Goal: Information Seeking & Learning: Find specific page/section

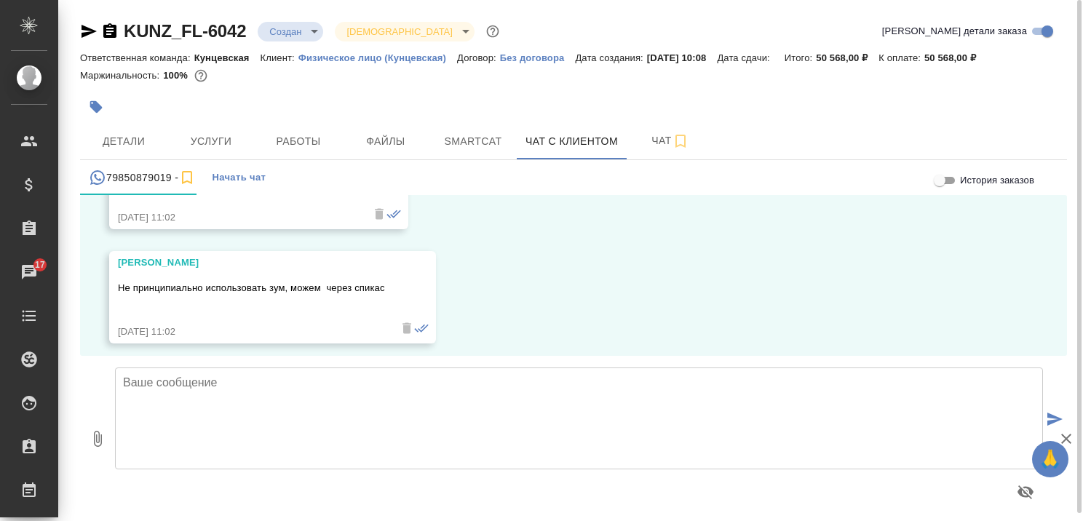
scroll to position [1711, 0]
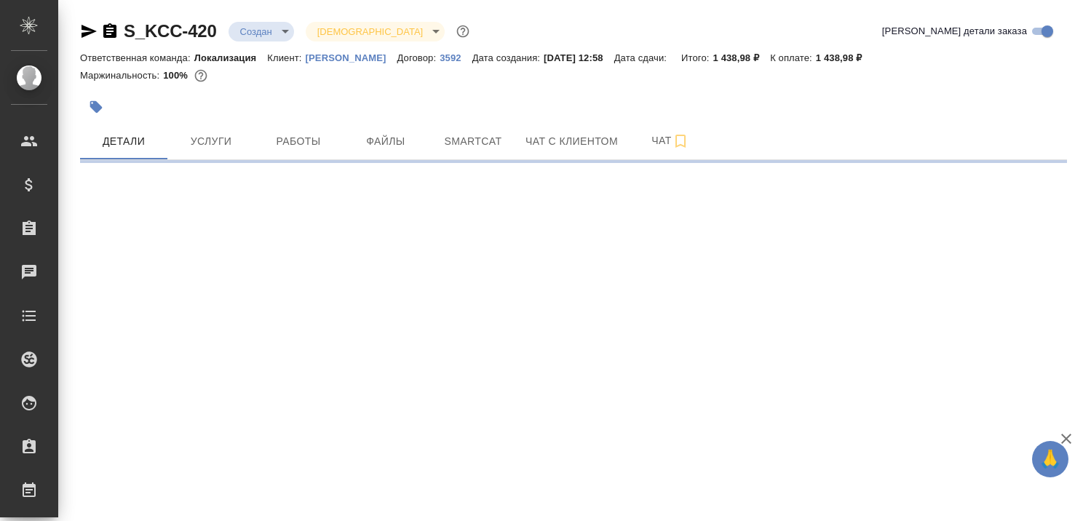
select select "RU"
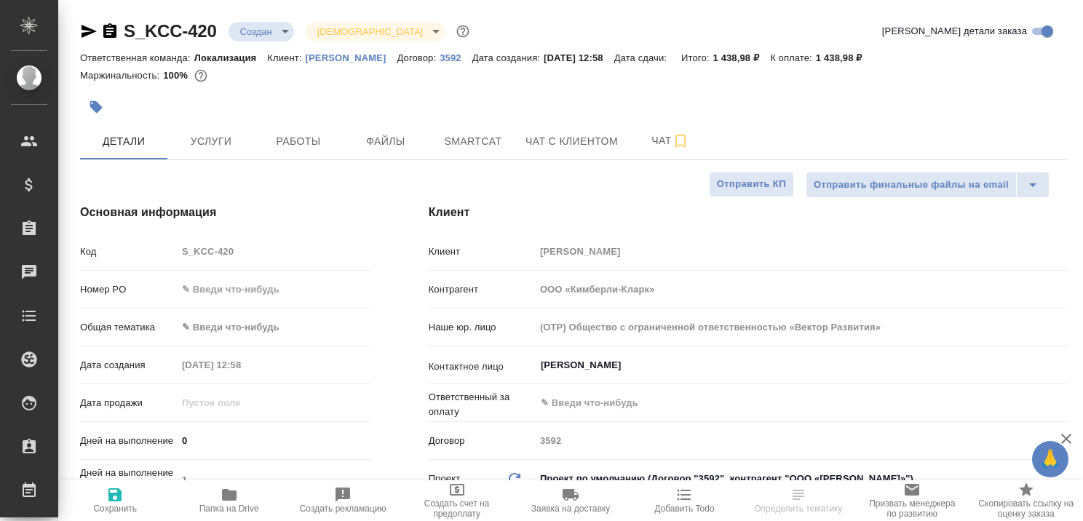
type textarea "x"
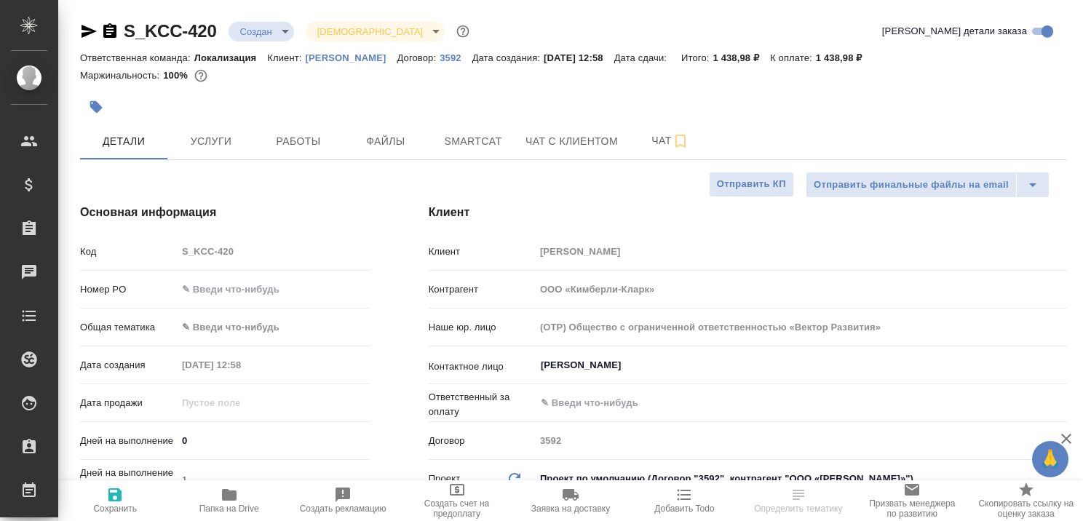
type textarea "x"
type input "Локализация"
type input "Муталимов Марк"
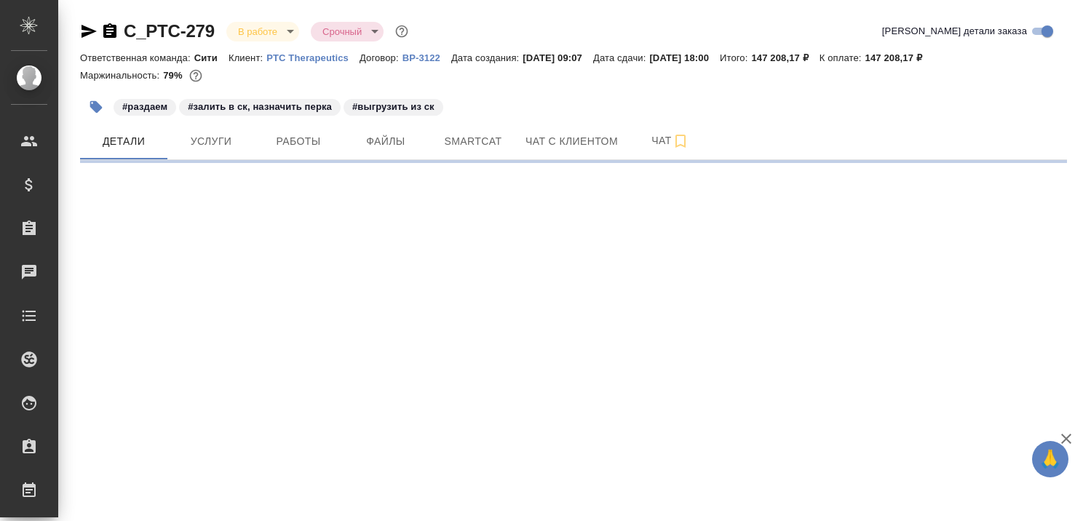
select select "RU"
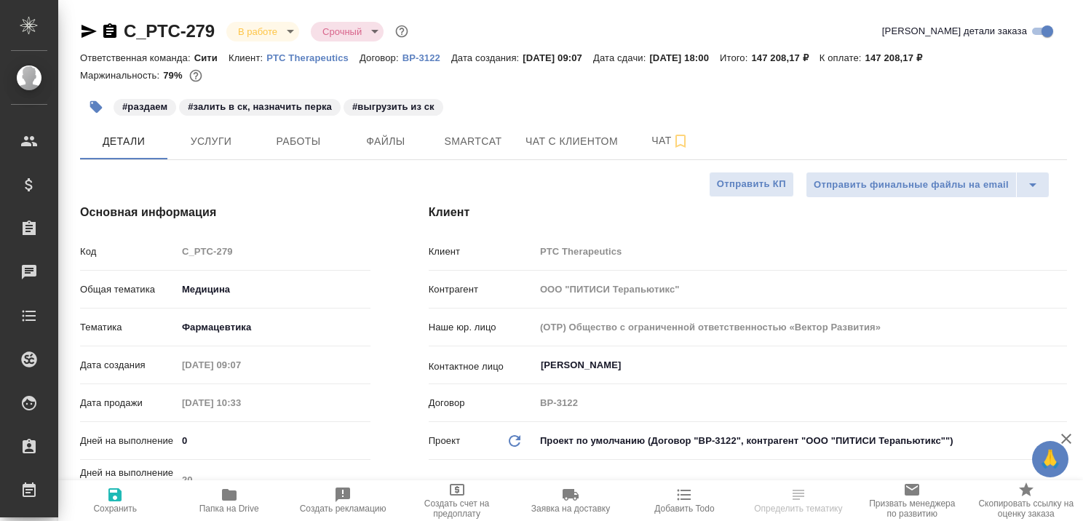
type textarea "x"
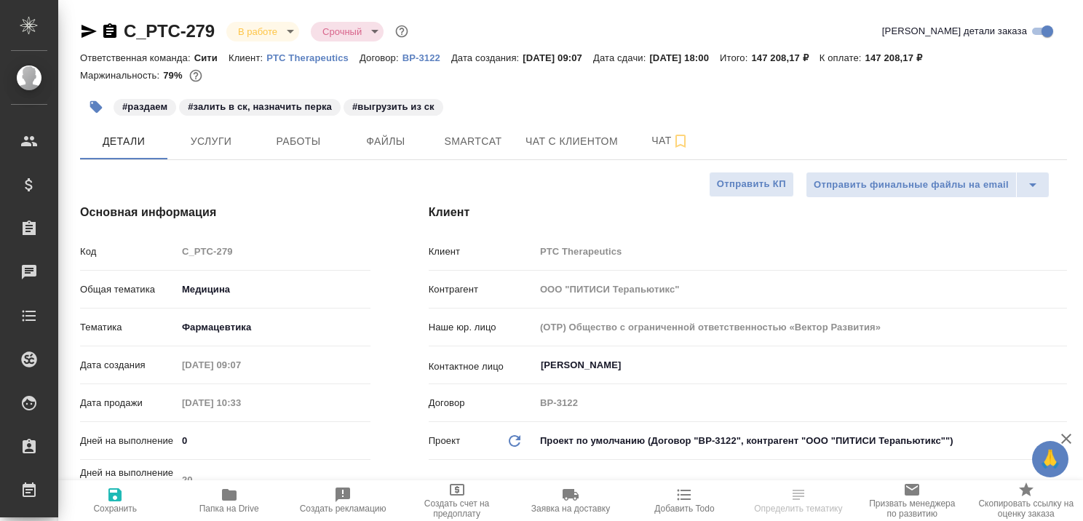
type textarea "x"
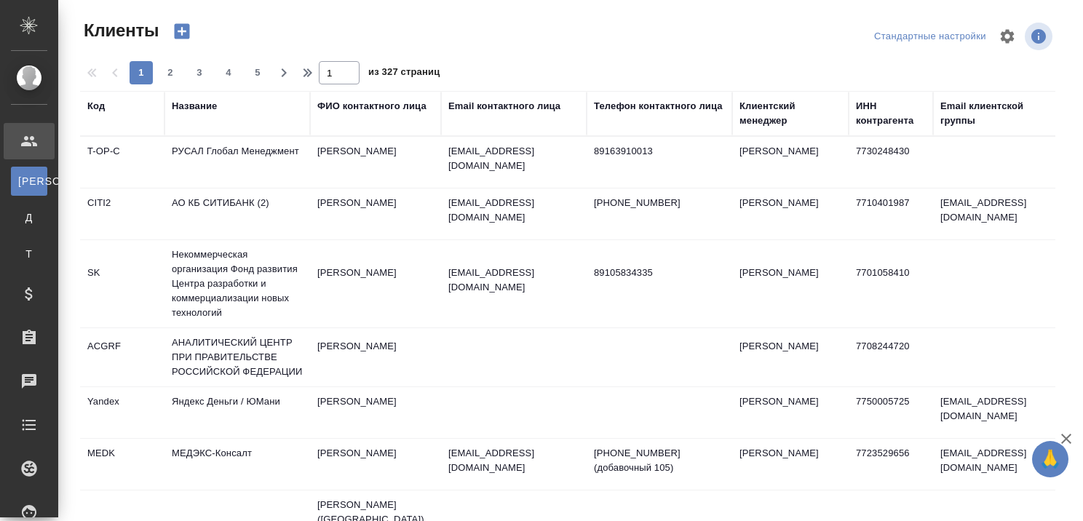
select select "RU"
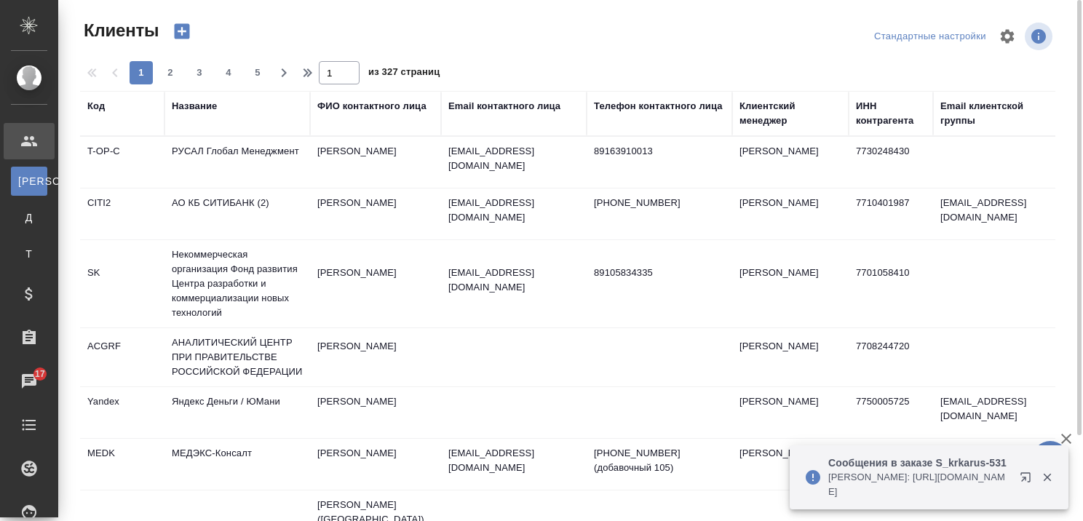
click at [210, 125] on div "Название" at bounding box center [237, 113] width 131 height 29
drag, startPoint x: 201, startPoint y: 111, endPoint x: 197, endPoint y: 146, distance: 35.1
click at [200, 106] on div "Название" at bounding box center [194, 106] width 45 height 15
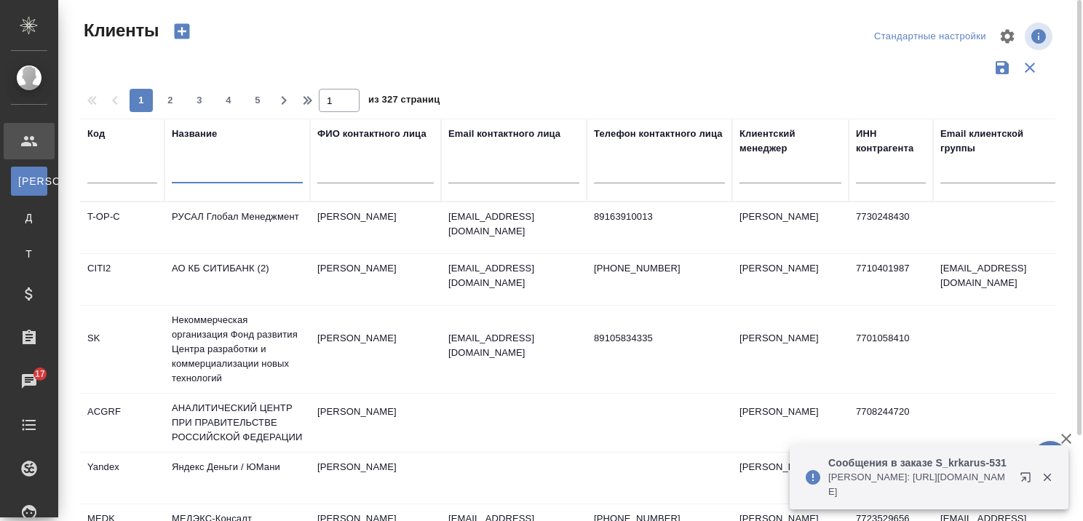
click at [196, 172] on input "text" at bounding box center [237, 174] width 131 height 18
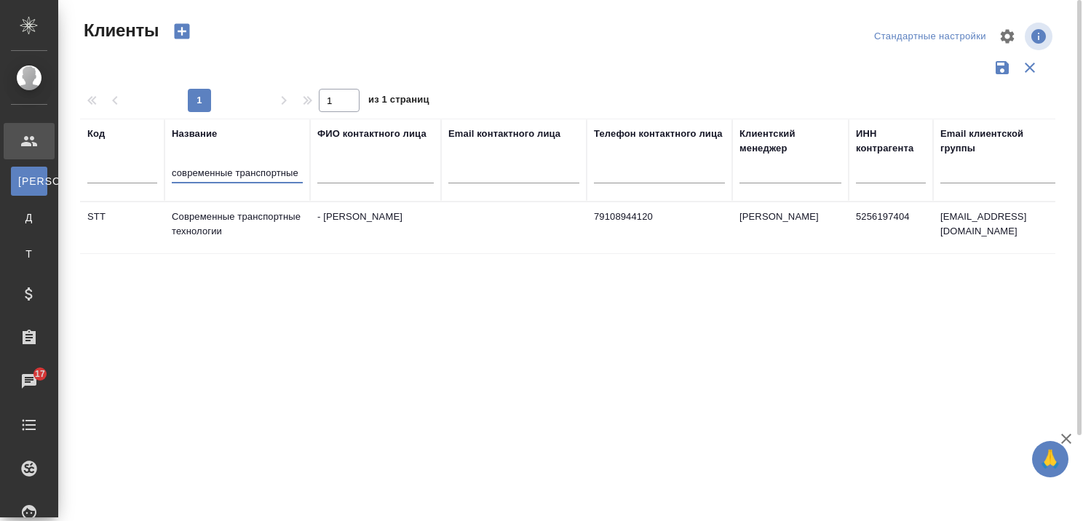
click at [218, 218] on td "Современные транспортные технологии" at bounding box center [237, 227] width 146 height 51
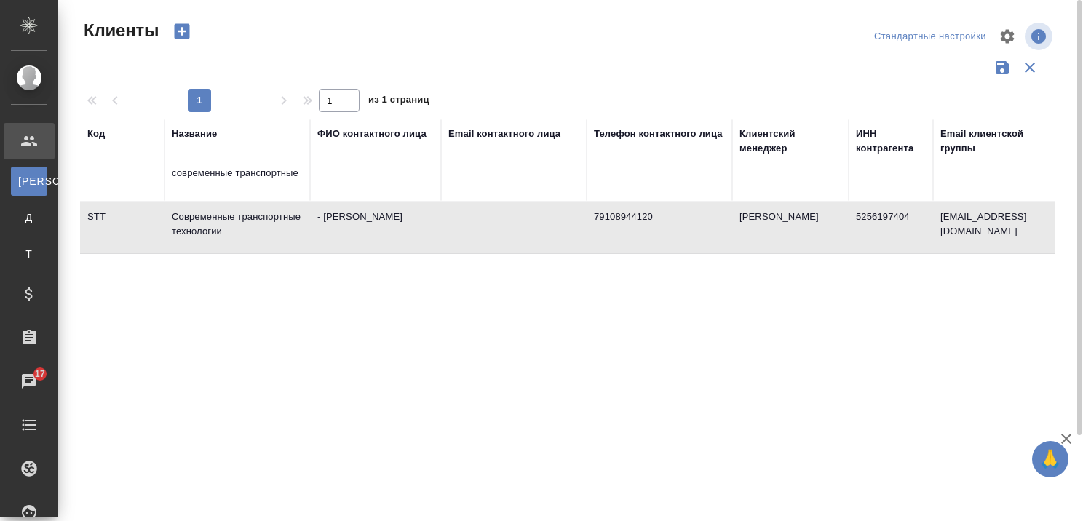
click at [218, 218] on td "Современные транспортные технологии" at bounding box center [237, 227] width 146 height 51
click at [301, 174] on input "современные транспортные" at bounding box center [237, 174] width 131 height 18
type input "с"
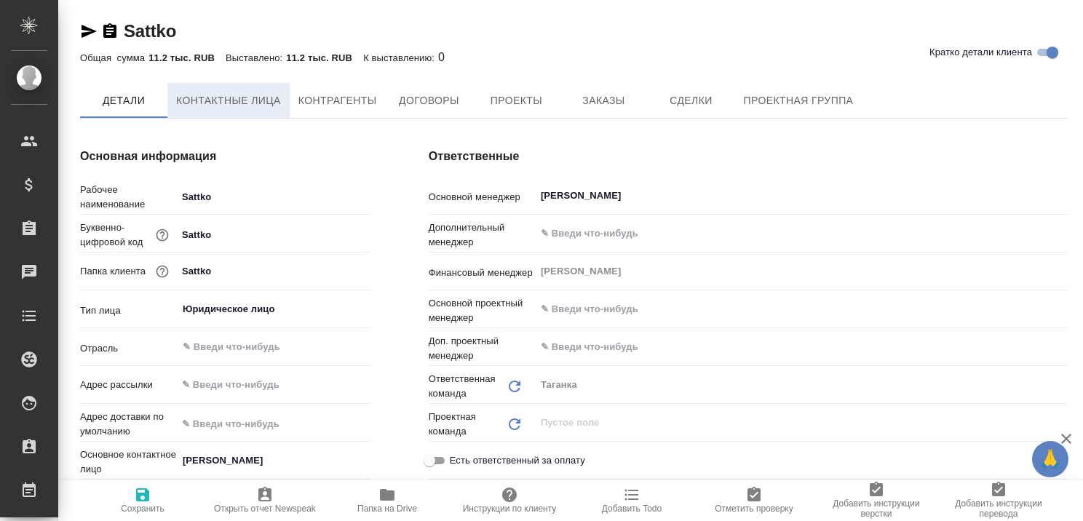
type textarea "x"
click at [235, 101] on span "Контактные лица" at bounding box center [228, 101] width 105 height 18
type textarea "x"
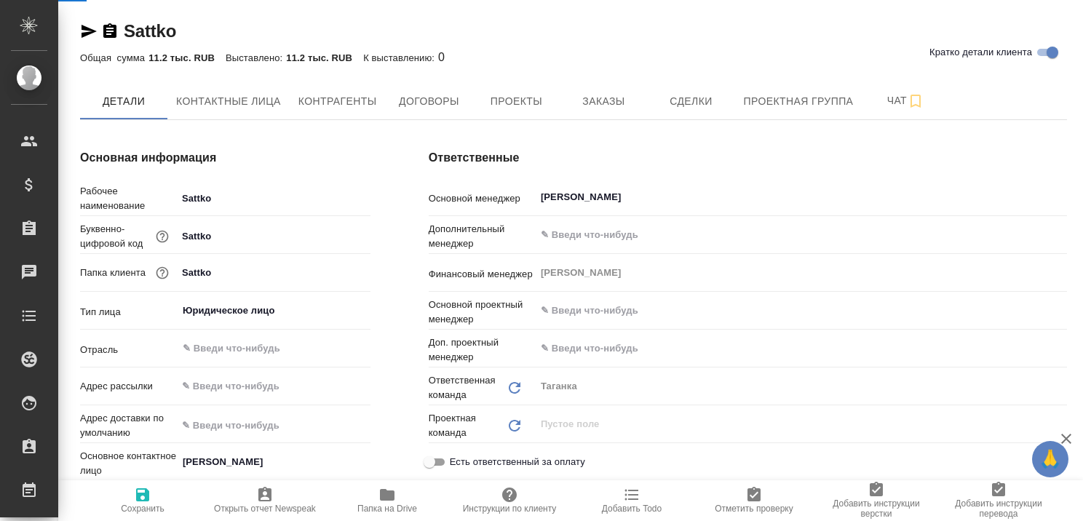
select select "RU"
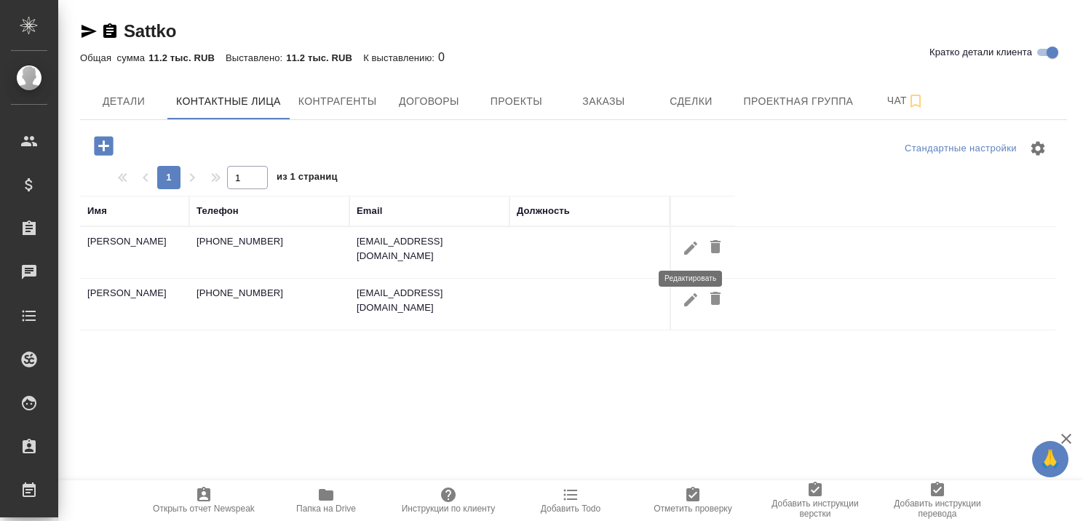
click at [683, 244] on icon "button" at bounding box center [690, 247] width 17 height 17
type input "[PERSON_NAME]"
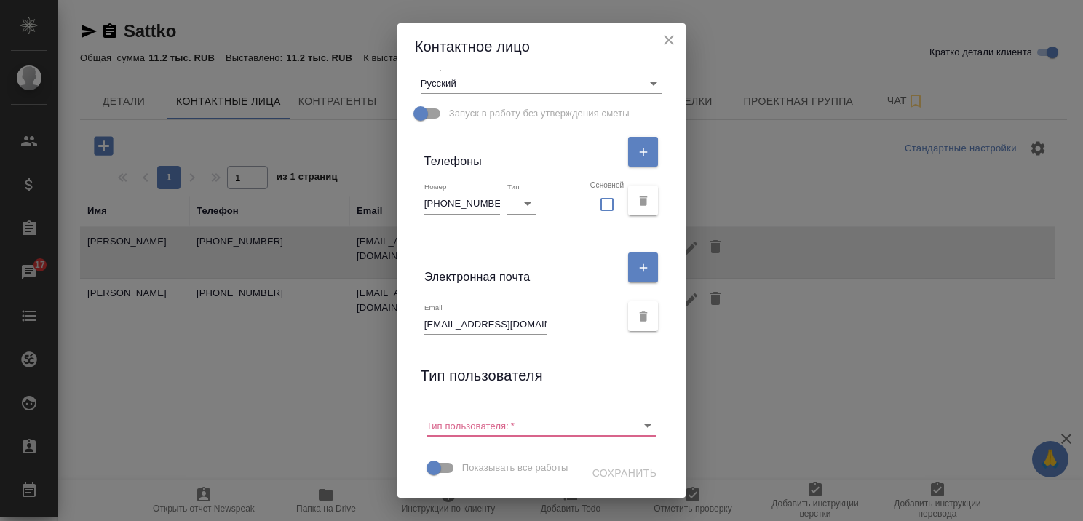
scroll to position [311, 0]
drag, startPoint x: 486, startPoint y: 173, endPoint x: 410, endPoint y: 172, distance: 75.7
click at [410, 172] on div "Имя Ирина Отчество Анатольевна Фамилия Петровская Должность Коментарий x Адрес …" at bounding box center [541, 284] width 289 height 428
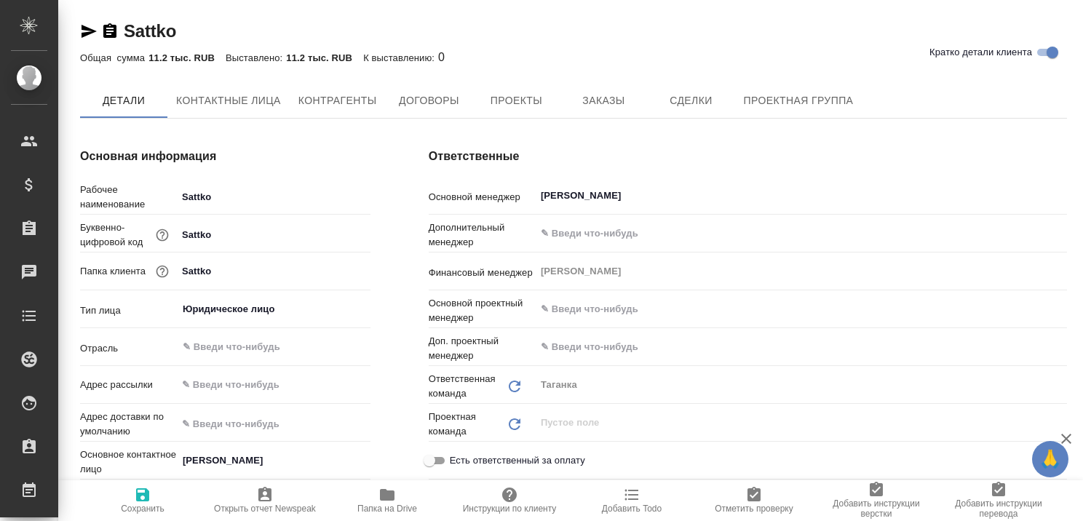
type textarea "x"
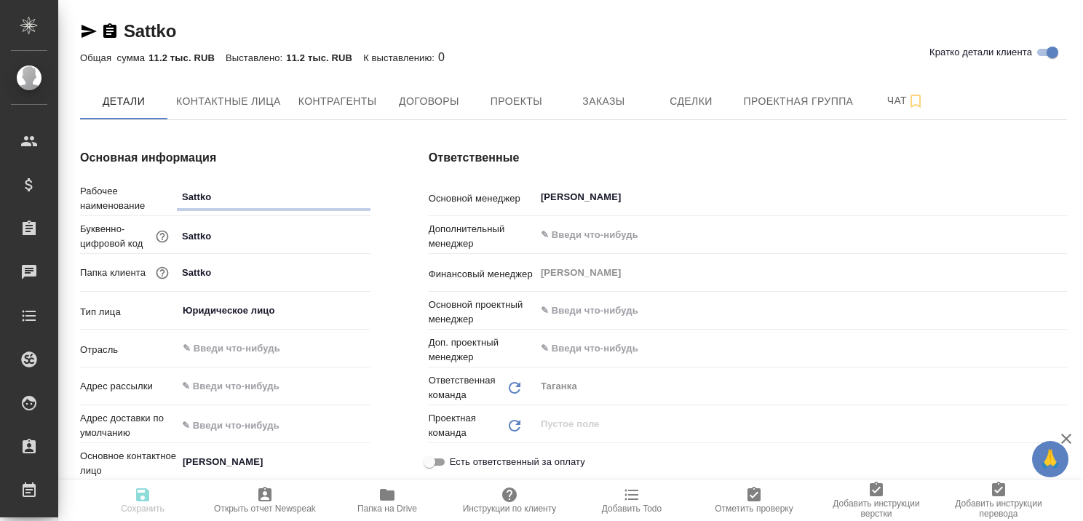
type textarea "x"
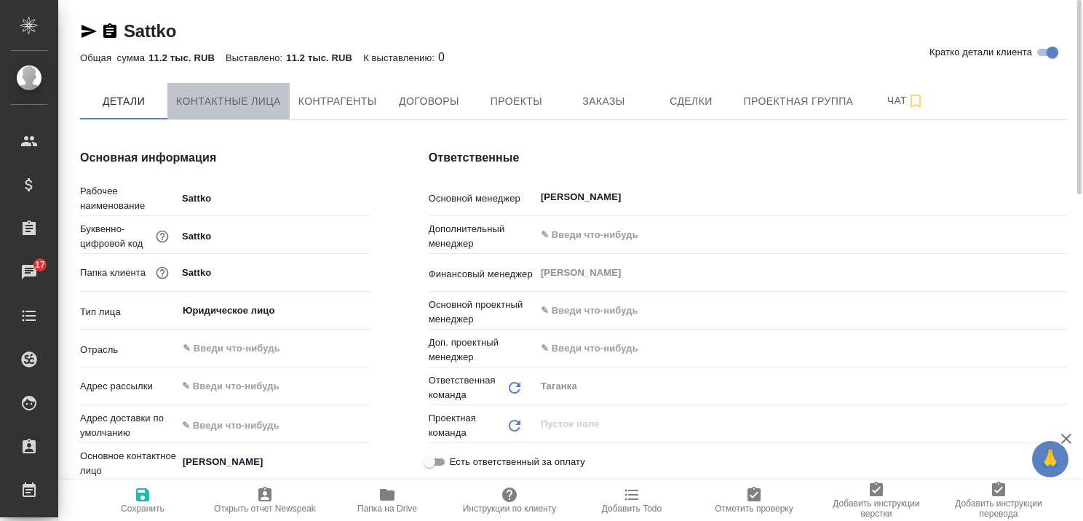
click at [233, 102] on span "Контактные лица" at bounding box center [228, 101] width 105 height 18
select select "RU"
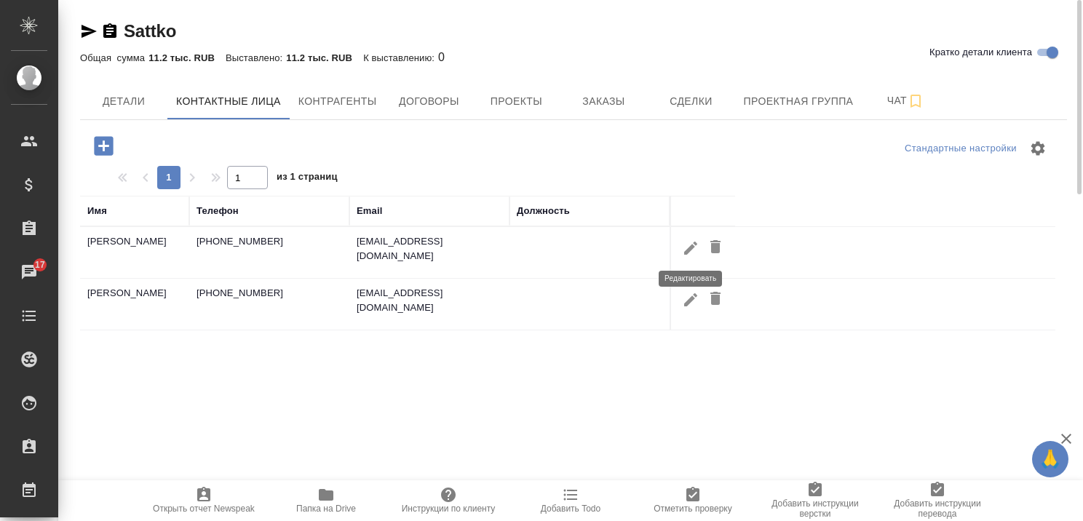
click at [684, 248] on icon "button" at bounding box center [690, 247] width 17 height 17
type input "Ирина"
type input "Анатольевна"
type input "Петровская"
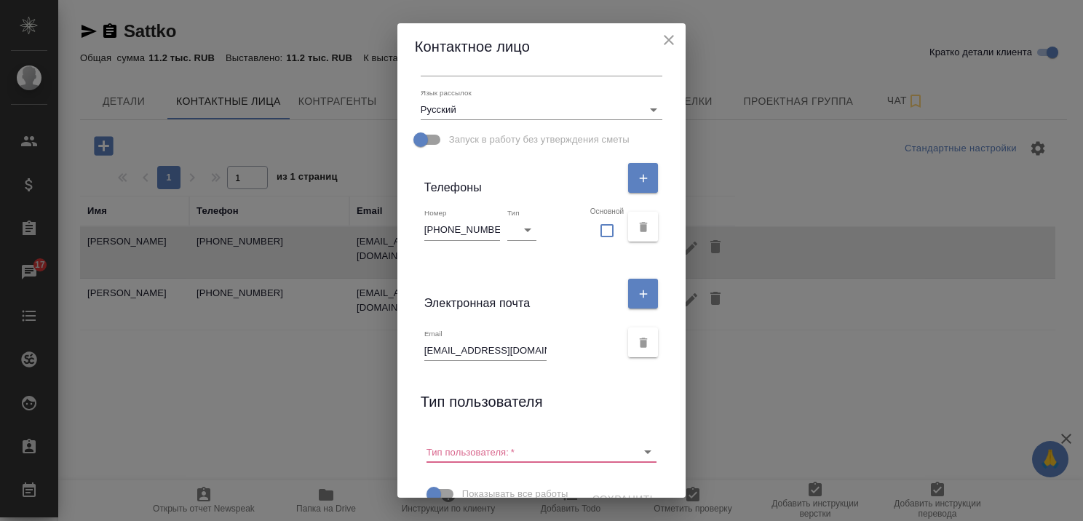
scroll to position [311, 0]
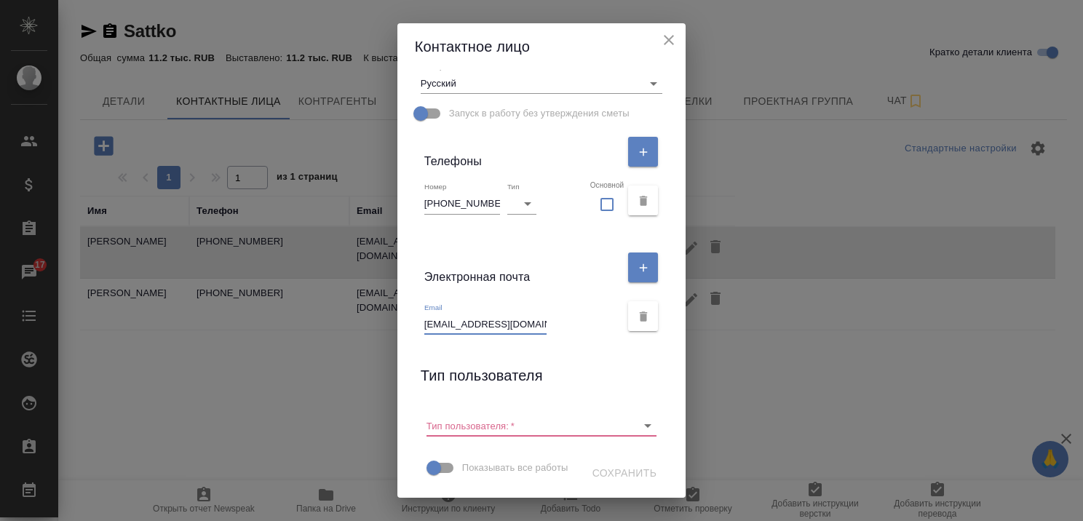
drag, startPoint x: 493, startPoint y: 298, endPoint x: 393, endPoint y: 297, distance: 100.4
click at [393, 297] on div "Контактное лицо Имя Ирина Отчество Анатольевна Фамилия Петровская Должность Ком…" at bounding box center [541, 260] width 1083 height 521
click at [668, 36] on icon "close" at bounding box center [668, 39] width 17 height 17
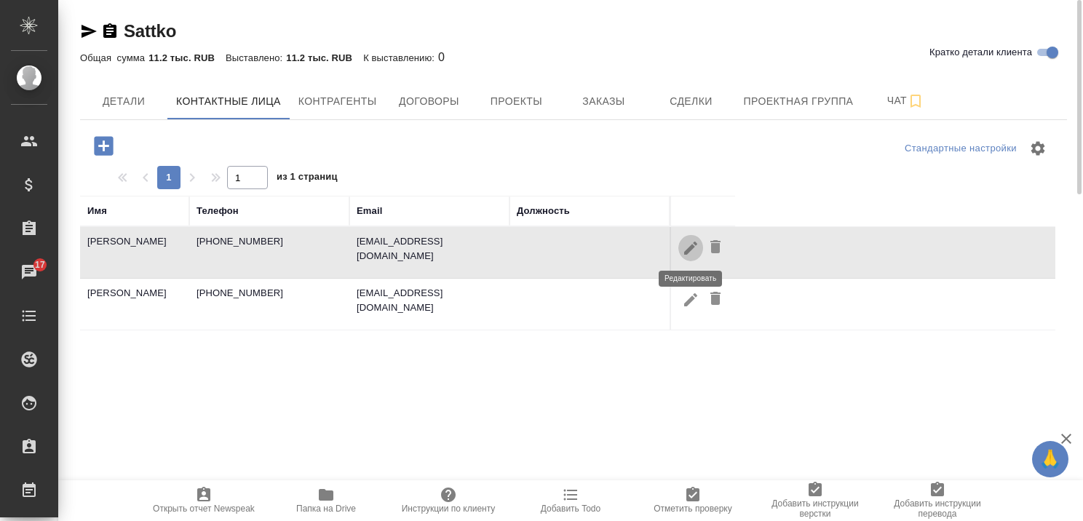
click at [686, 245] on icon "button" at bounding box center [690, 247] width 17 height 17
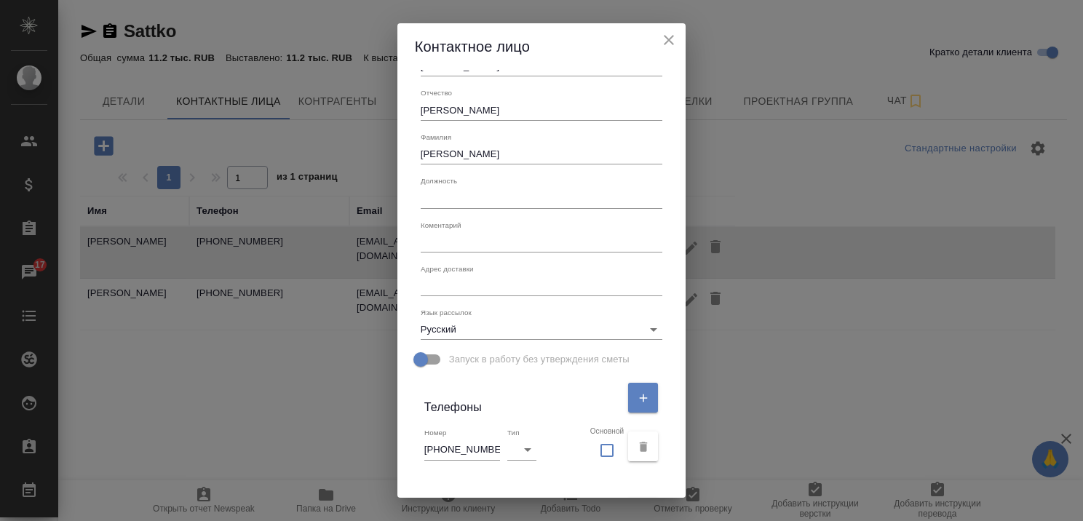
scroll to position [0, 0]
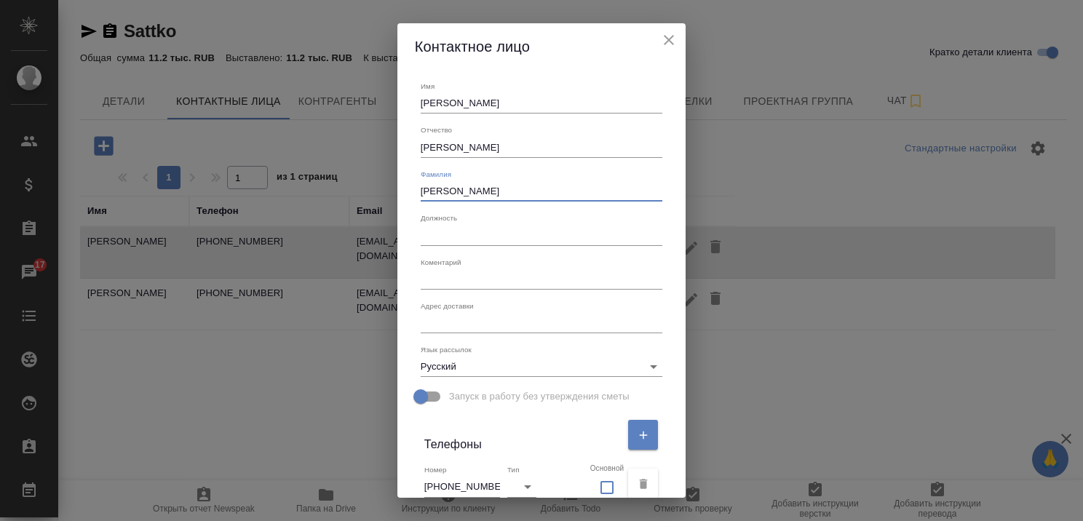
drag, startPoint x: 482, startPoint y: 188, endPoint x: 388, endPoint y: 194, distance: 94.8
click at [388, 194] on div "Контактное лицо Имя [PERSON_NAME] Отчество [PERSON_NAME] Должность Коментарий x…" at bounding box center [541, 260] width 1083 height 521
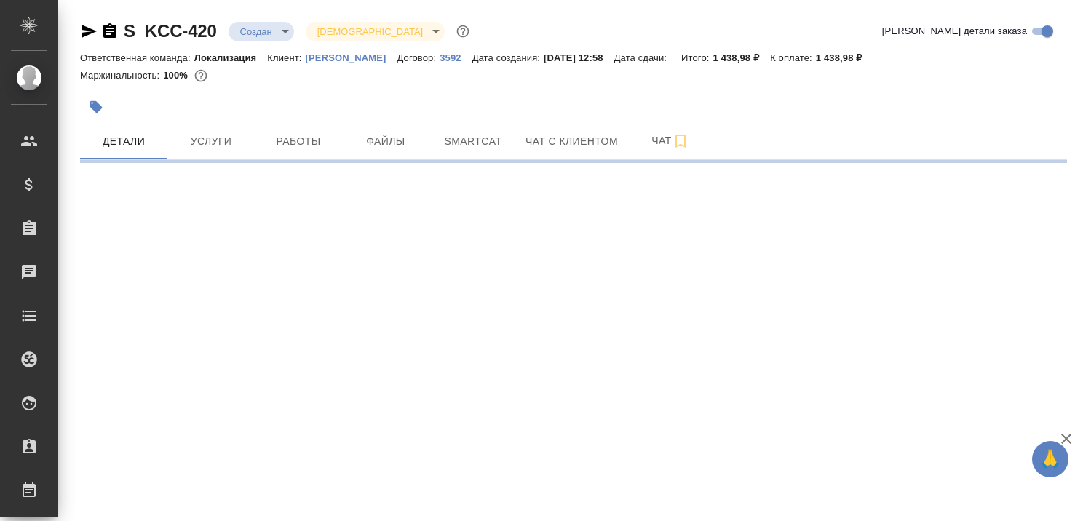
select select "RU"
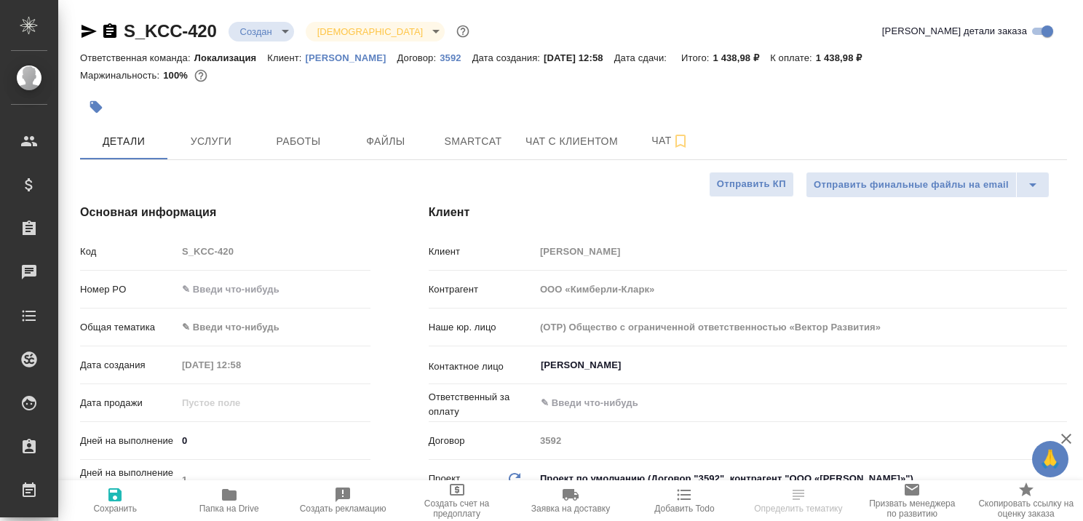
type textarea "x"
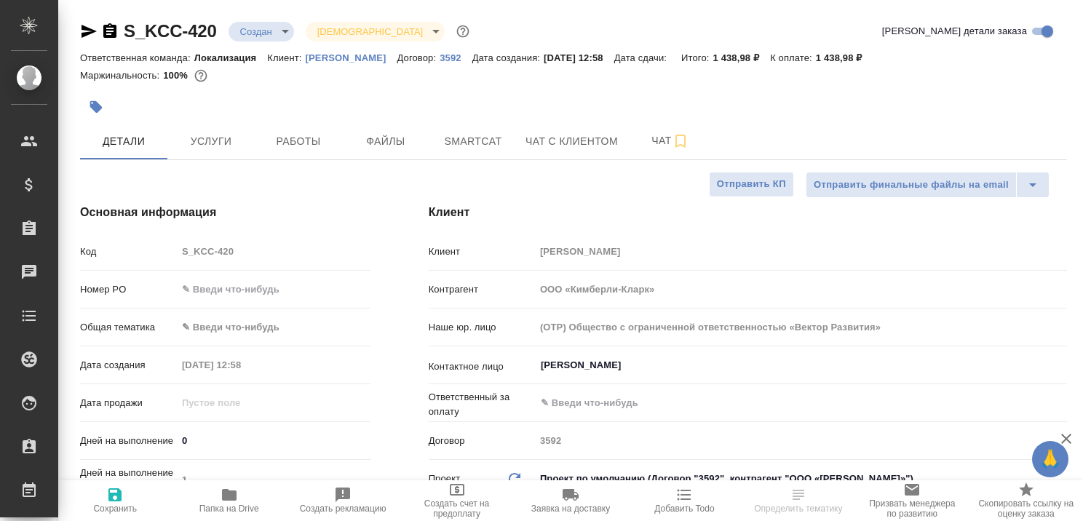
type textarea "x"
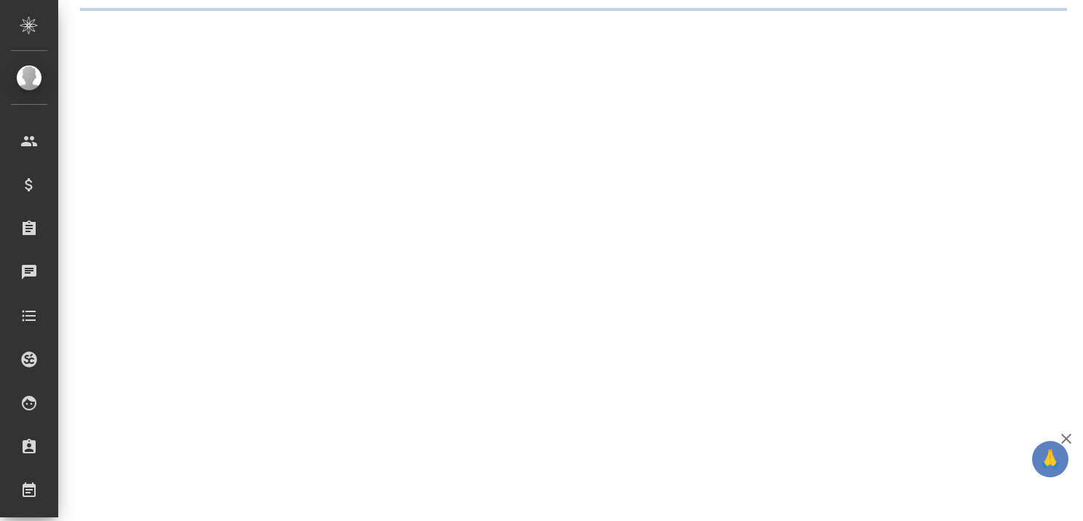
select select "RU"
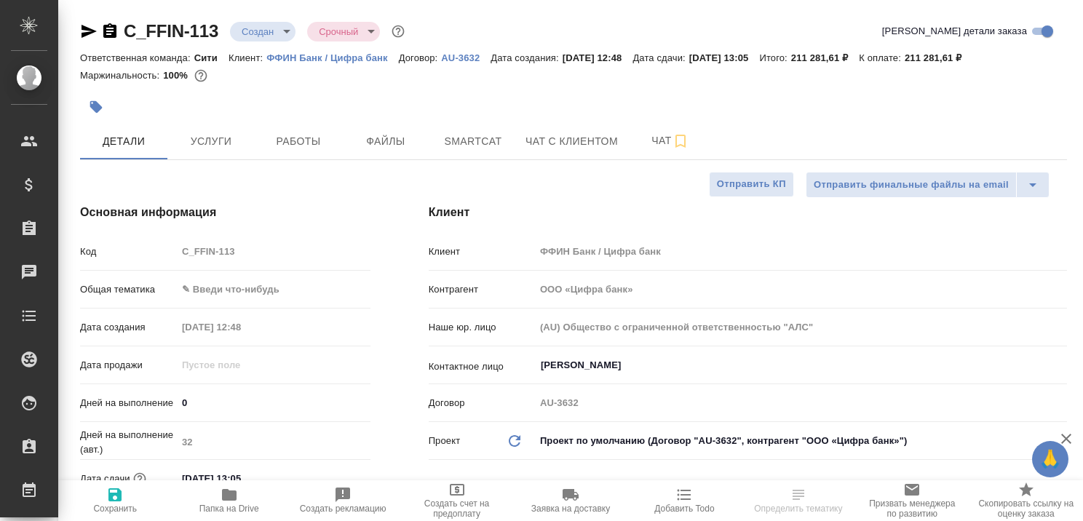
type textarea "x"
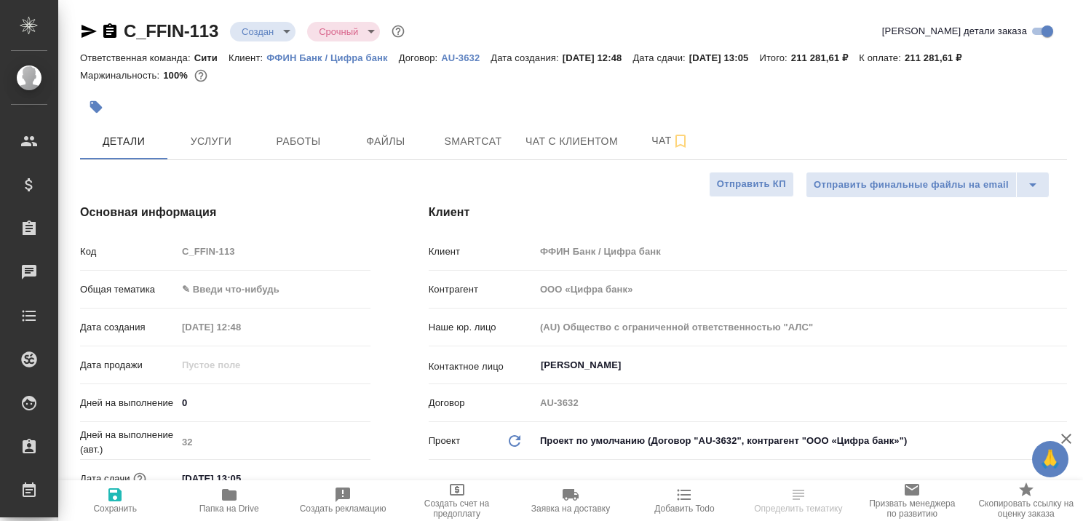
type textarea "x"
click at [324, 55] on p "ФФИН Банк / Цифра банк" at bounding box center [332, 57] width 132 height 11
select select "RU"
type textarea "x"
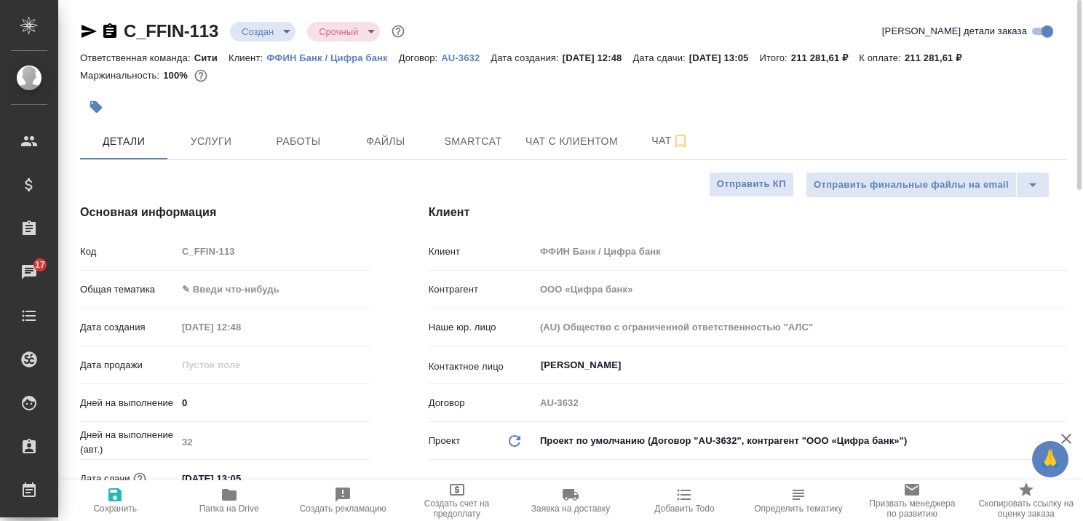
type textarea "x"
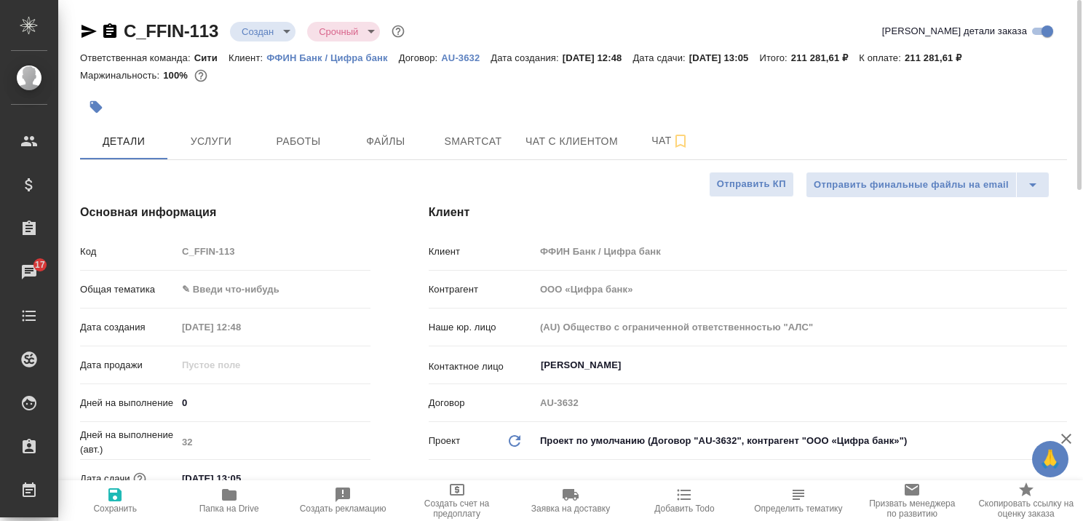
type textarea "x"
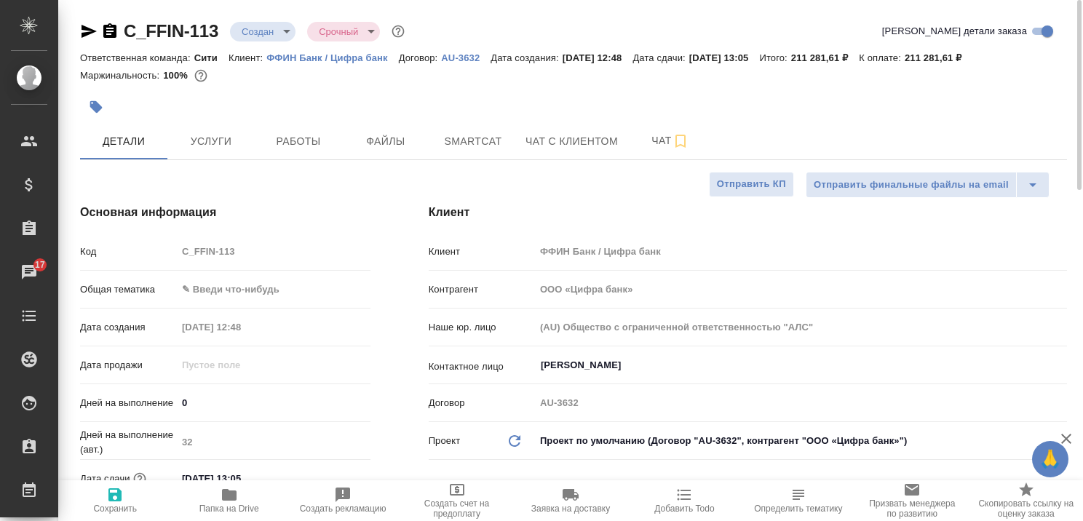
type textarea "x"
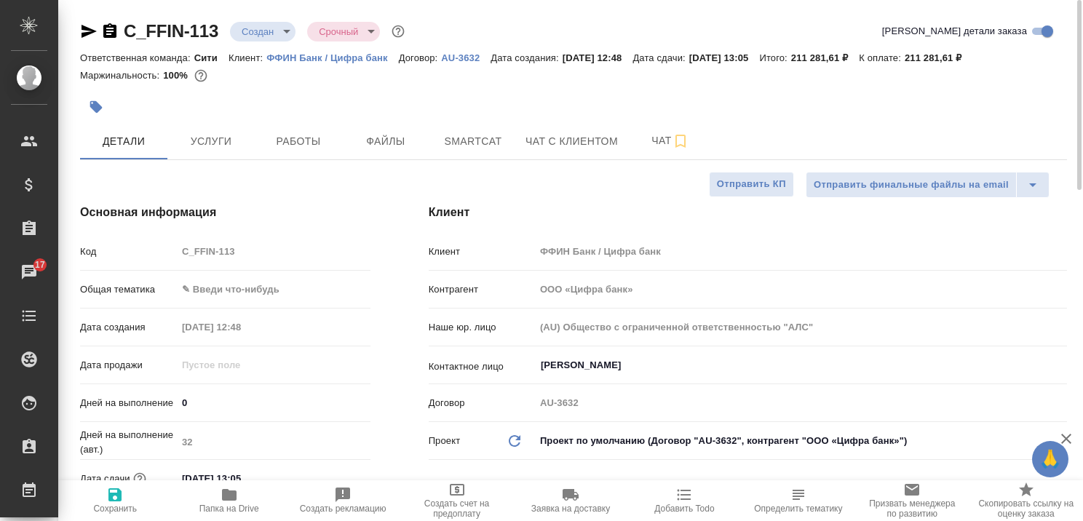
type textarea "x"
click at [1066, 439] on icon "button" at bounding box center [1066, 439] width 10 height 10
type textarea "x"
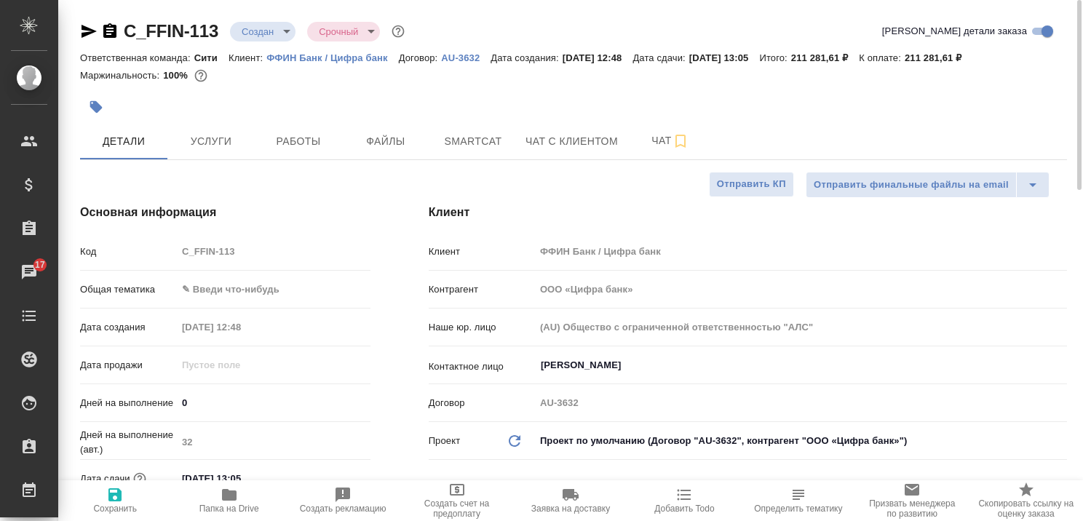
type textarea "x"
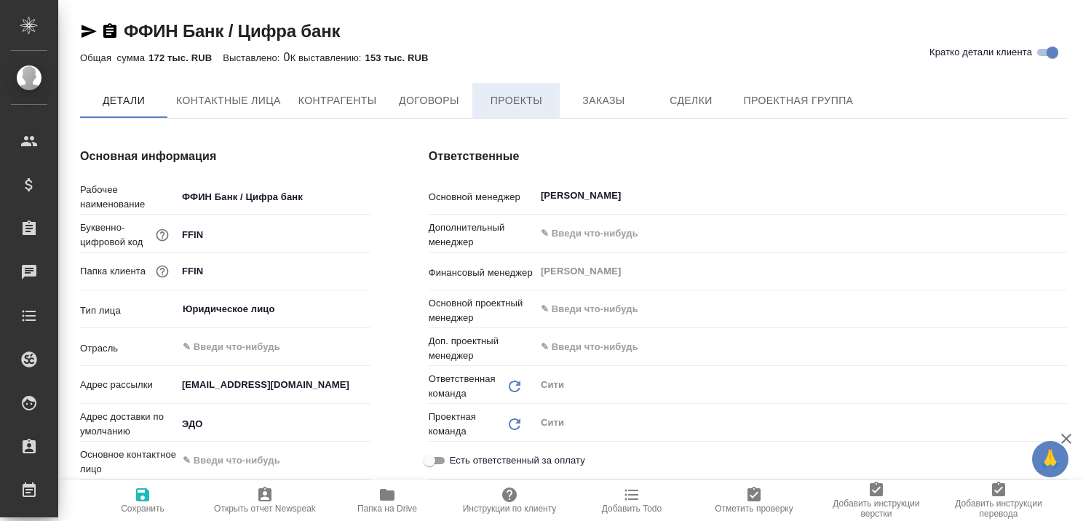
type textarea "x"
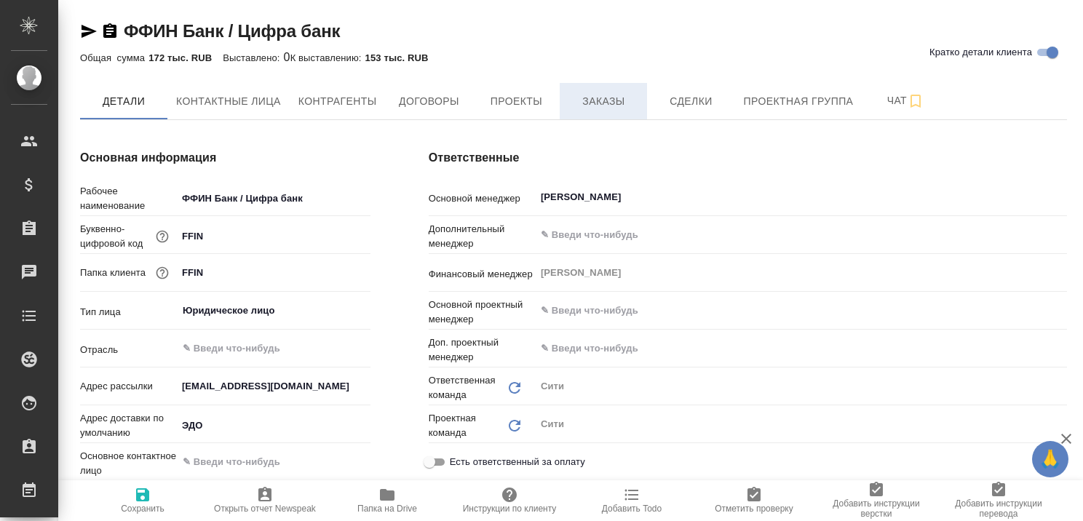
type textarea "x"
click at [506, 97] on span "Проекты" at bounding box center [516, 101] width 70 height 18
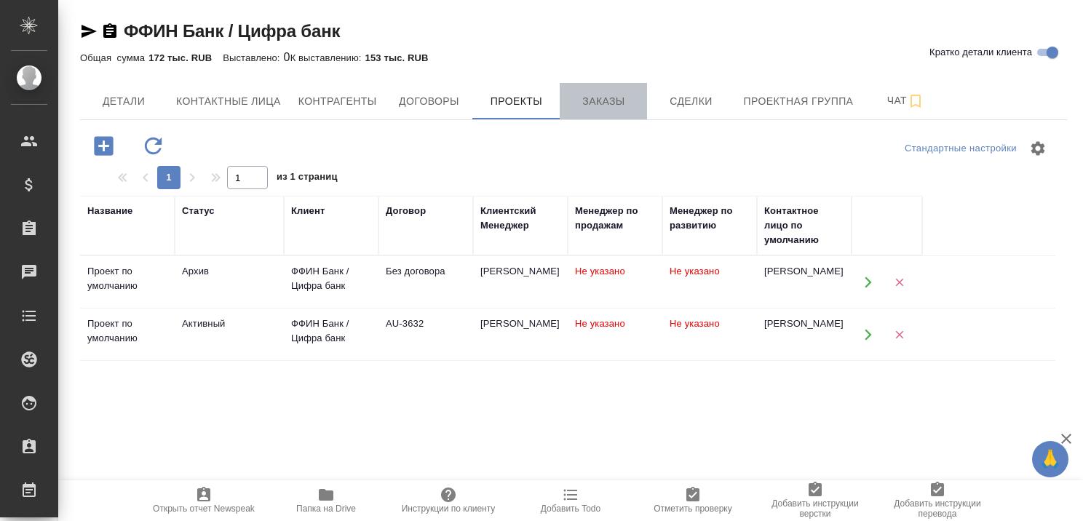
click at [595, 96] on span "Заказы" at bounding box center [603, 101] width 70 height 18
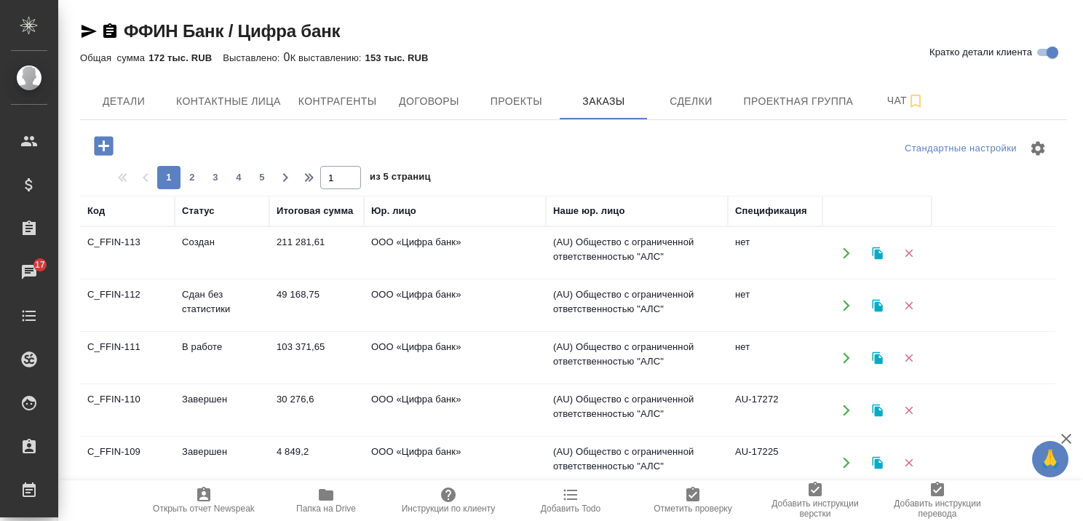
click at [204, 233] on td "Создан" at bounding box center [222, 253] width 95 height 51
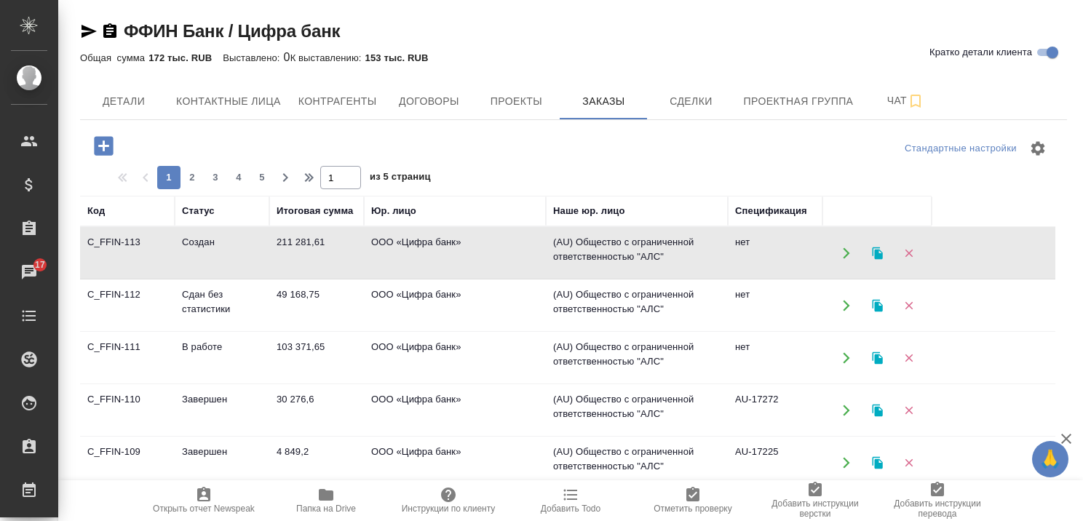
click at [204, 233] on td "Создан" at bounding box center [222, 253] width 95 height 51
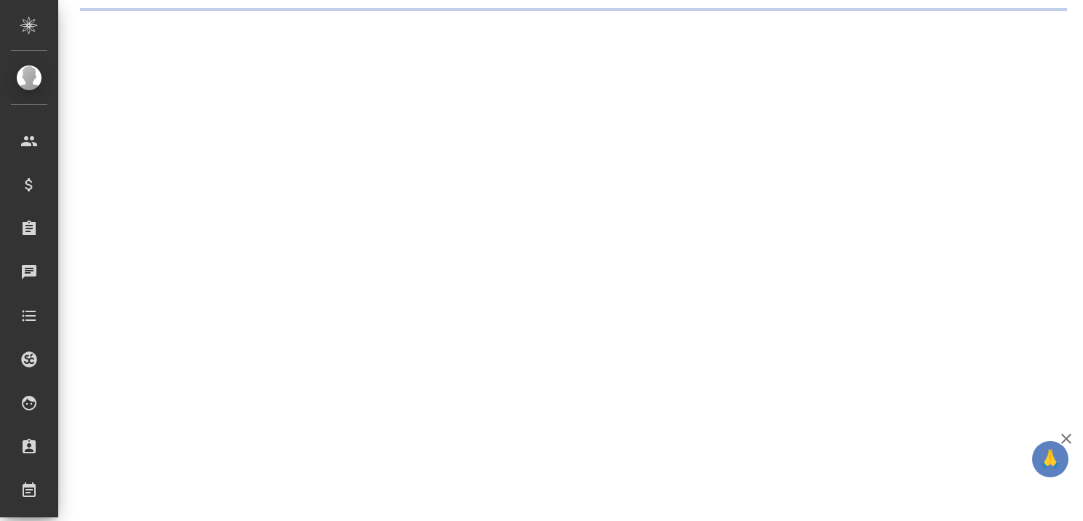
select select "RU"
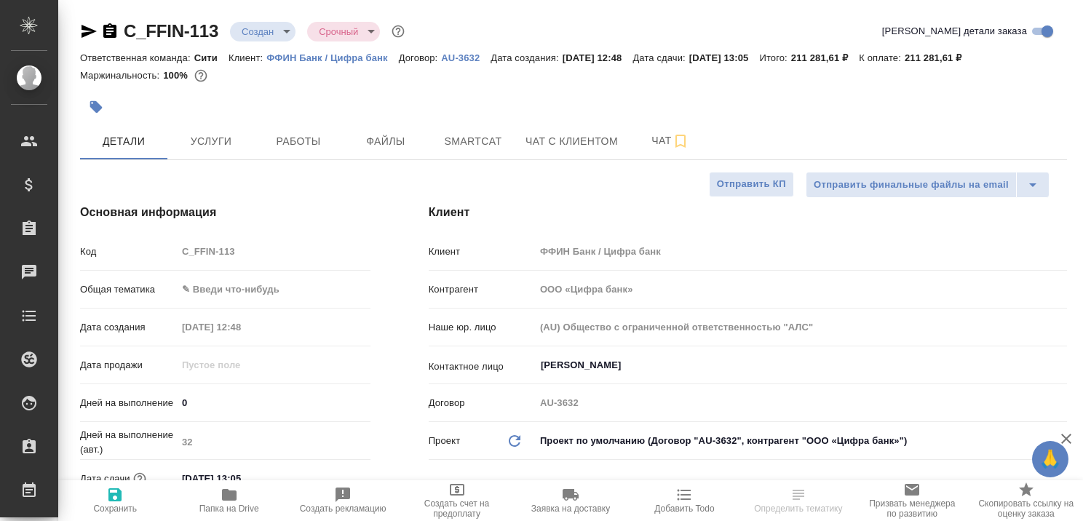
type textarea "x"
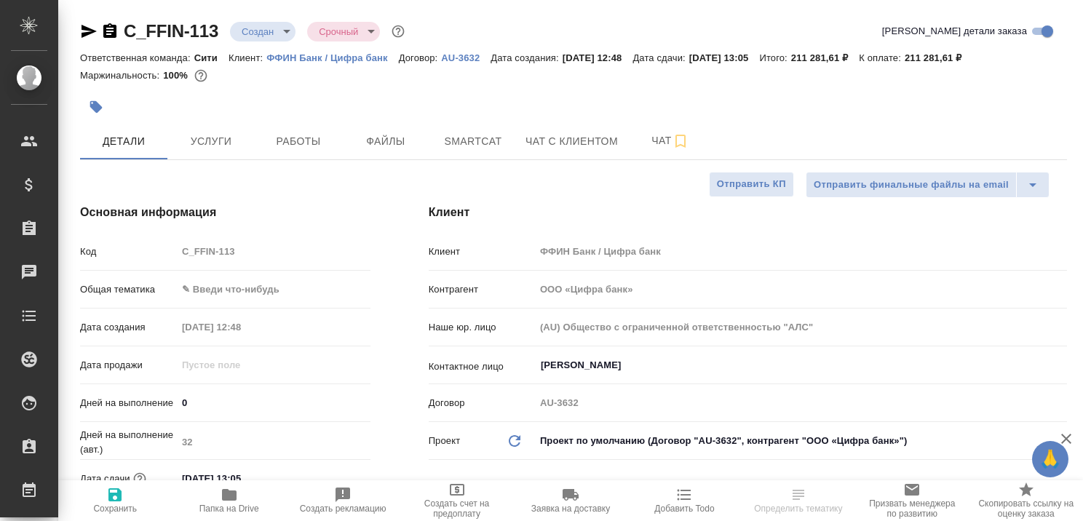
type textarea "x"
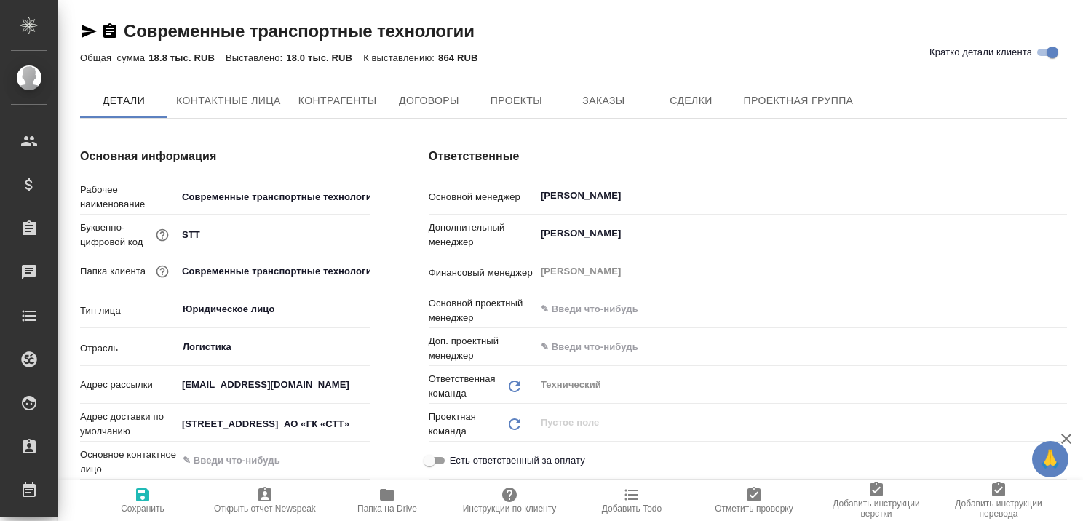
type textarea "x"
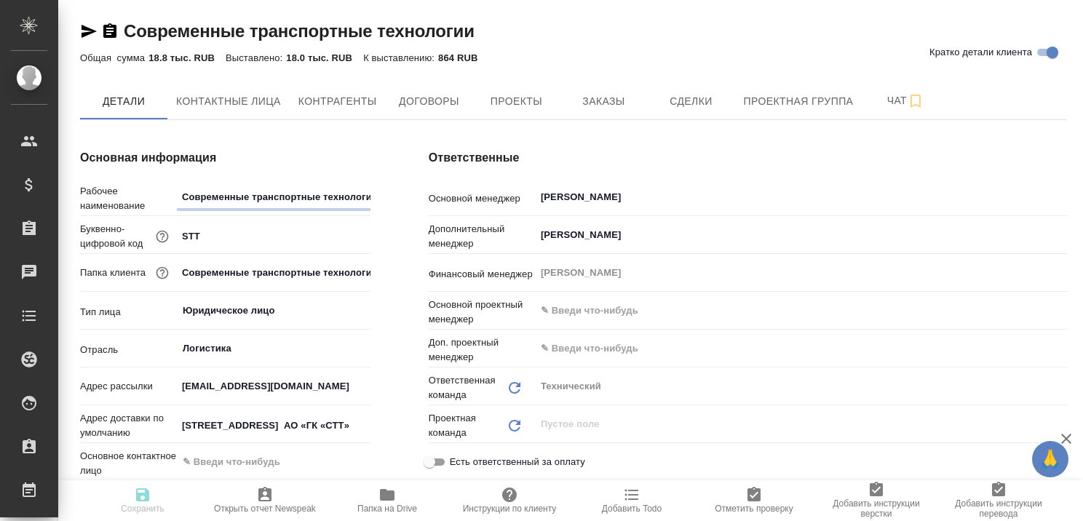
type textarea "x"
click at [612, 105] on span "Заказы" at bounding box center [603, 101] width 70 height 18
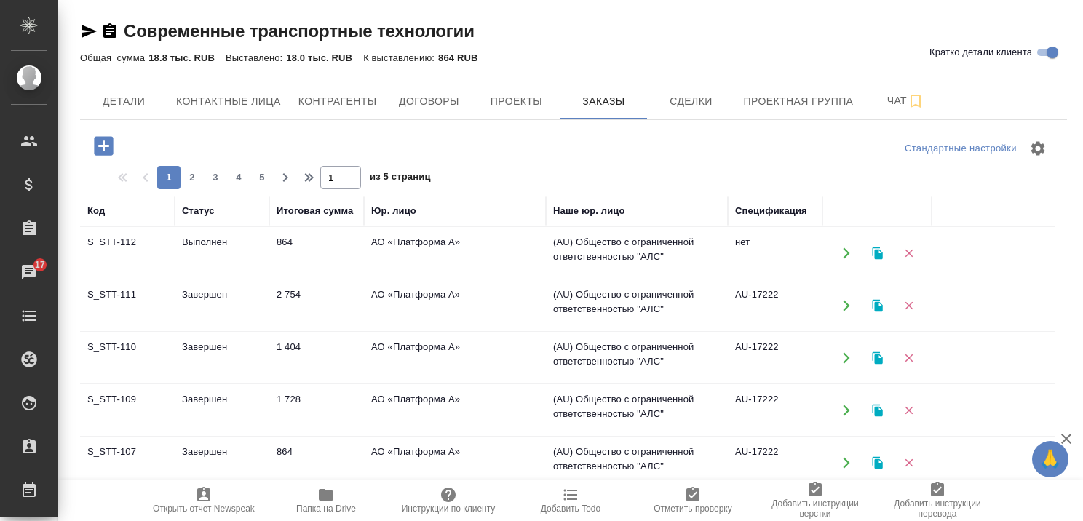
click at [214, 294] on td "Завершен" at bounding box center [222, 305] width 95 height 51
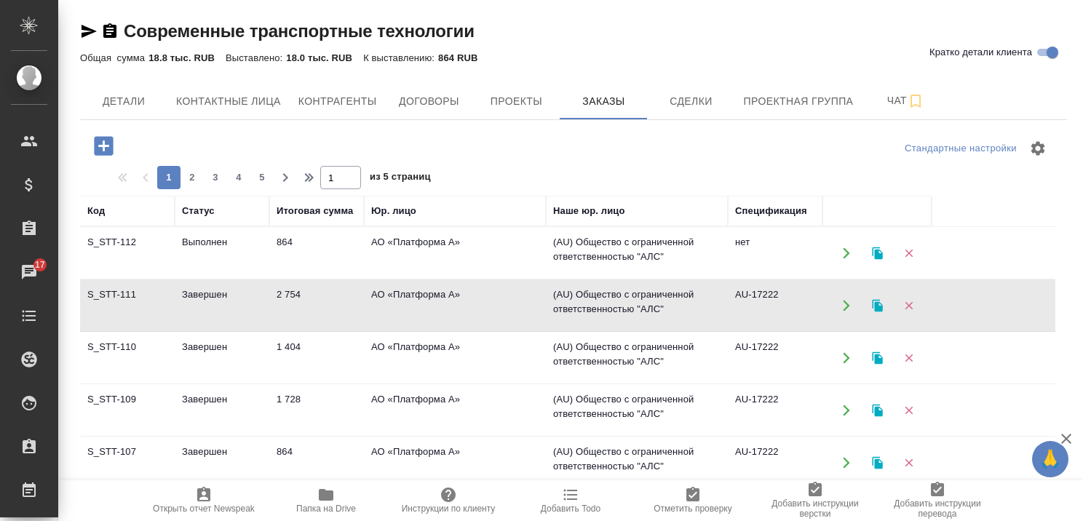
click at [189, 242] on td "Выполнен" at bounding box center [222, 253] width 95 height 51
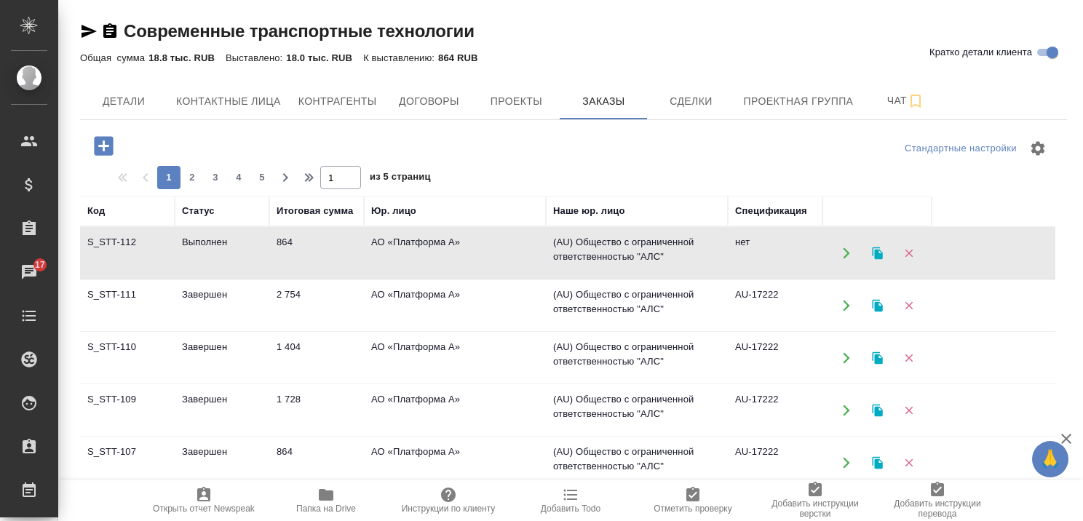
click at [189, 242] on td "Выполнен" at bounding box center [222, 253] width 95 height 51
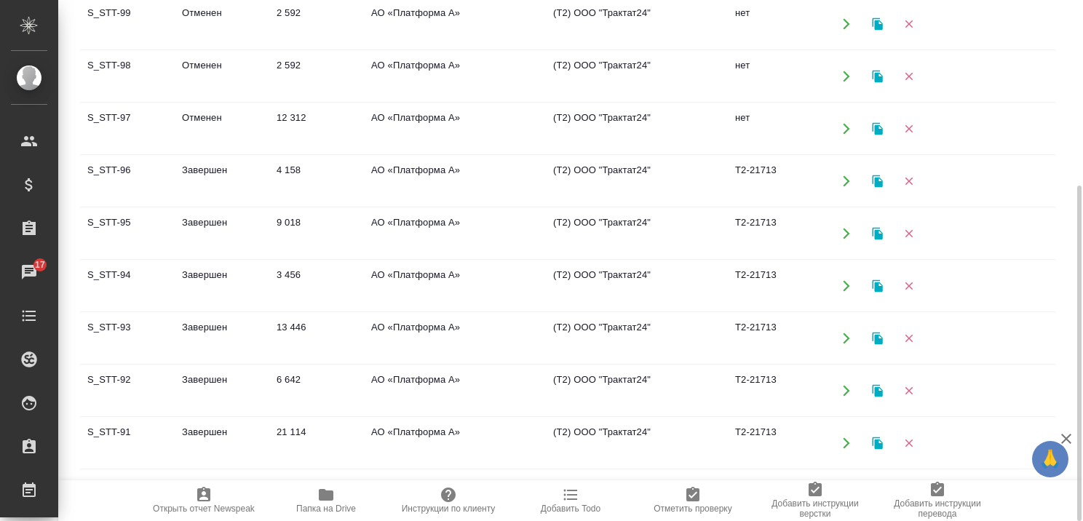
scroll to position [655, 0]
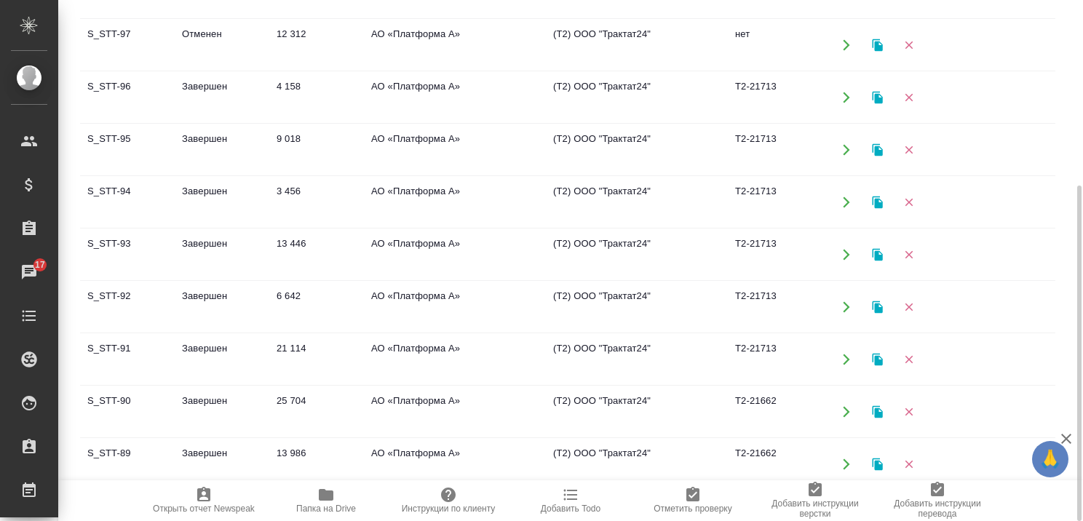
click at [212, 290] on td "Завершен" at bounding box center [222, 307] width 95 height 51
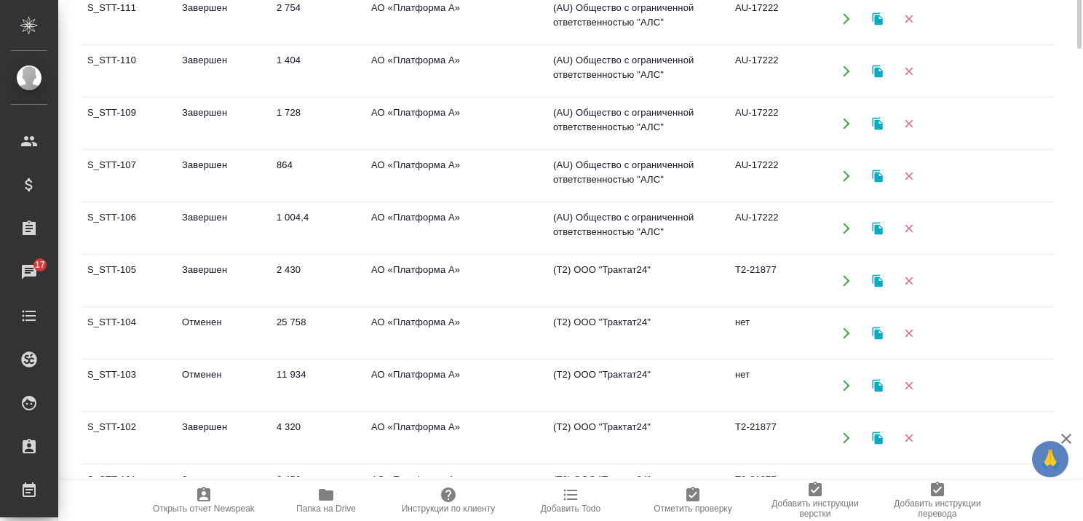
scroll to position [0, 0]
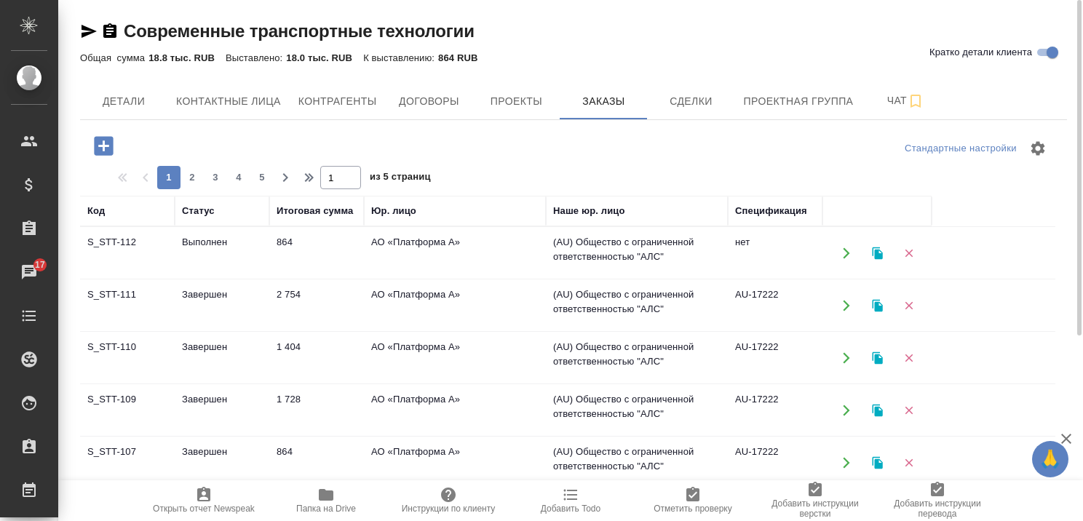
click at [214, 349] on td "Завершен" at bounding box center [222, 358] width 95 height 51
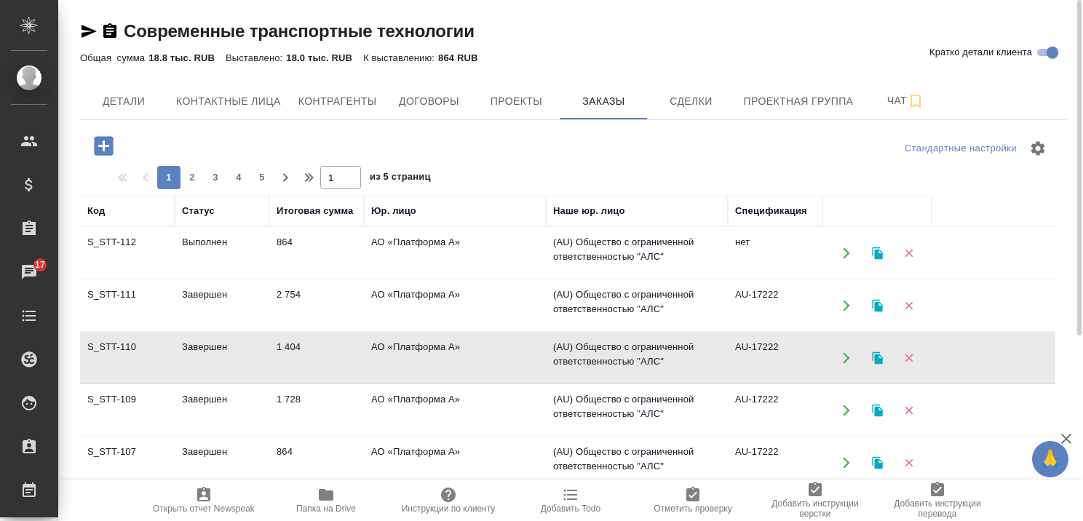
scroll to position [73, 0]
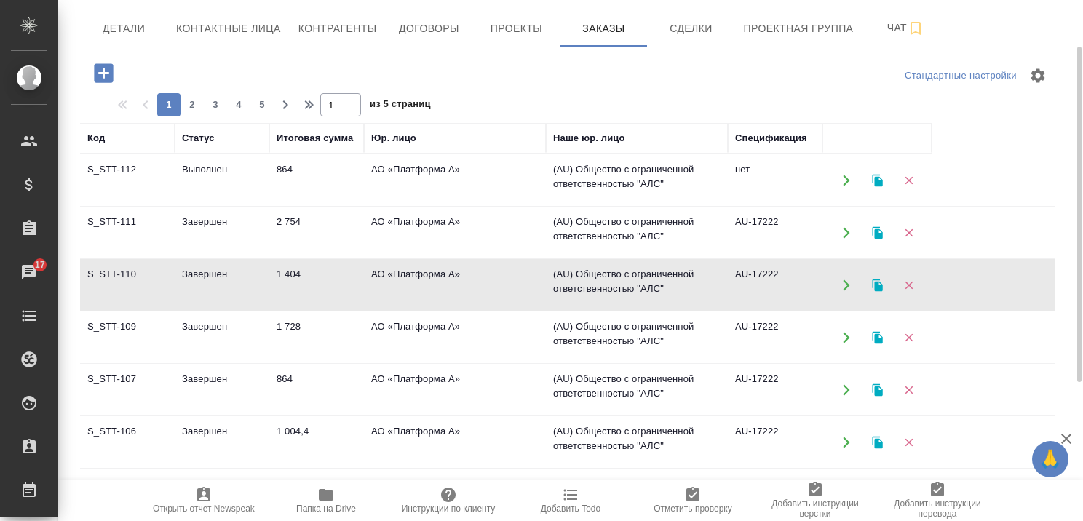
click at [211, 324] on td "Завершен" at bounding box center [222, 337] width 95 height 51
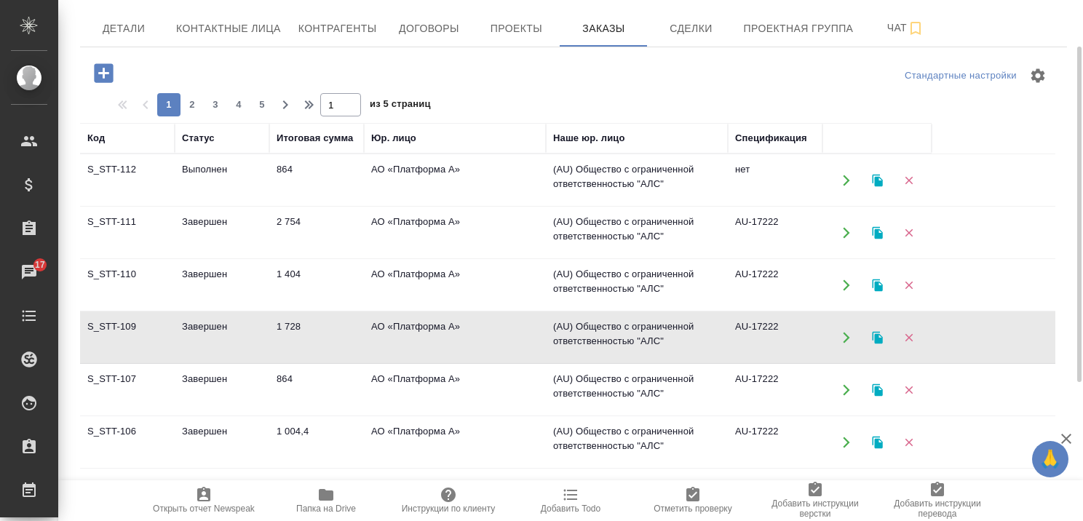
click at [212, 322] on td "Завершен" at bounding box center [222, 337] width 95 height 51
click at [221, 319] on td "Завершен" at bounding box center [222, 337] width 95 height 51
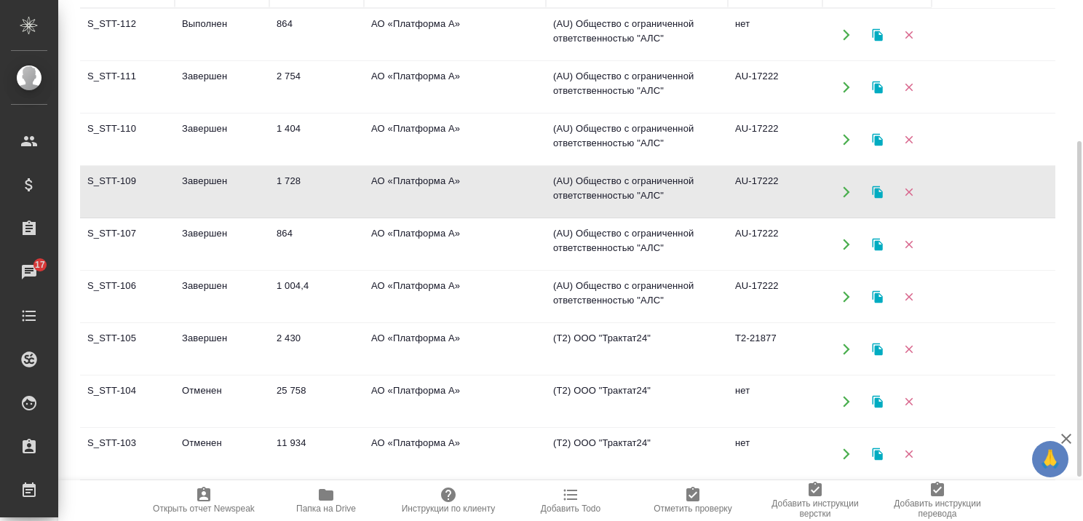
click at [195, 227] on td "Завершен" at bounding box center [222, 244] width 95 height 51
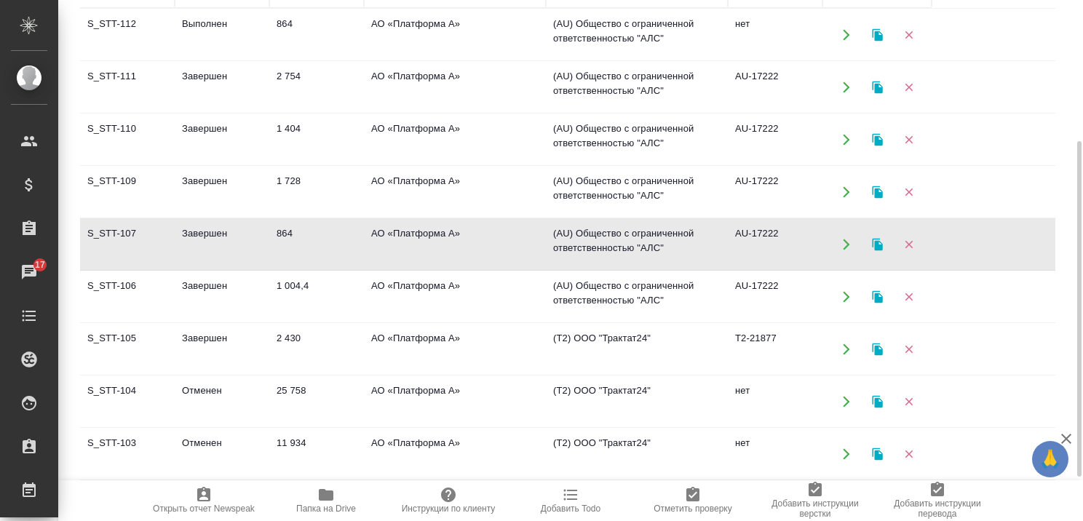
click at [195, 227] on td "Завершен" at bounding box center [222, 244] width 95 height 51
click at [201, 178] on td "Завершен" at bounding box center [222, 192] width 95 height 51
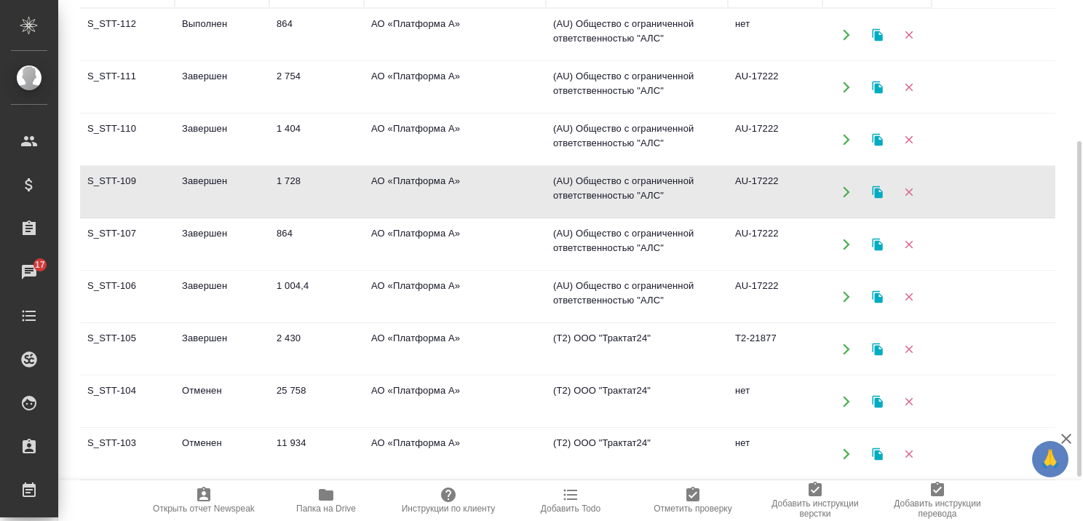
click at [200, 279] on td "Завершен" at bounding box center [222, 296] width 95 height 51
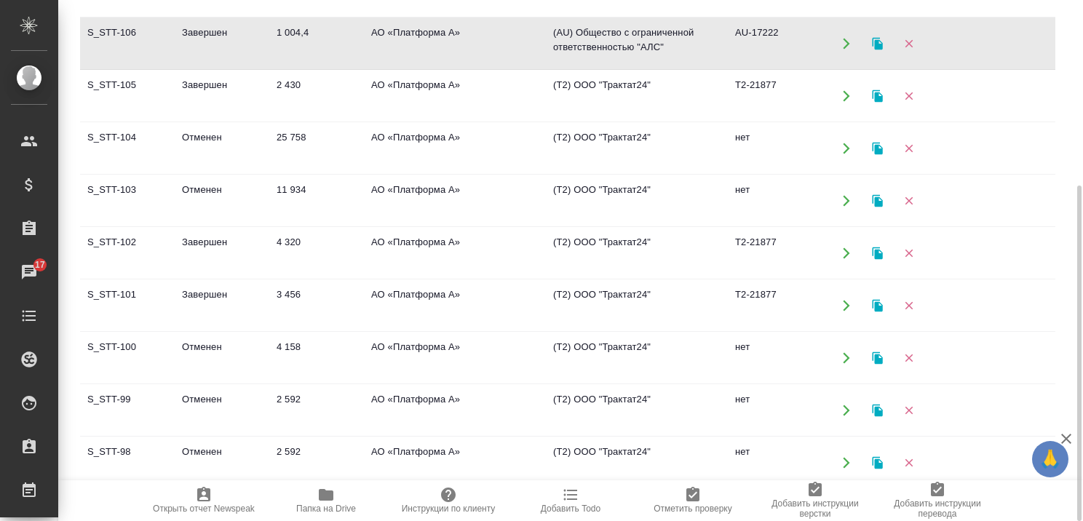
scroll to position [73, 0]
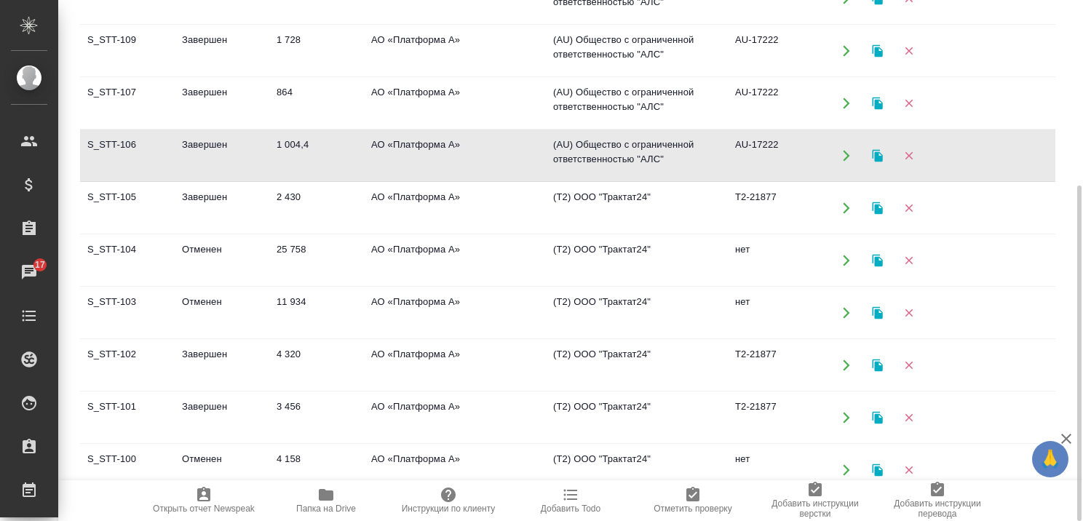
click at [212, 192] on td "Завершен" at bounding box center [222, 208] width 95 height 51
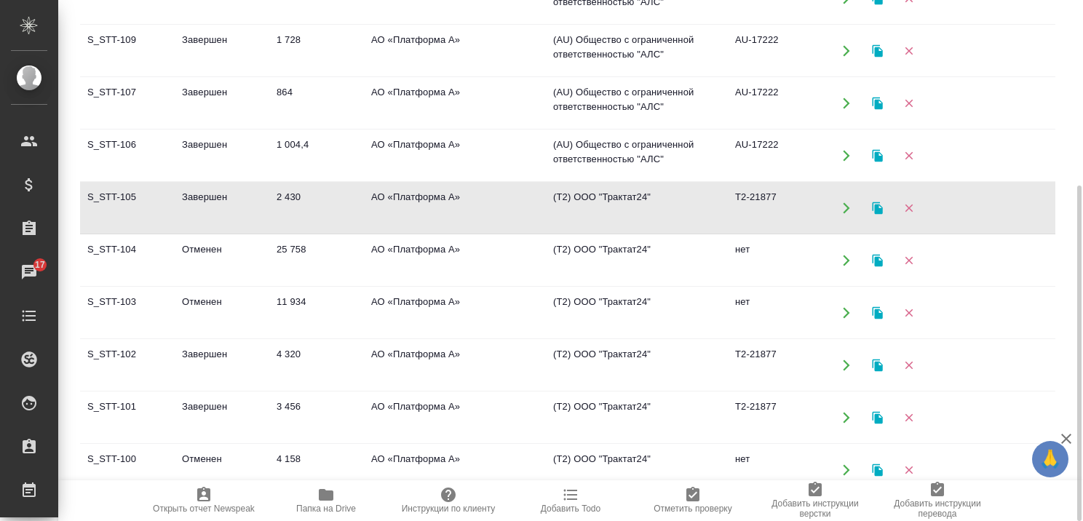
click at [212, 192] on td "Завершен" at bounding box center [222, 208] width 95 height 51
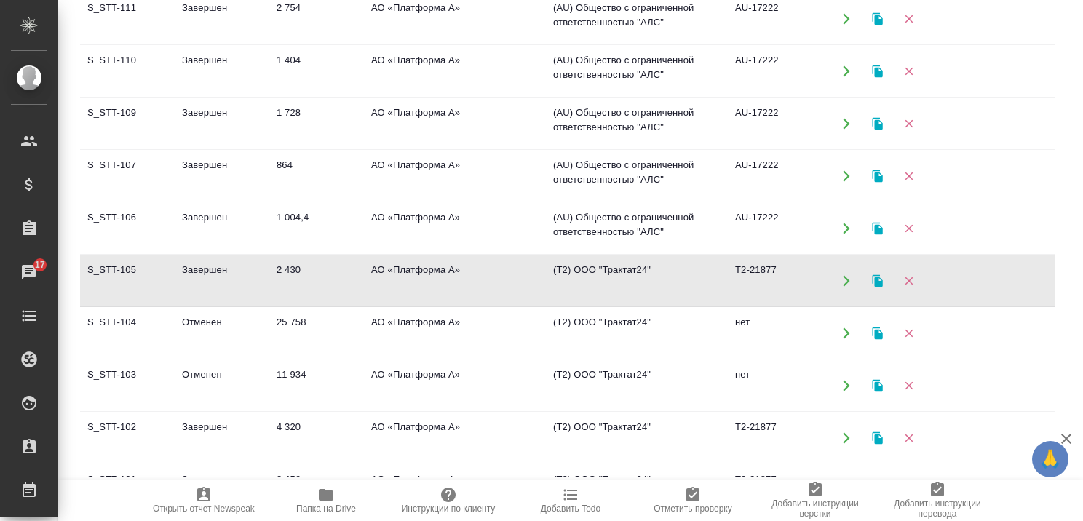
click at [1068, 437] on icon "button" at bounding box center [1066, 439] width 10 height 10
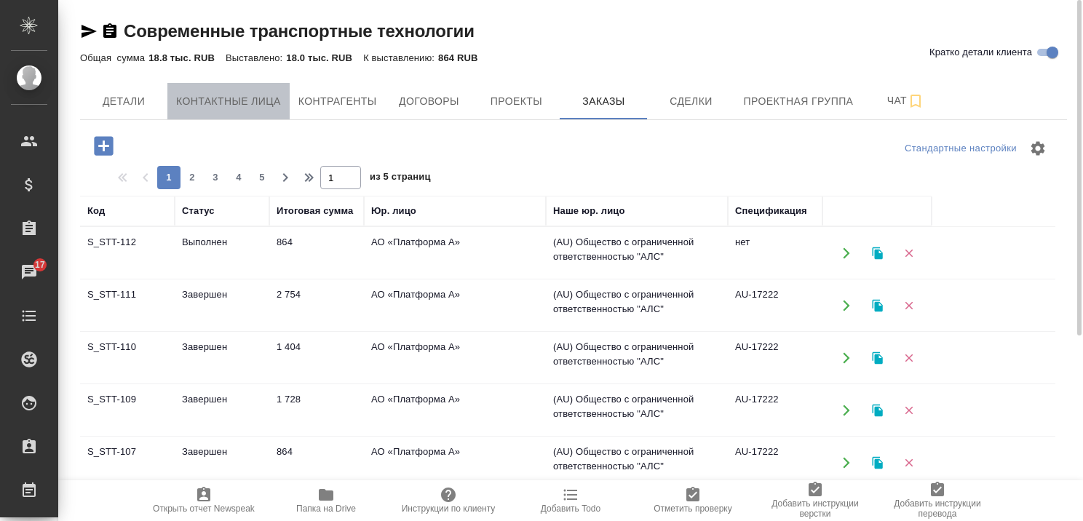
click at [231, 96] on span "Контактные лица" at bounding box center [228, 101] width 105 height 18
select select "RU"
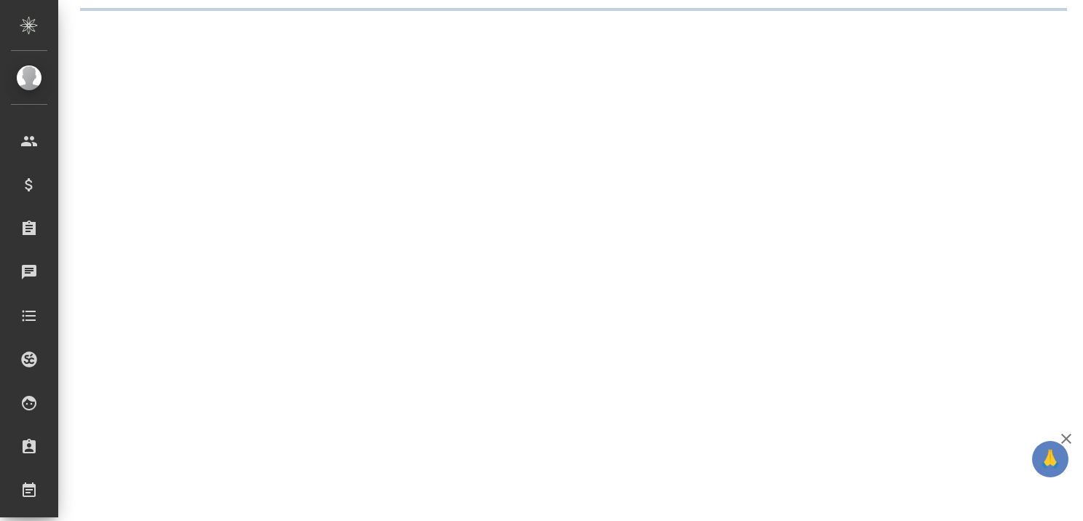
select select "RU"
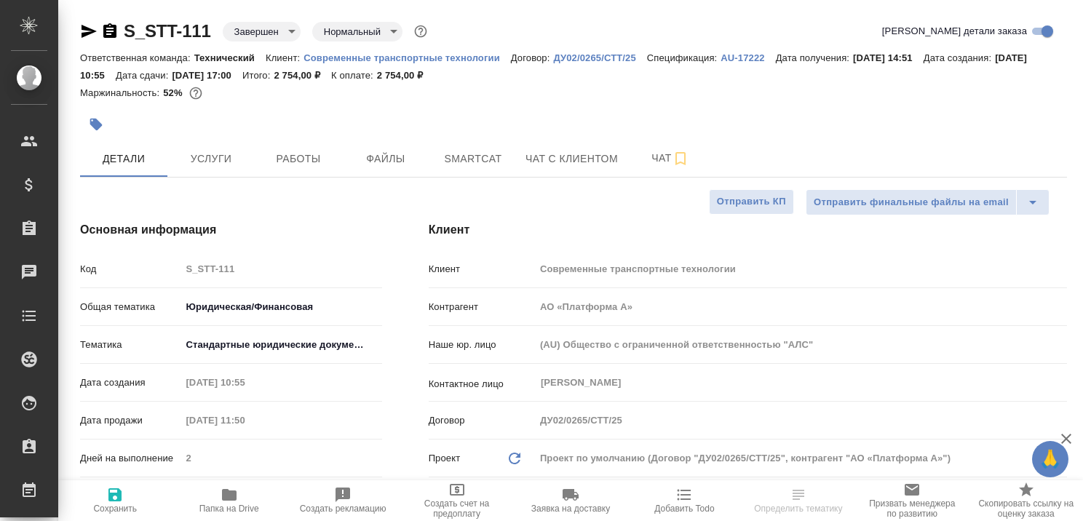
type textarea "x"
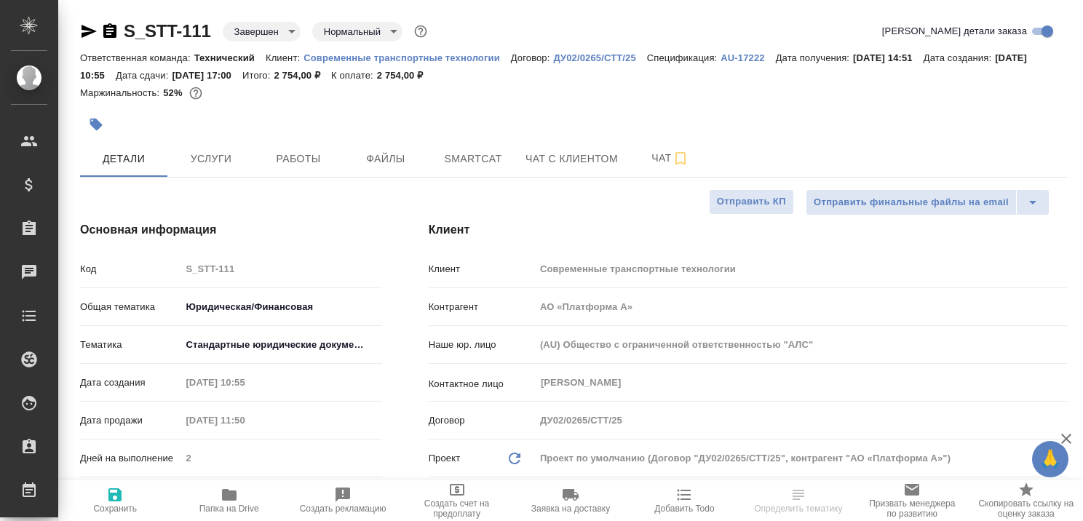
type textarea "x"
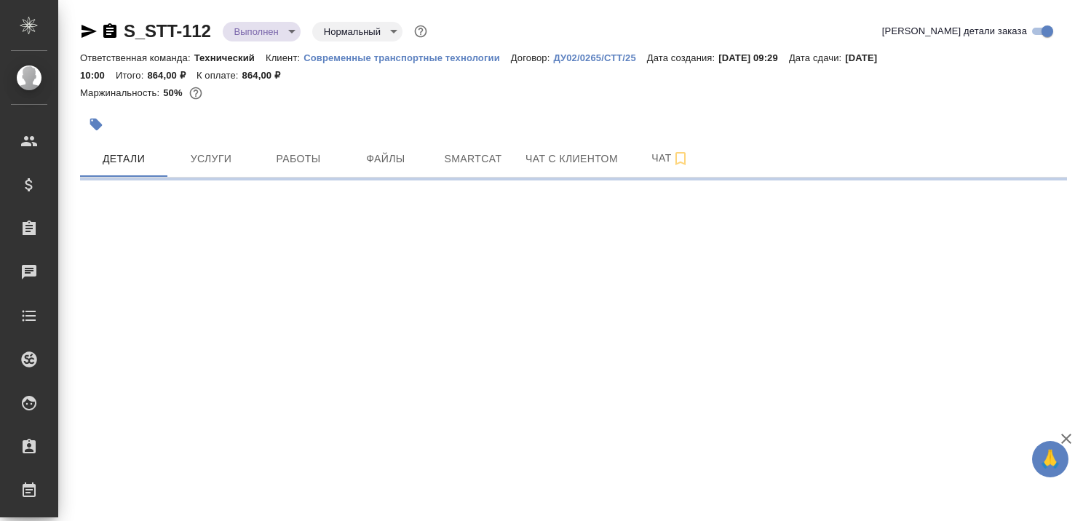
select select "RU"
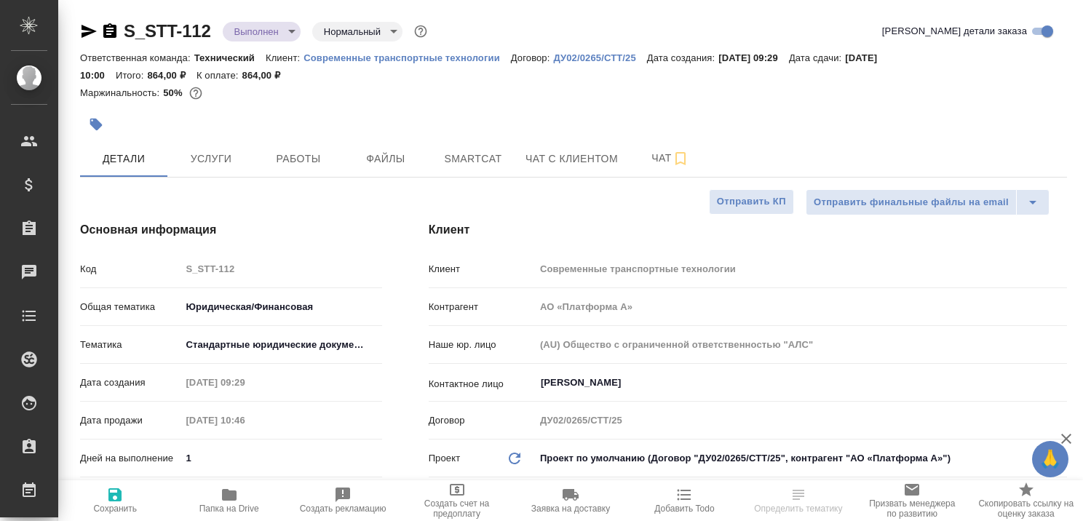
type textarea "x"
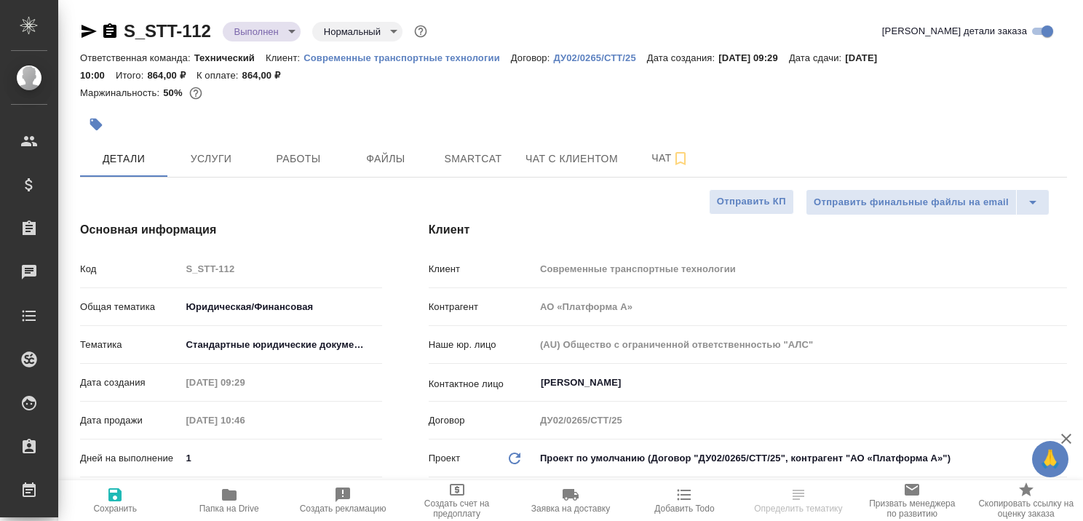
type textarea "x"
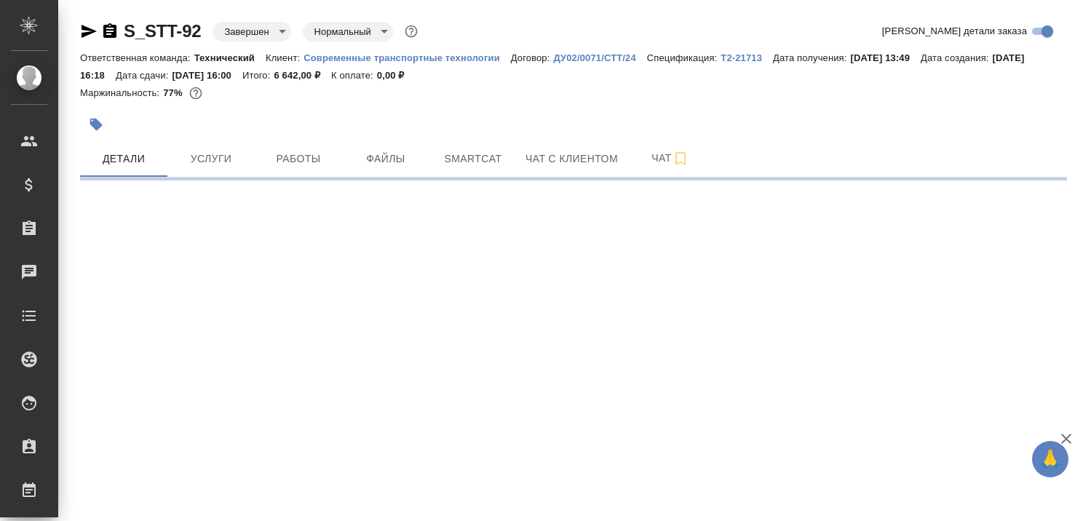
select select "RU"
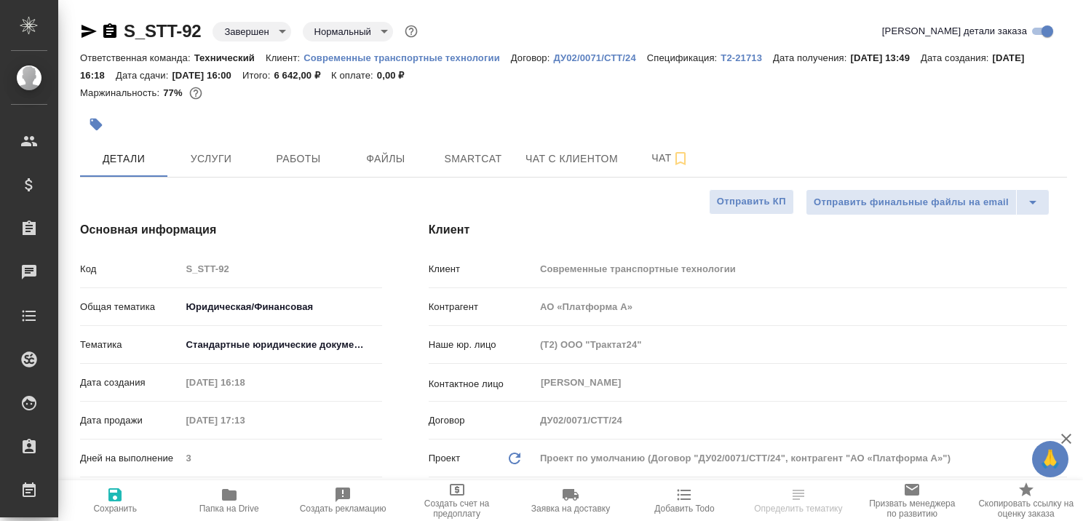
type textarea "x"
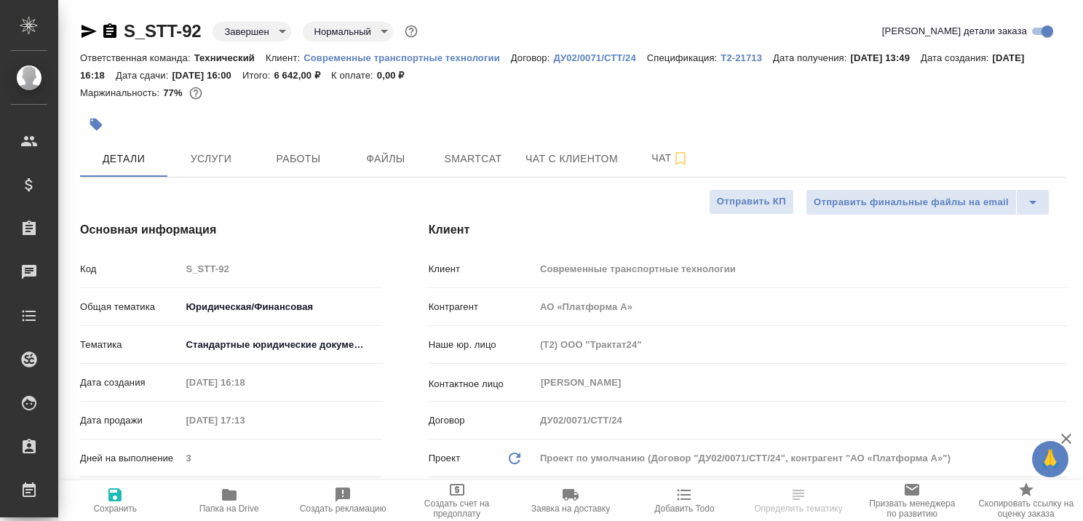
type textarea "x"
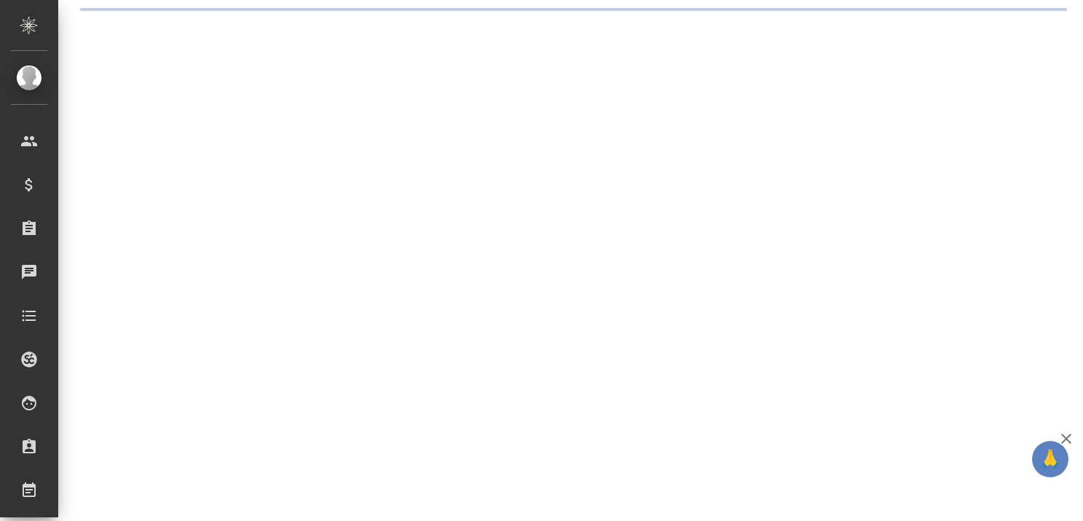
select select "RU"
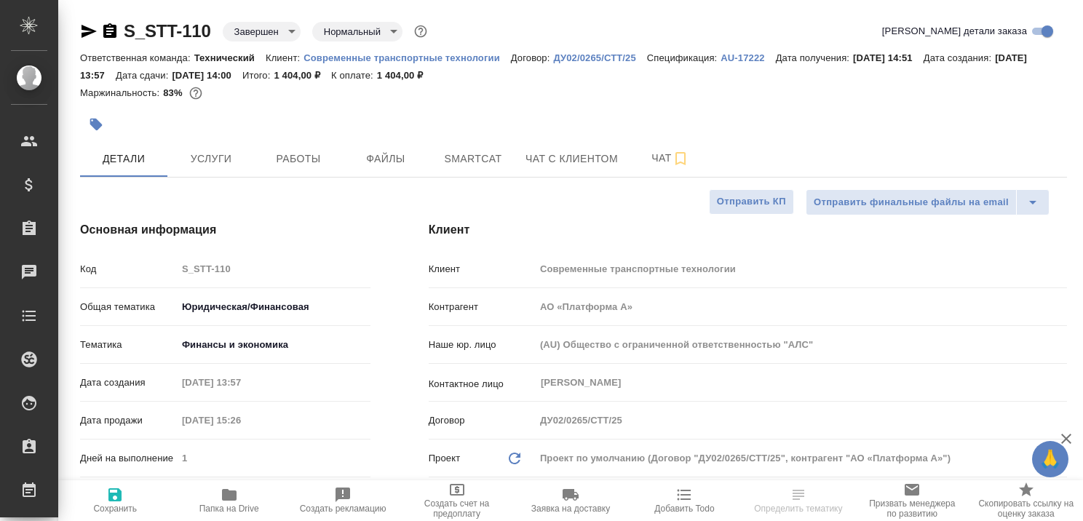
type textarea "x"
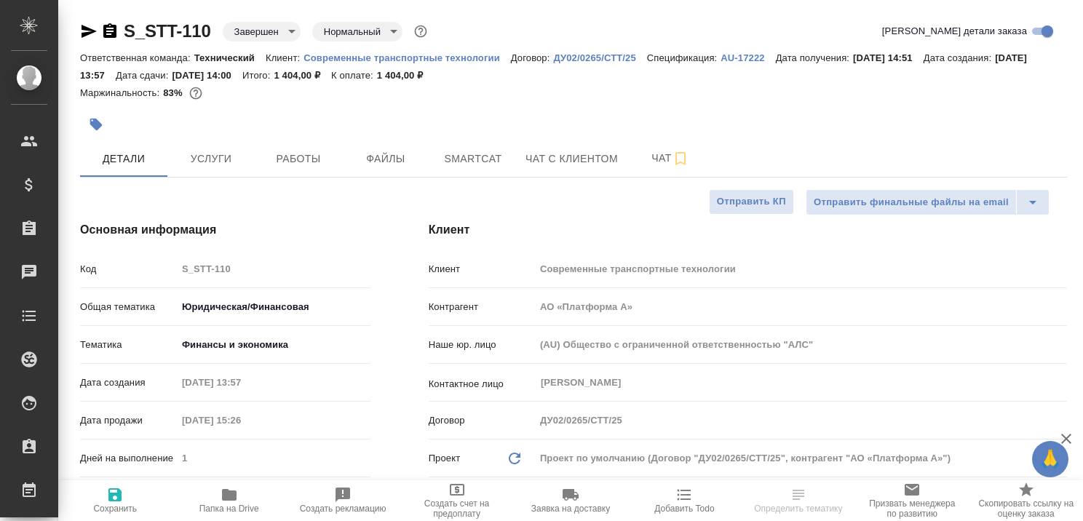
type textarea "x"
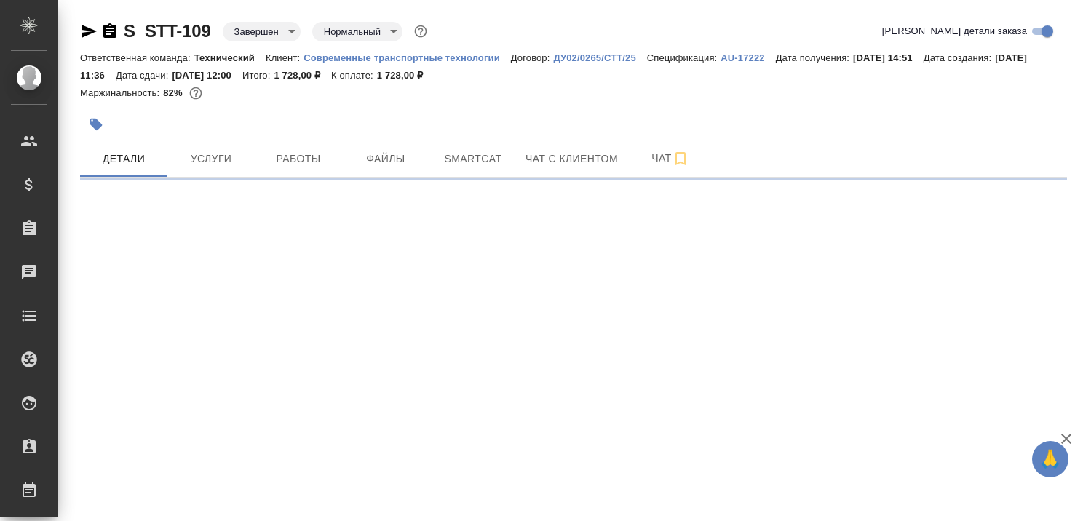
select select "RU"
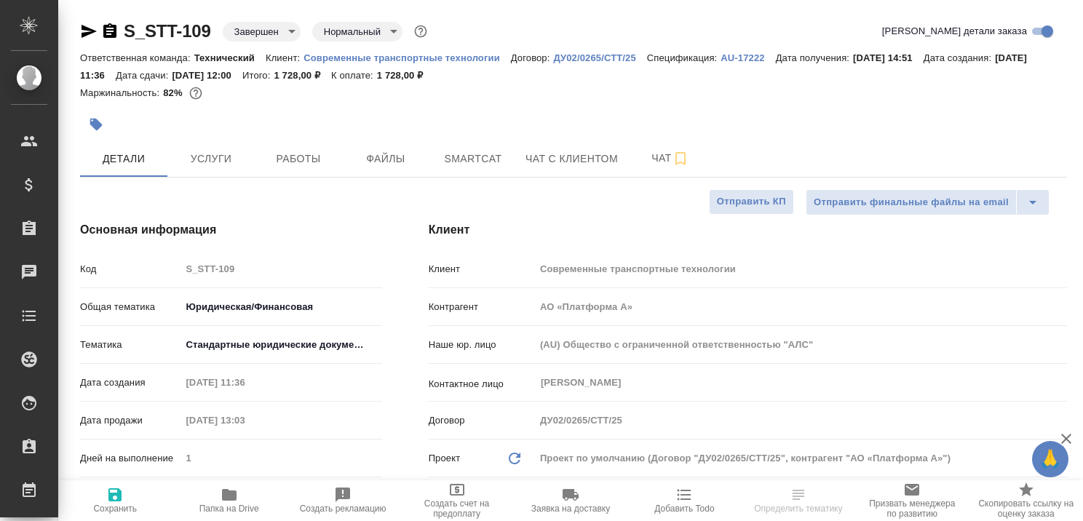
type textarea "x"
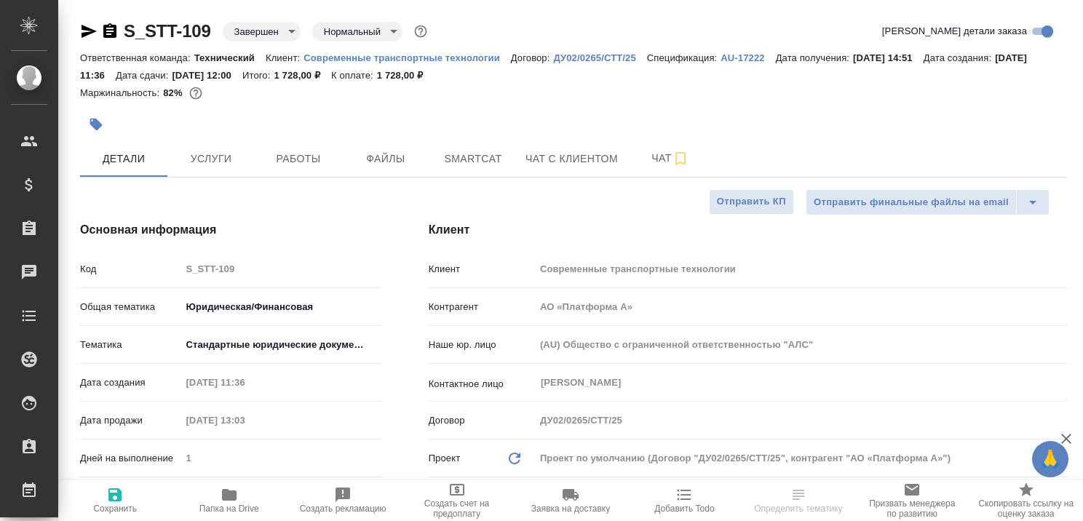
type textarea "x"
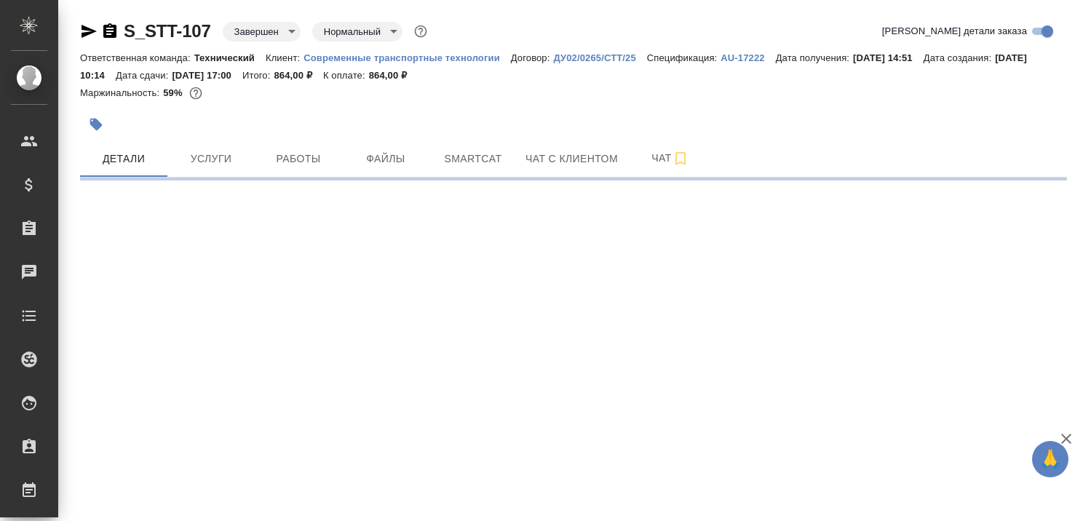
select select "RU"
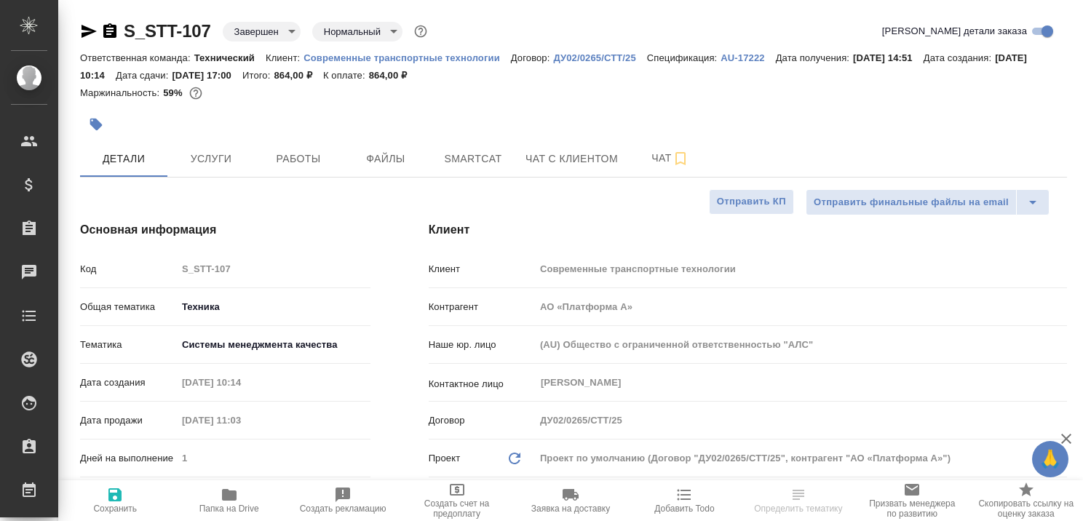
type textarea "x"
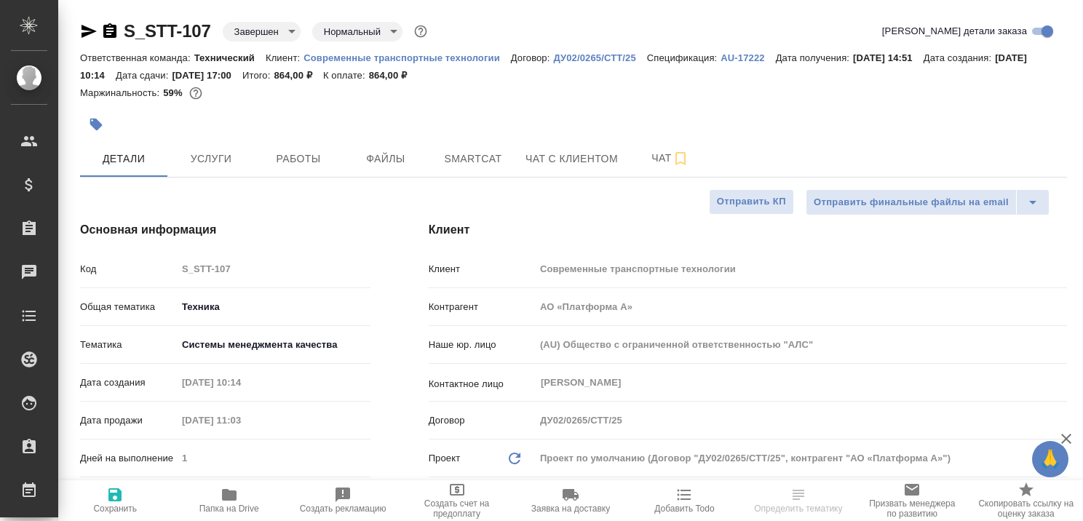
type textarea "x"
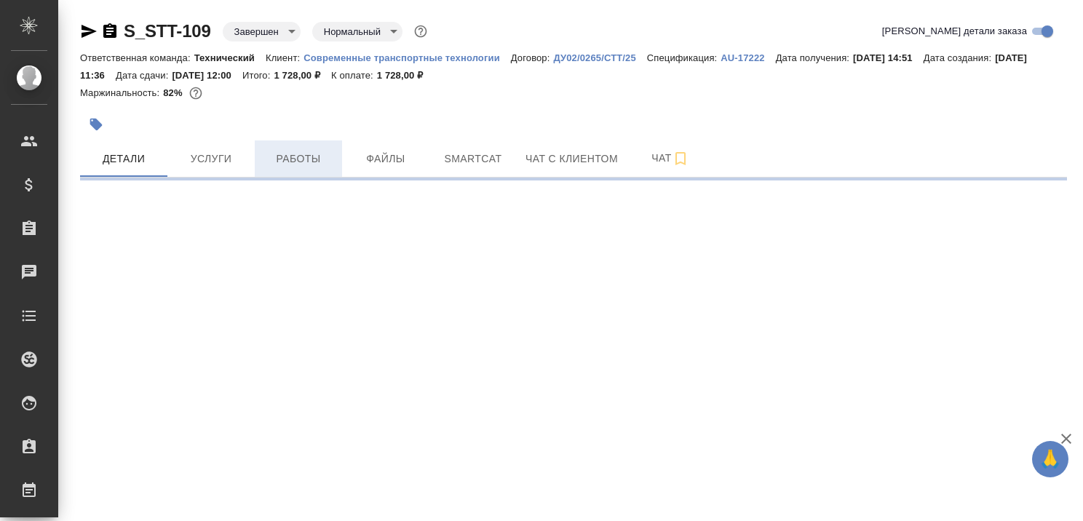
select select "RU"
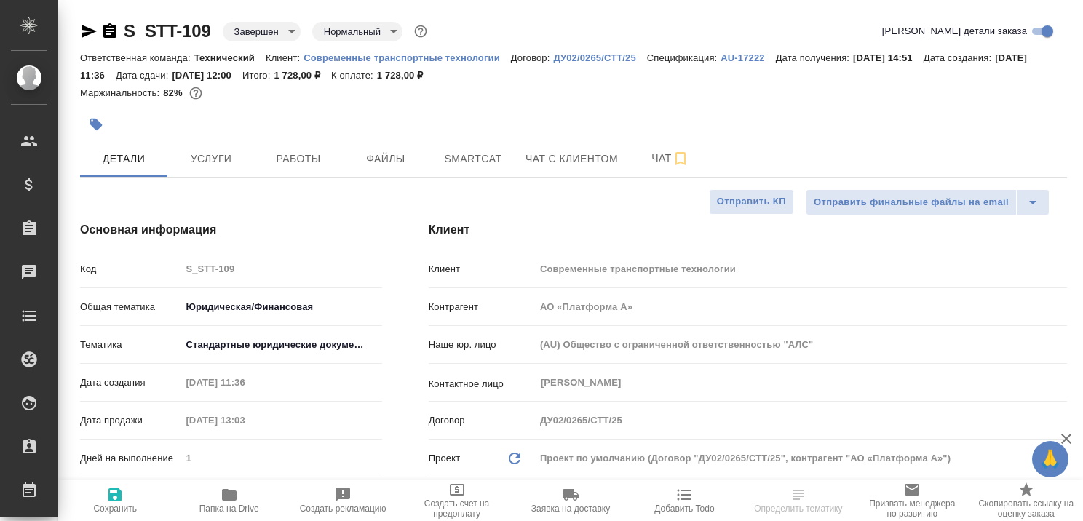
type textarea "x"
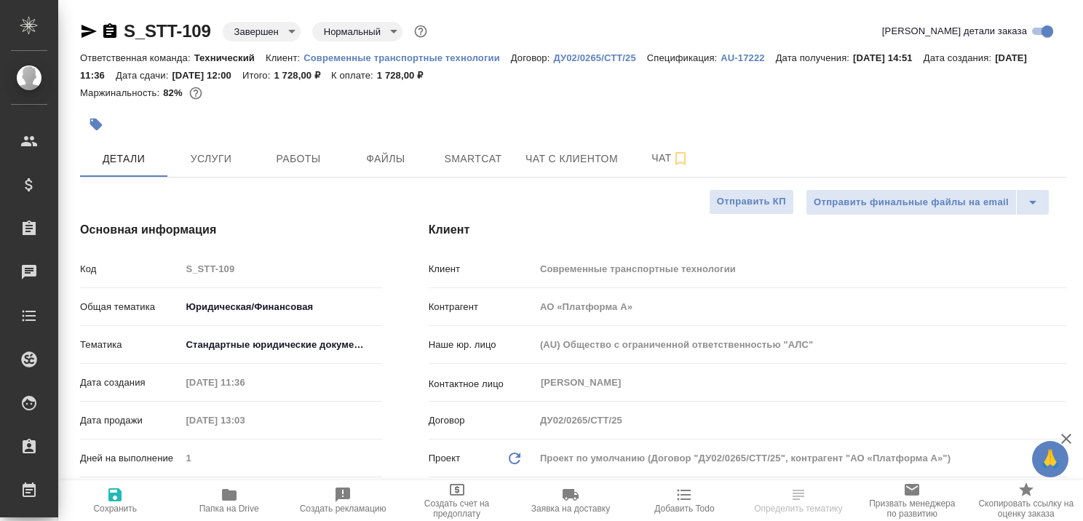
type textarea "x"
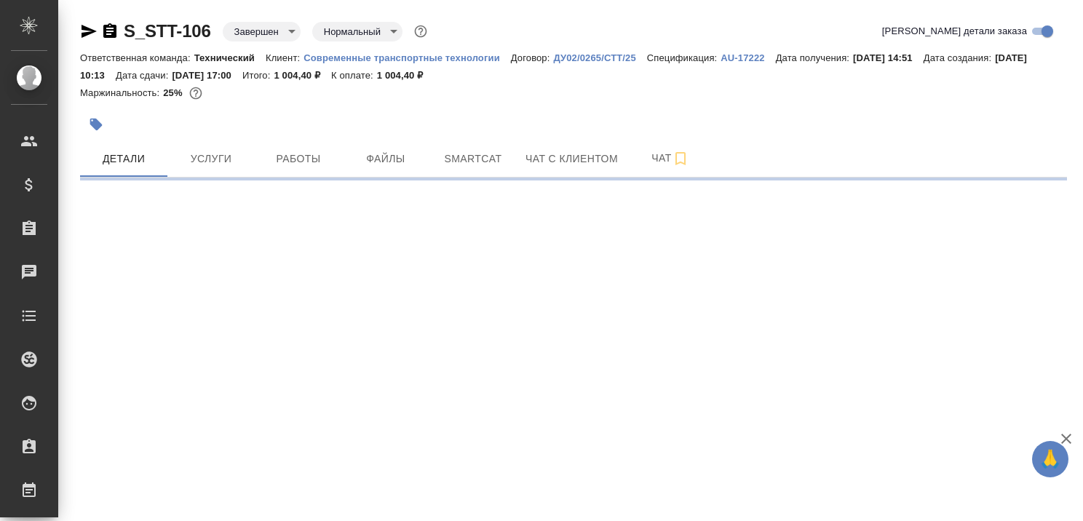
select select "RU"
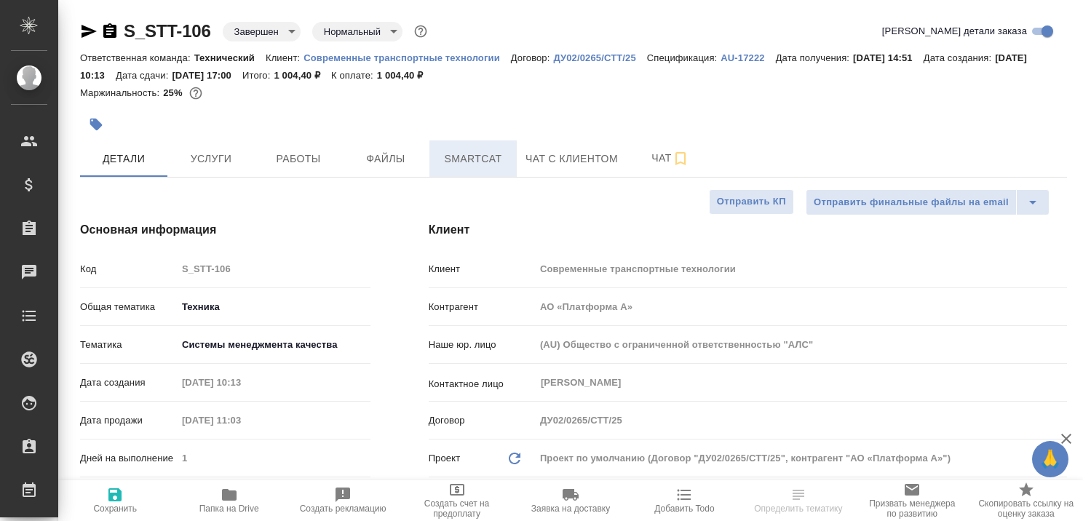
type textarea "x"
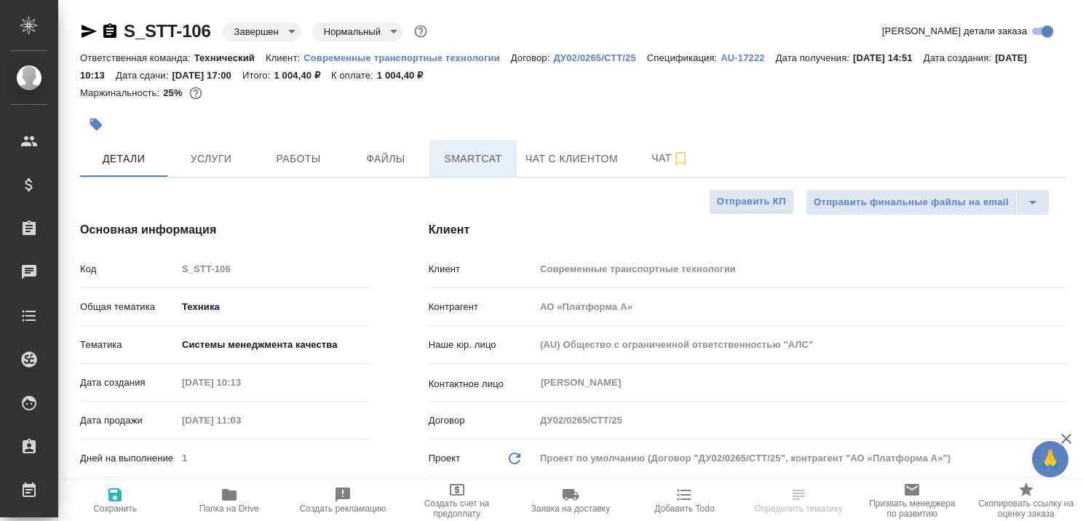
type textarea "x"
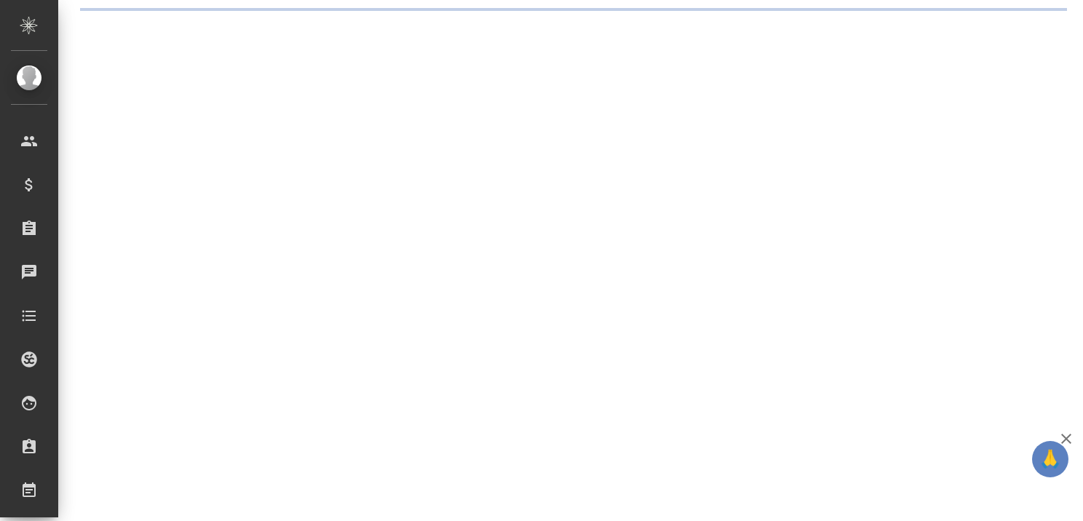
select select "RU"
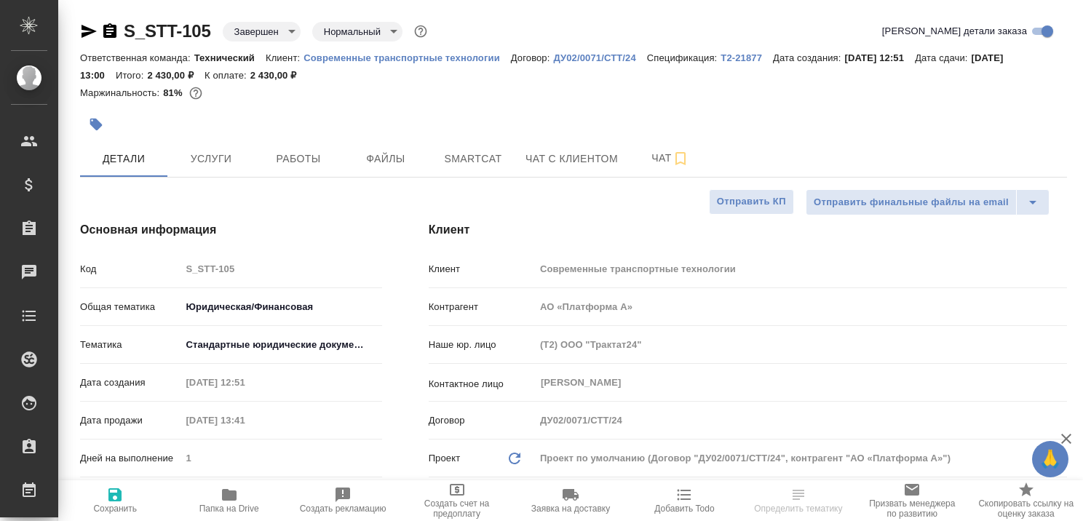
type textarea "x"
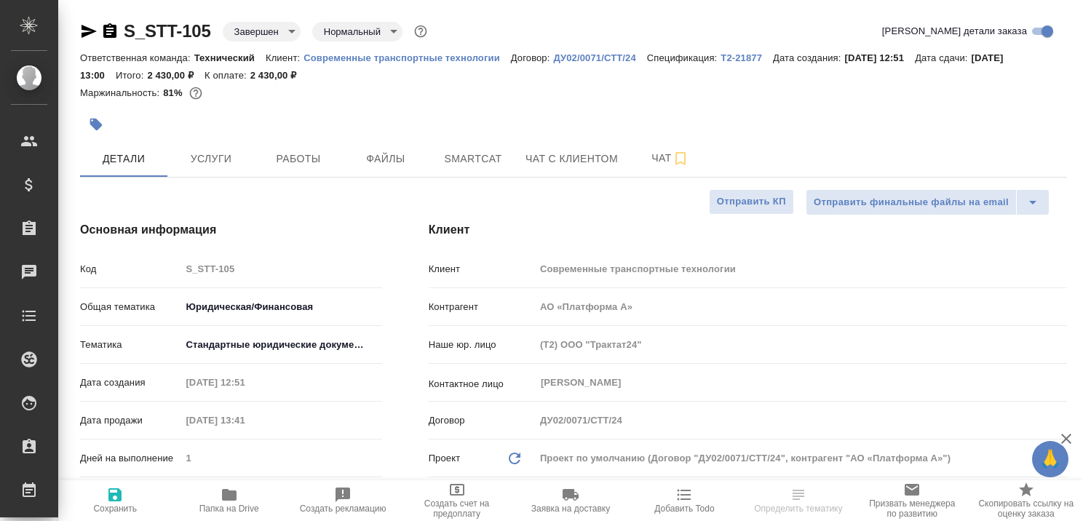
type textarea "x"
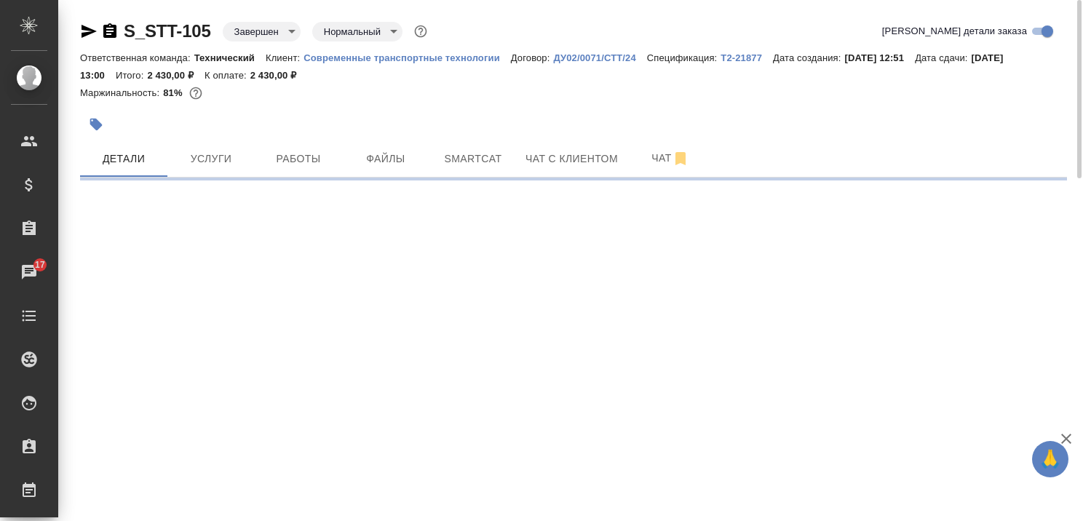
select select "RU"
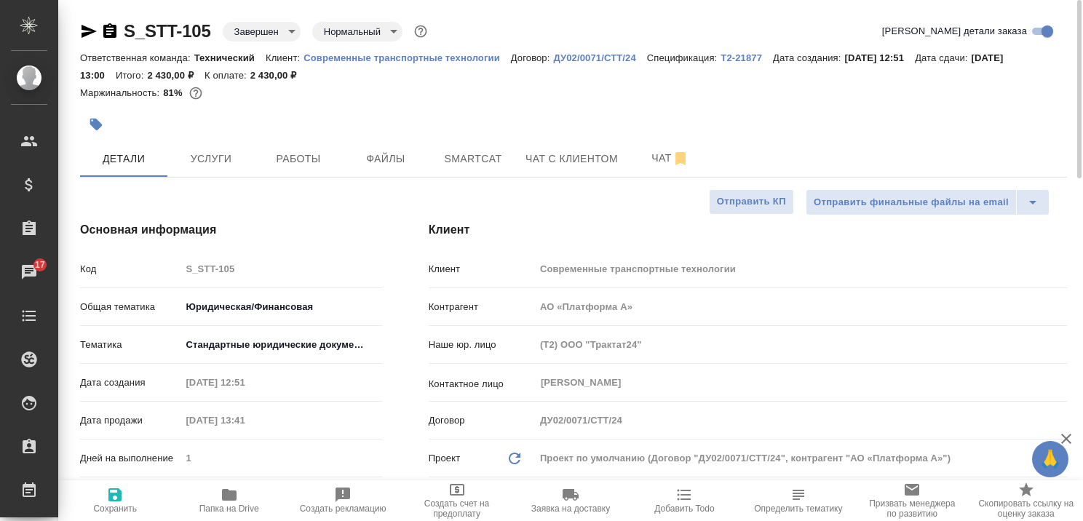
type textarea "x"
click at [1068, 439] on icon "button" at bounding box center [1065, 438] width 17 height 17
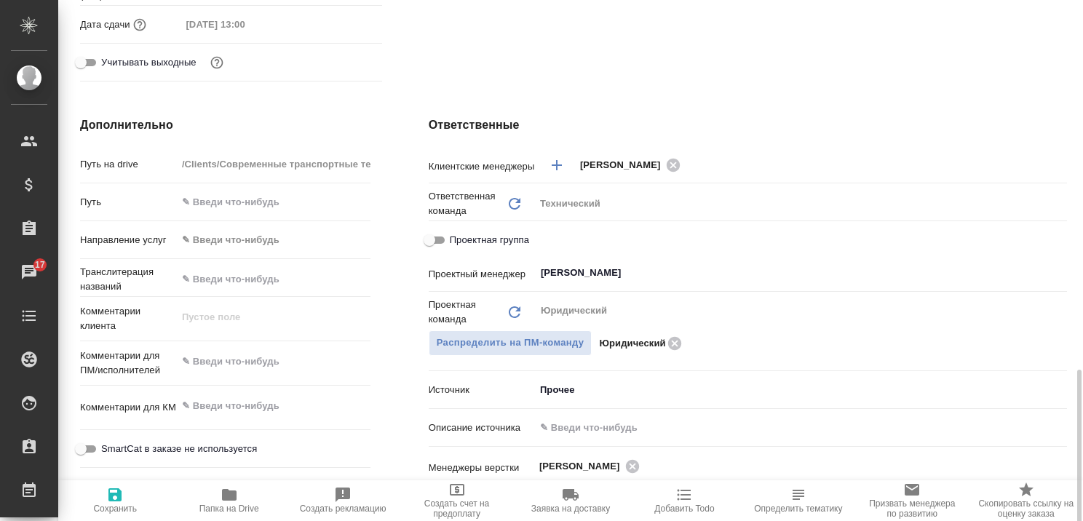
scroll to position [655, 0]
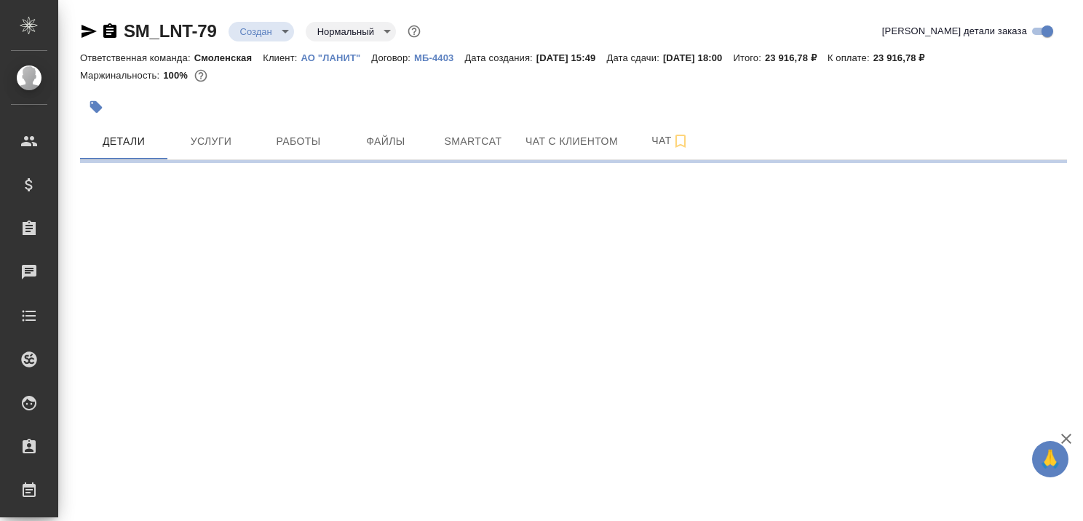
select select "RU"
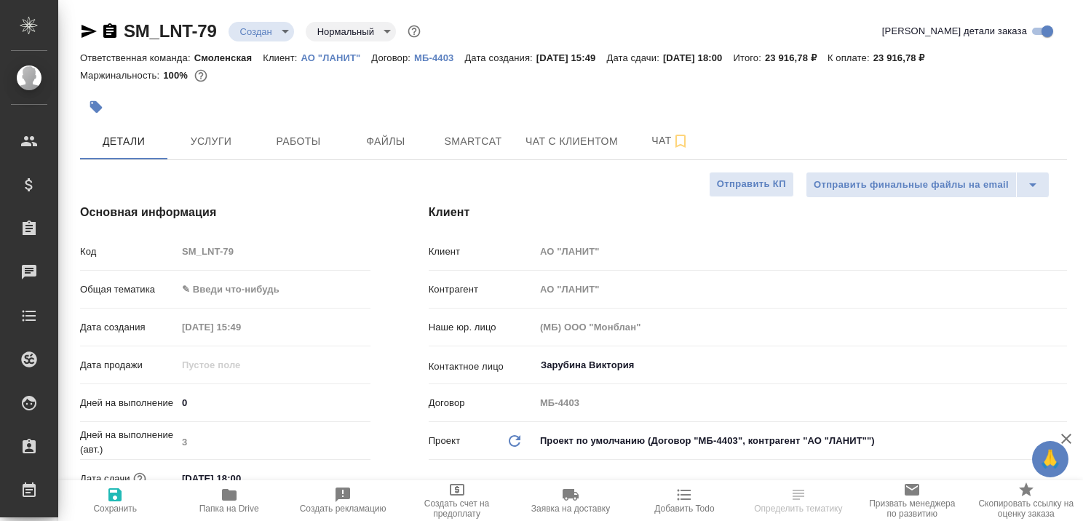
type textarea "x"
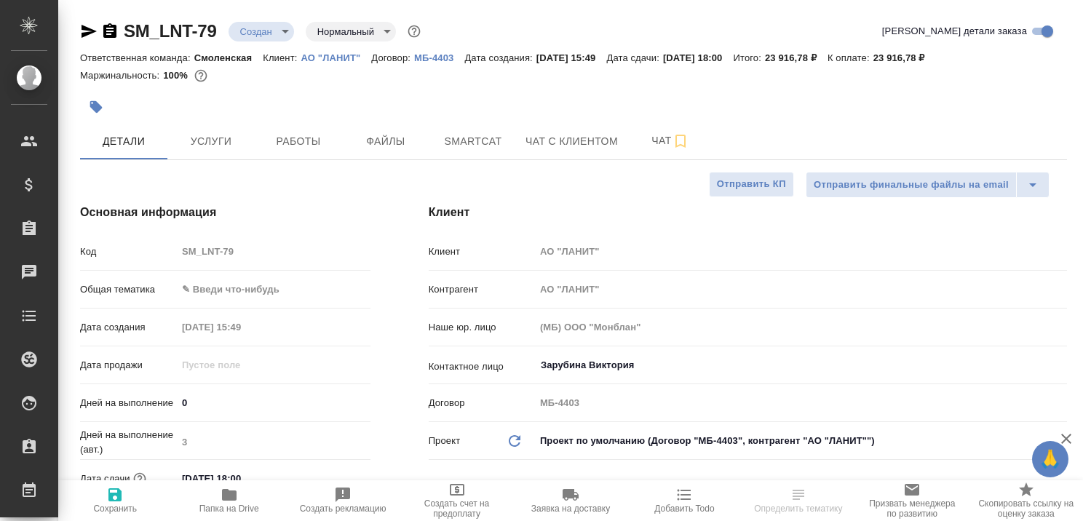
type textarea "x"
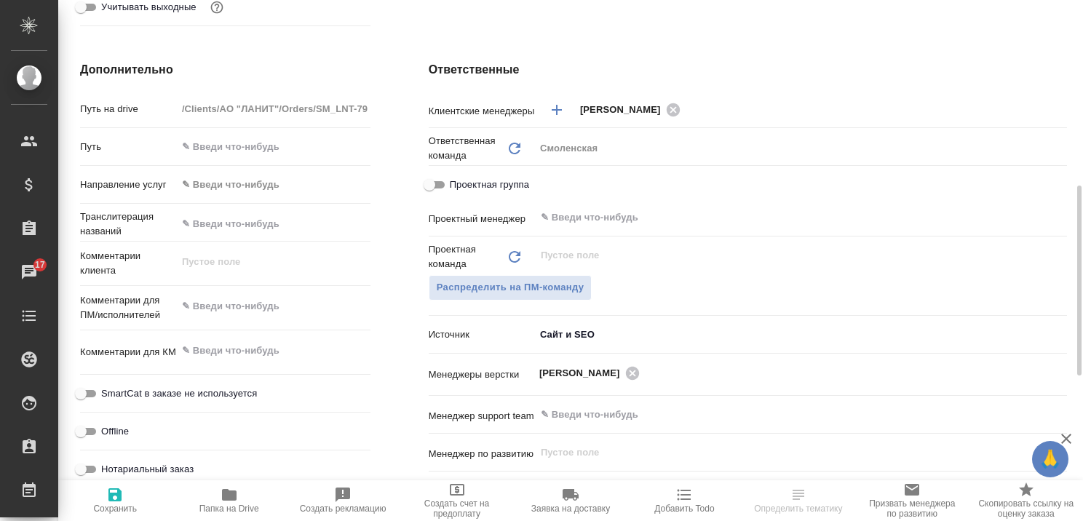
scroll to position [146, 0]
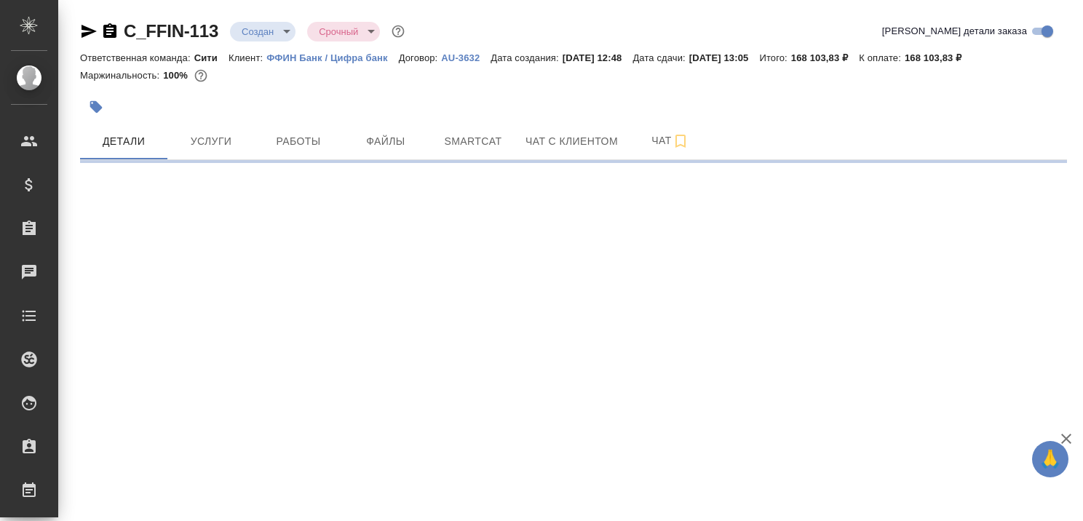
select select "RU"
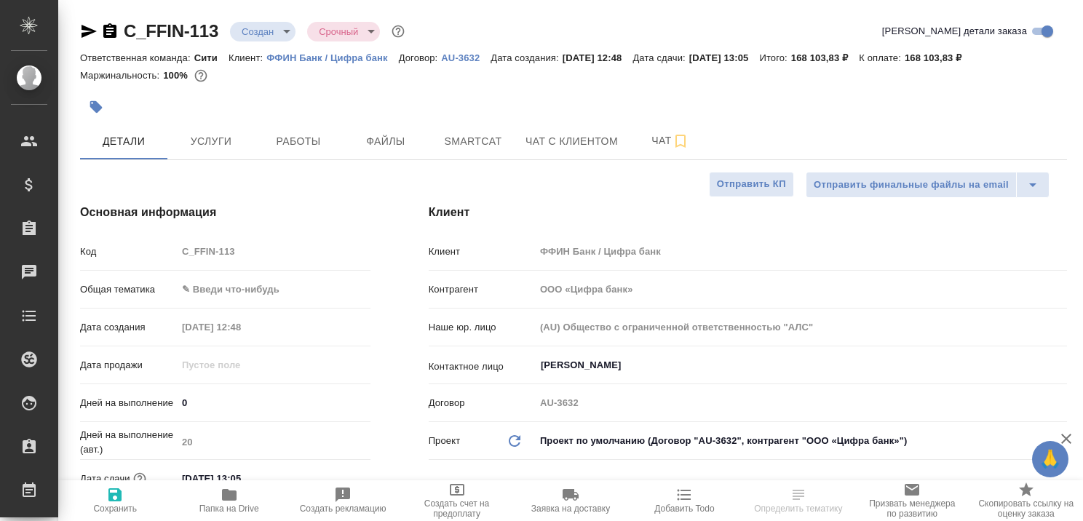
type textarea "x"
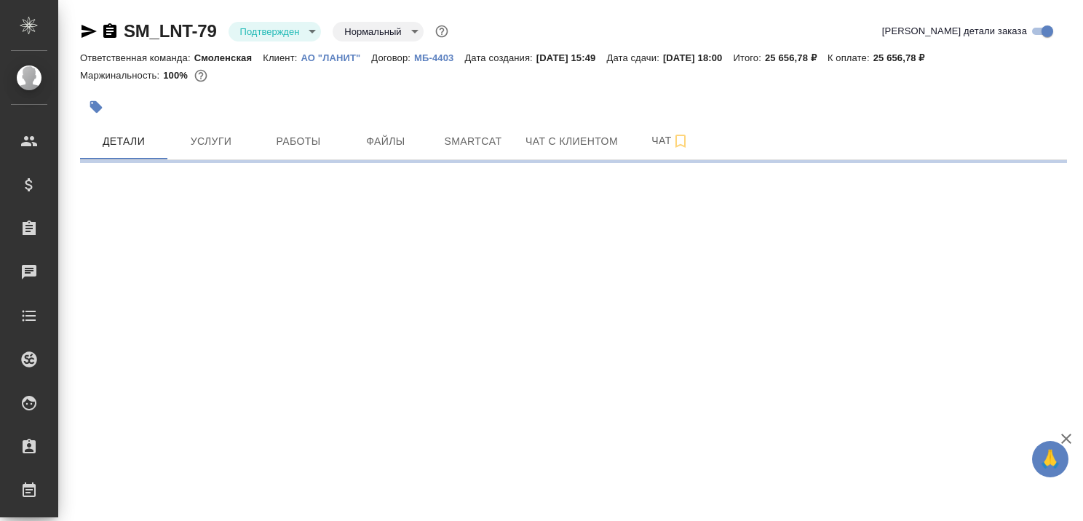
select select "RU"
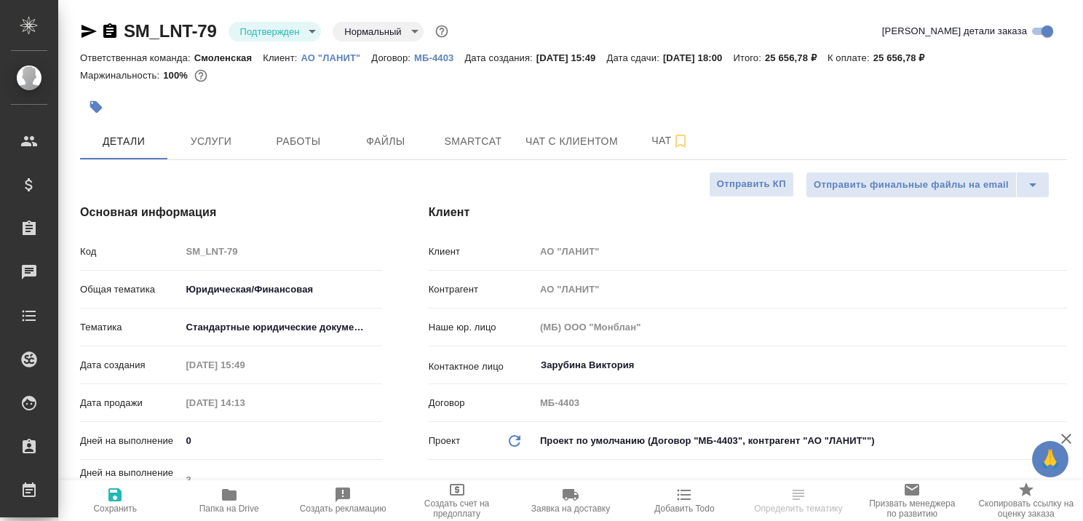
type textarea "x"
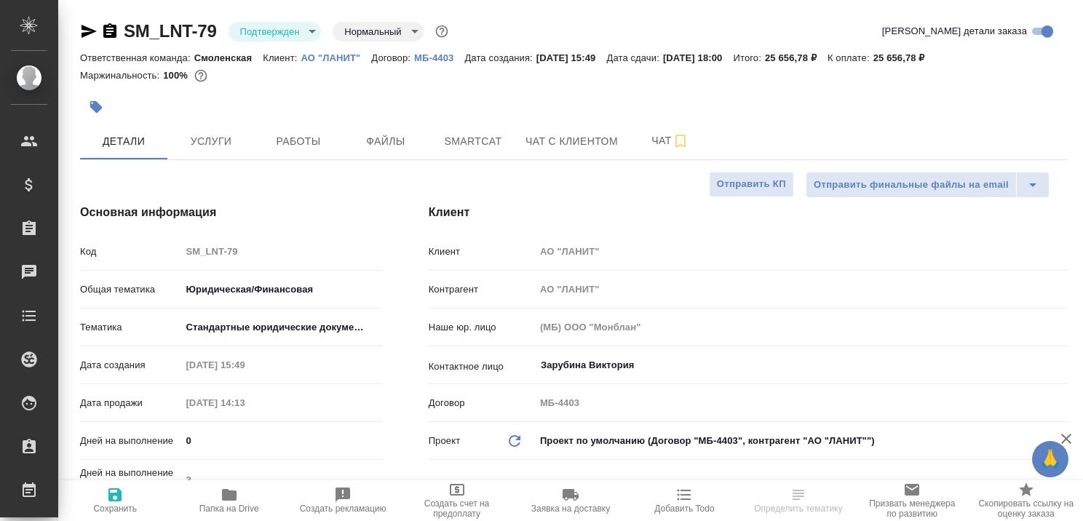
type textarea "x"
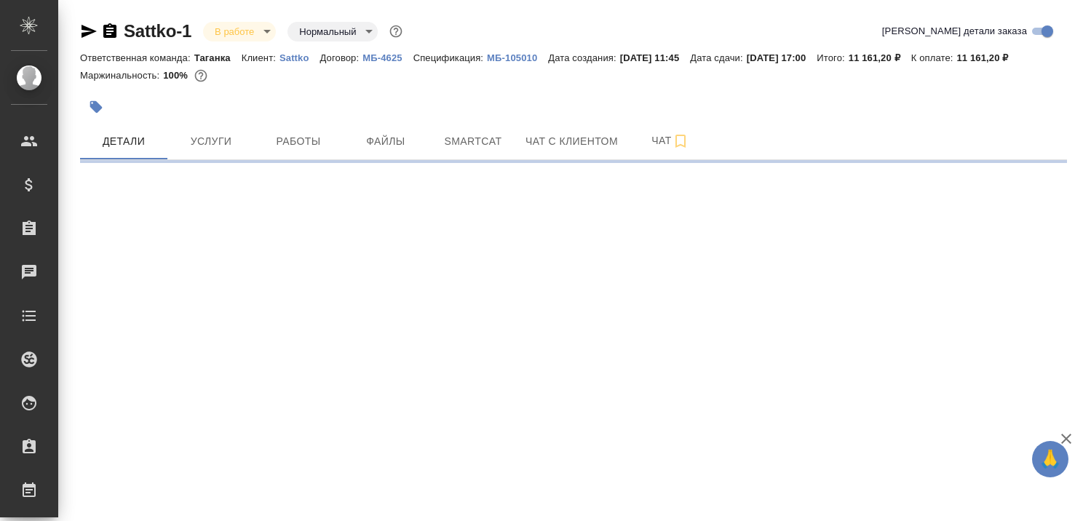
select select "RU"
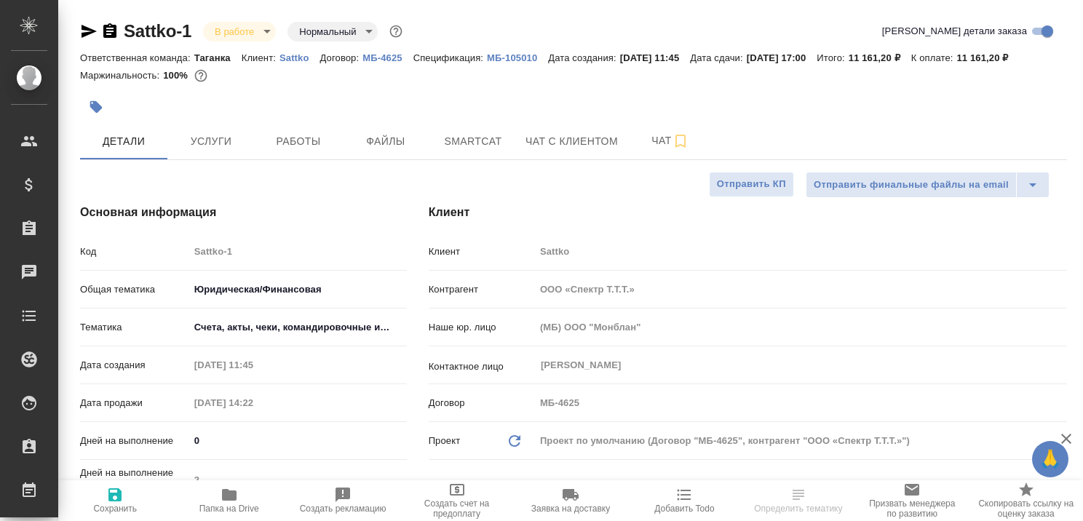
type textarea "x"
type input "Тарабановская Анастасия"
type input "Гудина Александра"
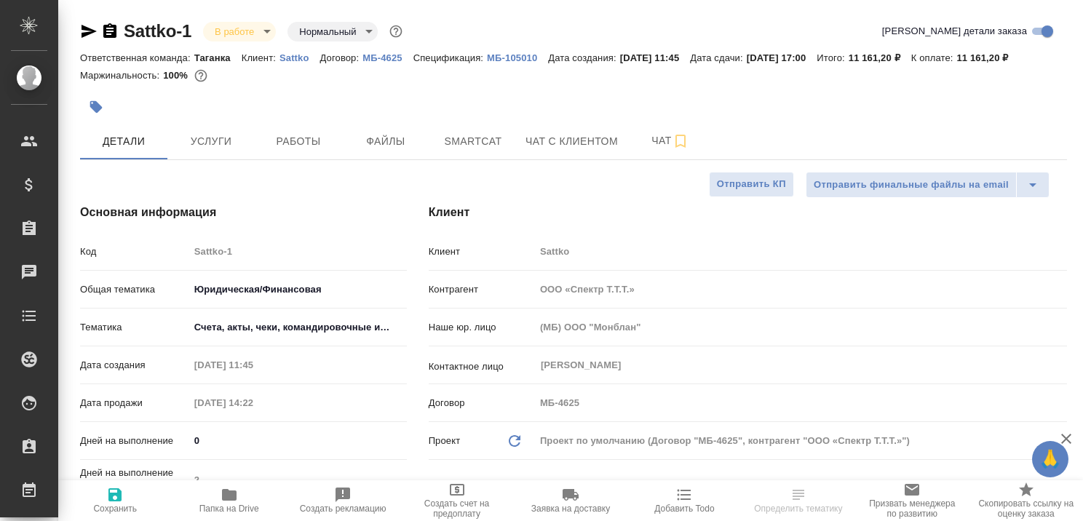
type textarea "x"
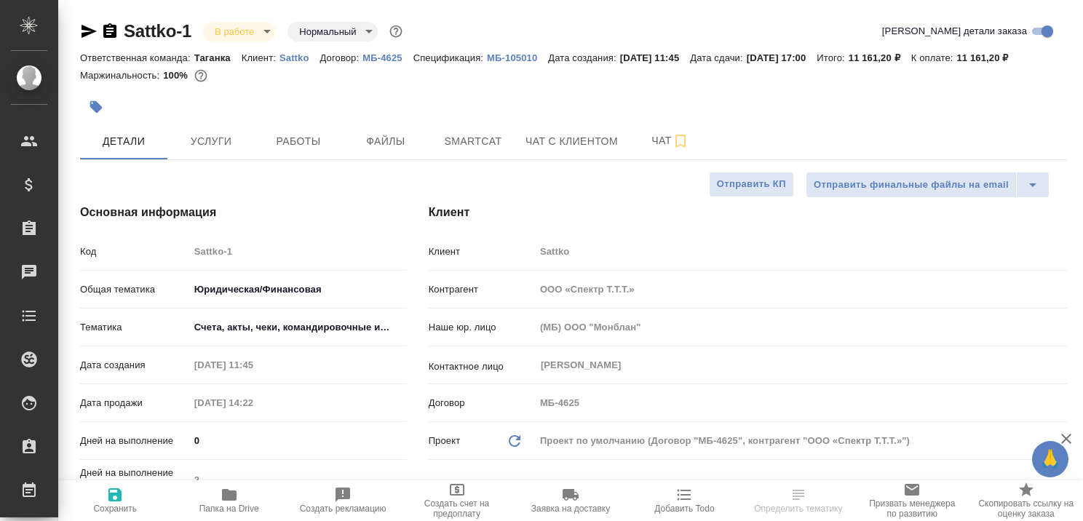
type textarea "x"
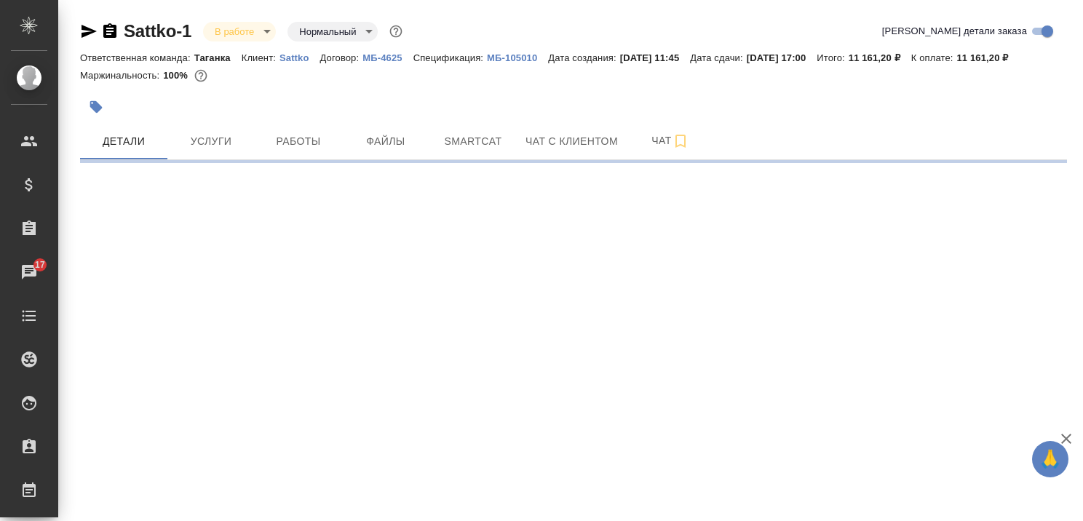
select select "RU"
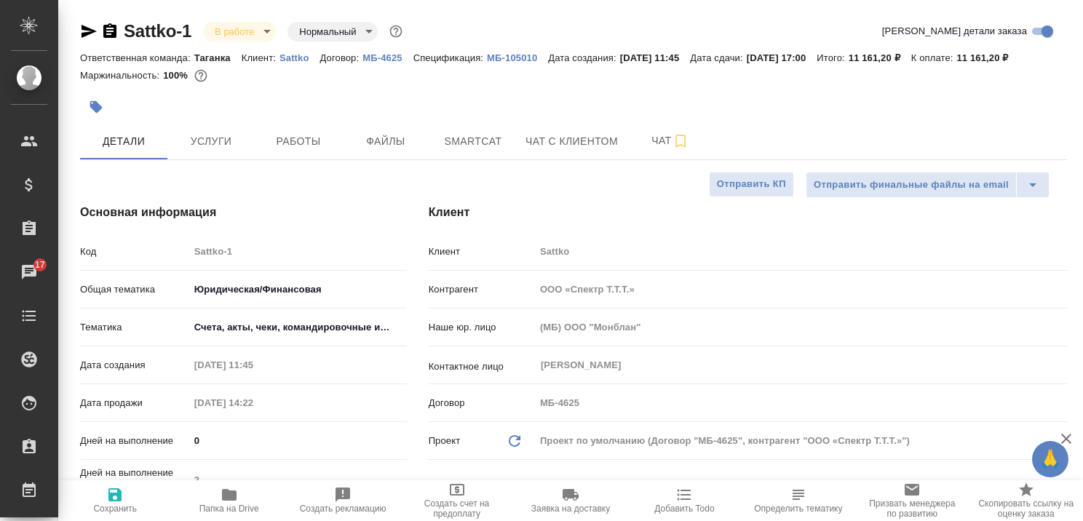
type textarea "x"
click at [287, 52] on link "Sattko" at bounding box center [299, 57] width 41 height 12
type textarea "x"
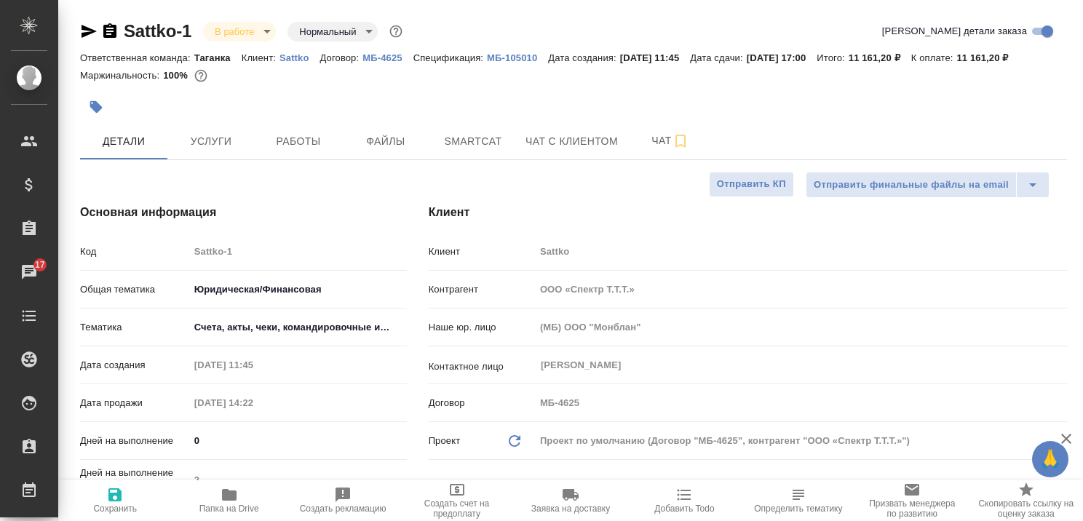
type textarea "x"
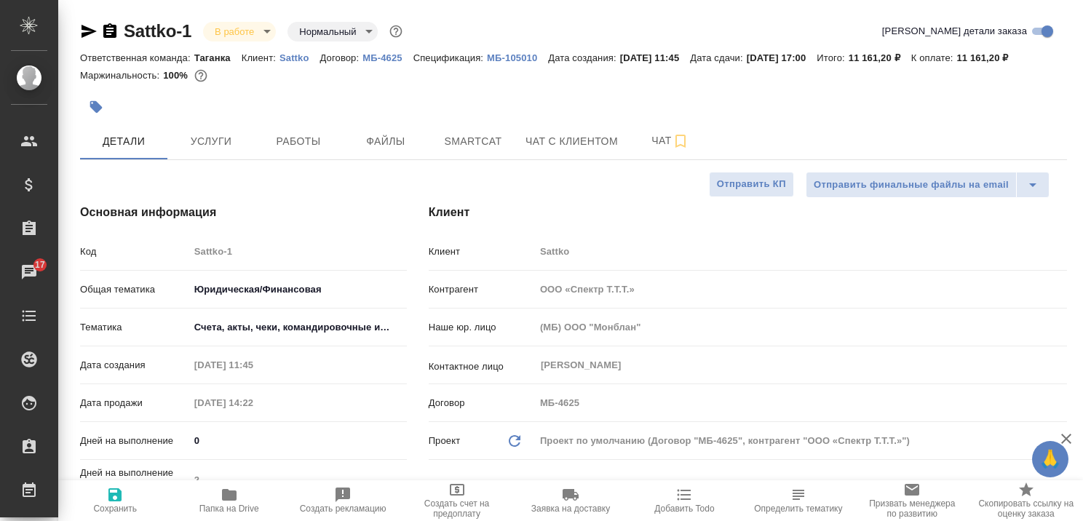
type textarea "x"
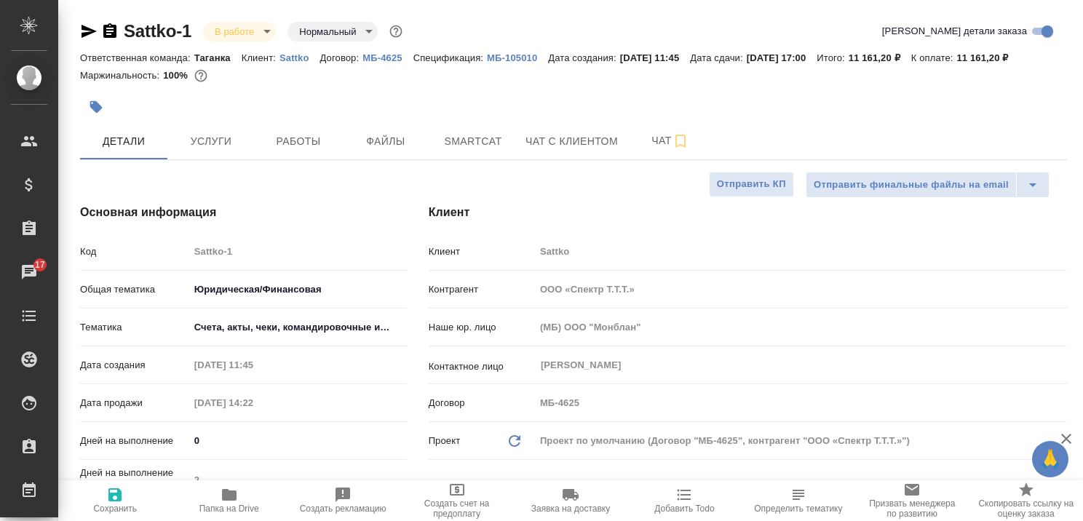
type textarea "x"
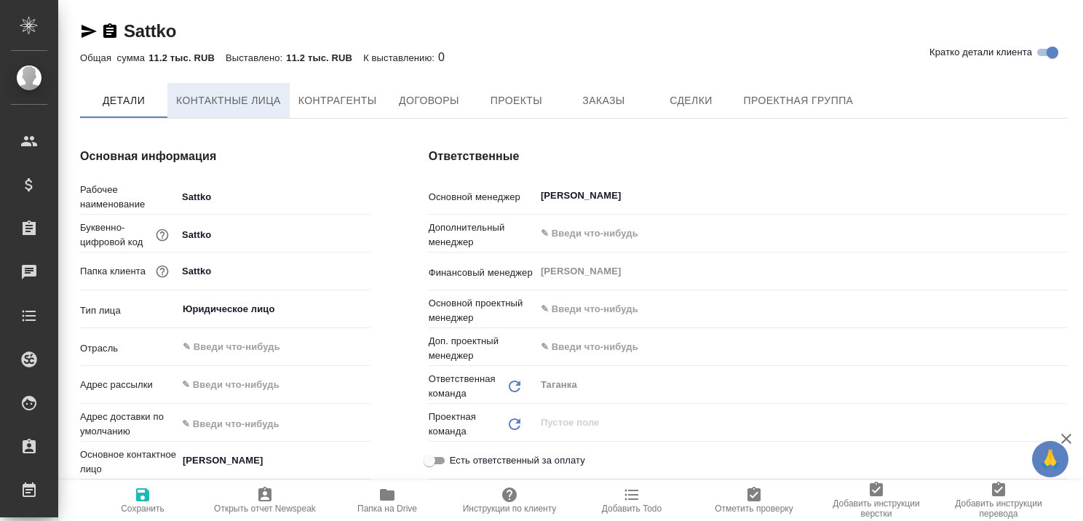
type textarea "x"
click at [242, 93] on span "Контактные лица" at bounding box center [228, 101] width 105 height 18
select select "RU"
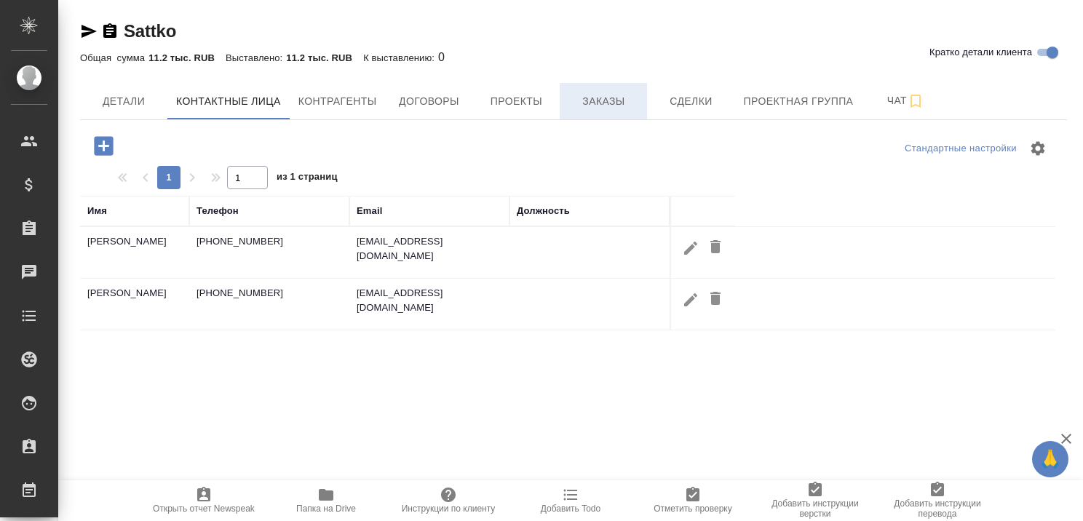
click at [618, 92] on span "Заказы" at bounding box center [603, 101] width 70 height 18
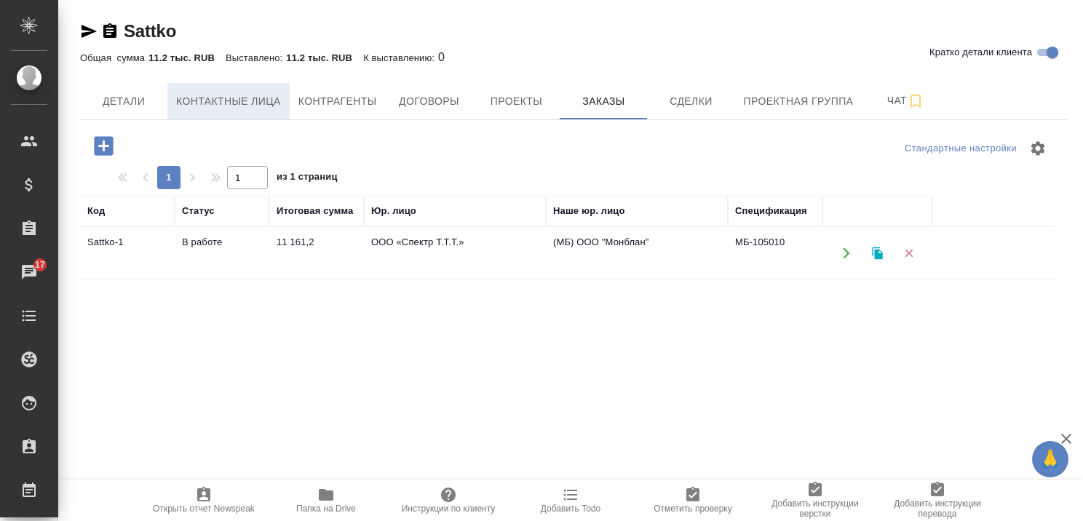
click at [194, 100] on span "Контактные лица" at bounding box center [228, 101] width 105 height 18
select select "RU"
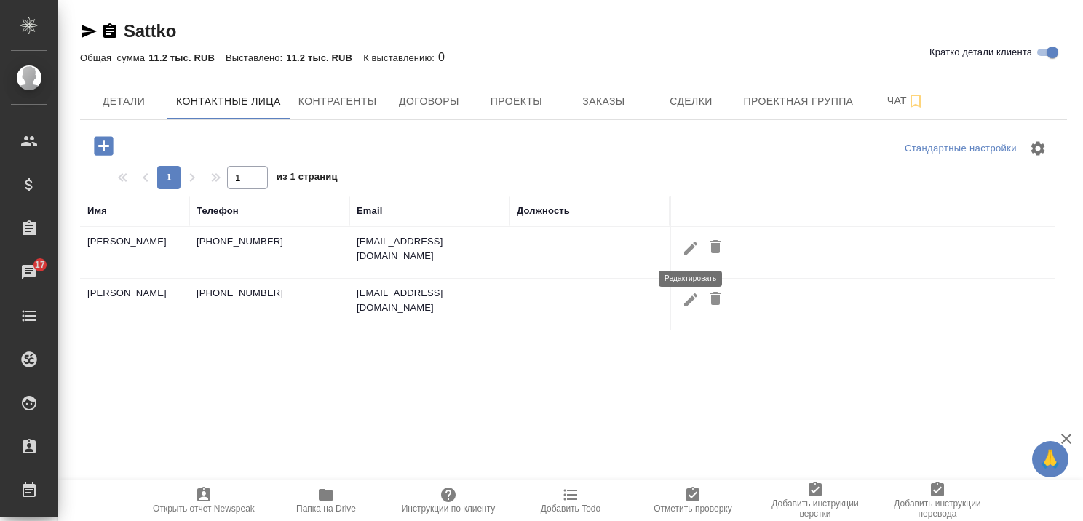
click at [689, 247] on icon "button" at bounding box center [690, 247] width 13 height 13
type input "[PERSON_NAME]"
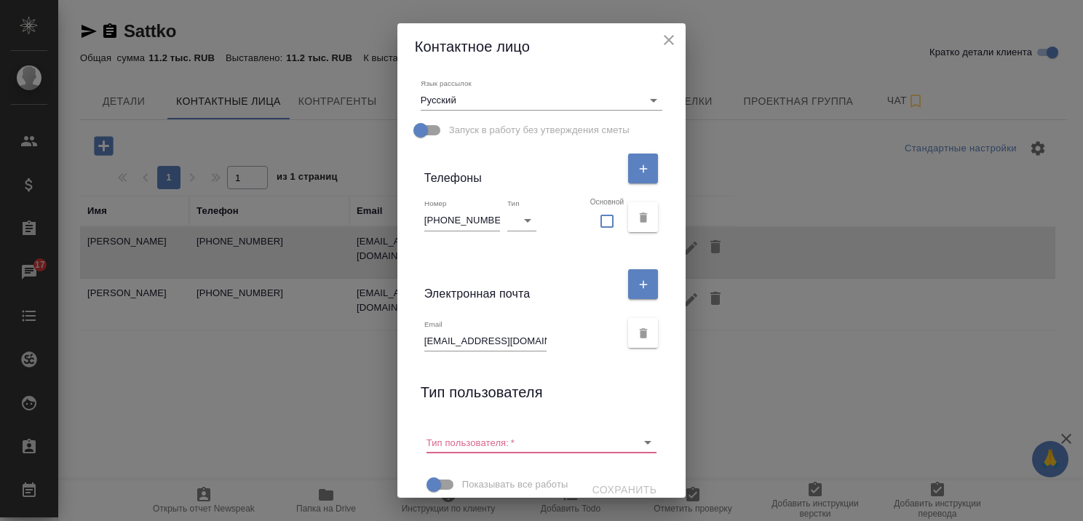
scroll to position [311, 0]
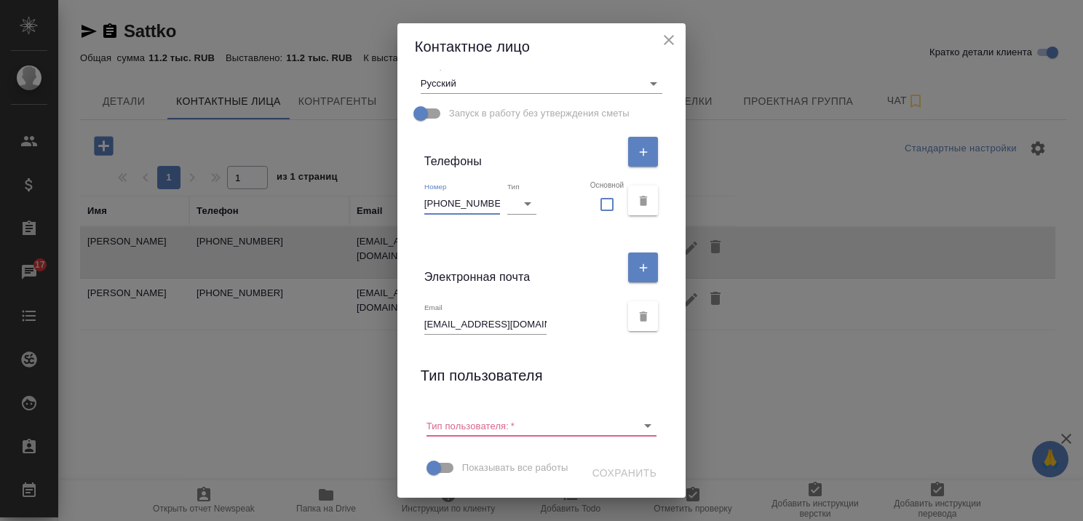
drag, startPoint x: 487, startPoint y: 175, endPoint x: 425, endPoint y: 178, distance: 61.9
click at [425, 194] on input "[PHONE_NUMBER]" at bounding box center [462, 204] width 76 height 20
click at [442, 243] on div "Электронная почта" at bounding box center [542, 267] width 254 height 49
drag, startPoint x: 480, startPoint y: 176, endPoint x: 399, endPoint y: 176, distance: 80.8
click at [399, 176] on div "Имя Ирина Отчество Анатольевна Фамилия Петровская Должность Коментарий x Адрес …" at bounding box center [541, 284] width 289 height 428
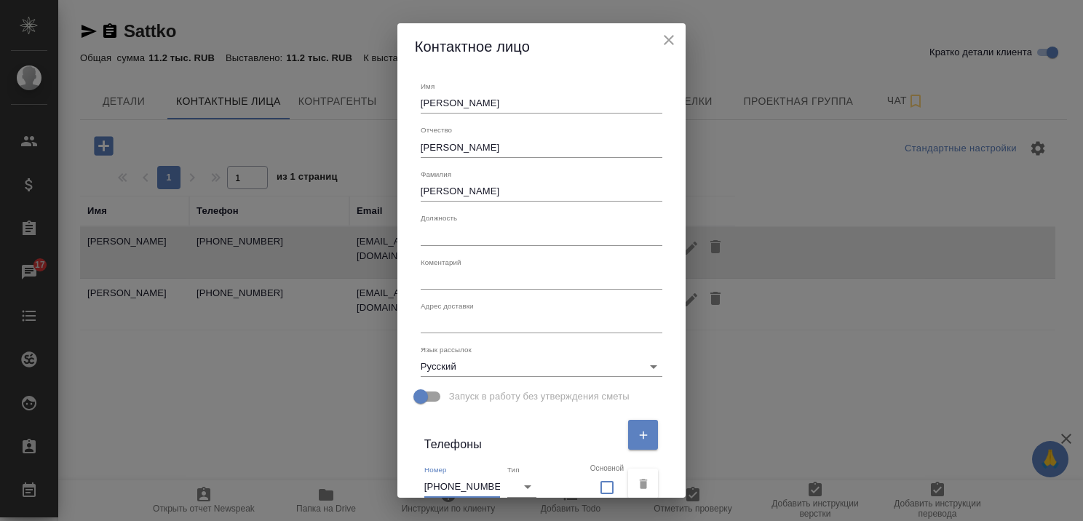
scroll to position [291, 0]
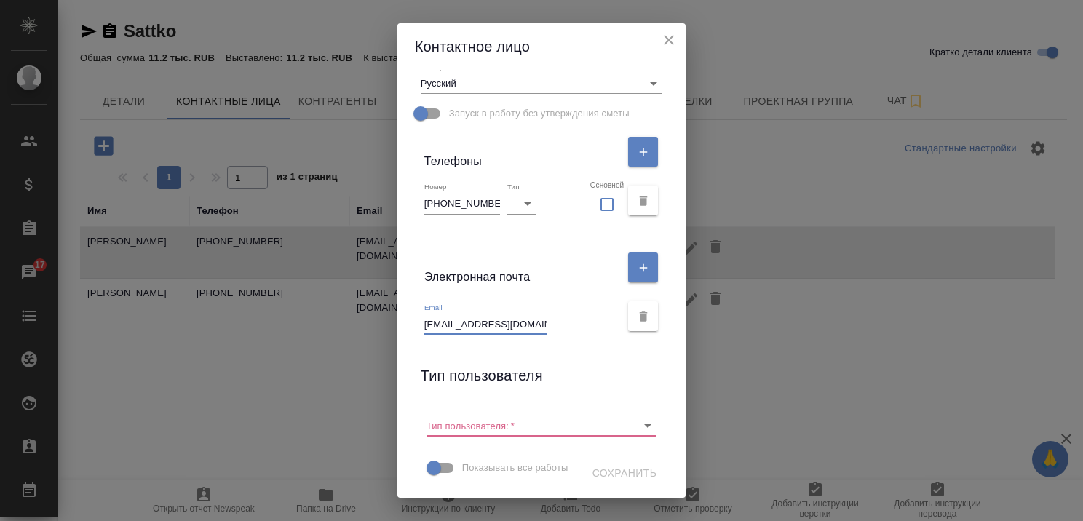
drag, startPoint x: 494, startPoint y: 314, endPoint x: 410, endPoint y: 318, distance: 83.8
click at [410, 318] on div "Имя Ирина Отчество Анатольевна Фамилия Петровская Должность Коментарий x Адрес …" at bounding box center [541, 284] width 289 height 428
click at [668, 35] on icon "close" at bounding box center [668, 39] width 17 height 17
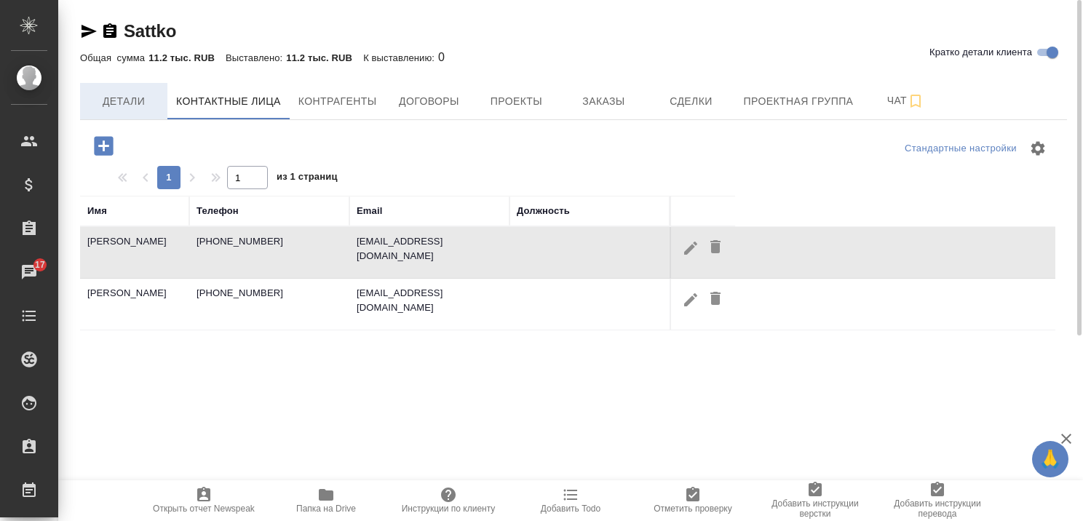
click at [127, 95] on span "Детали" at bounding box center [124, 101] width 70 height 18
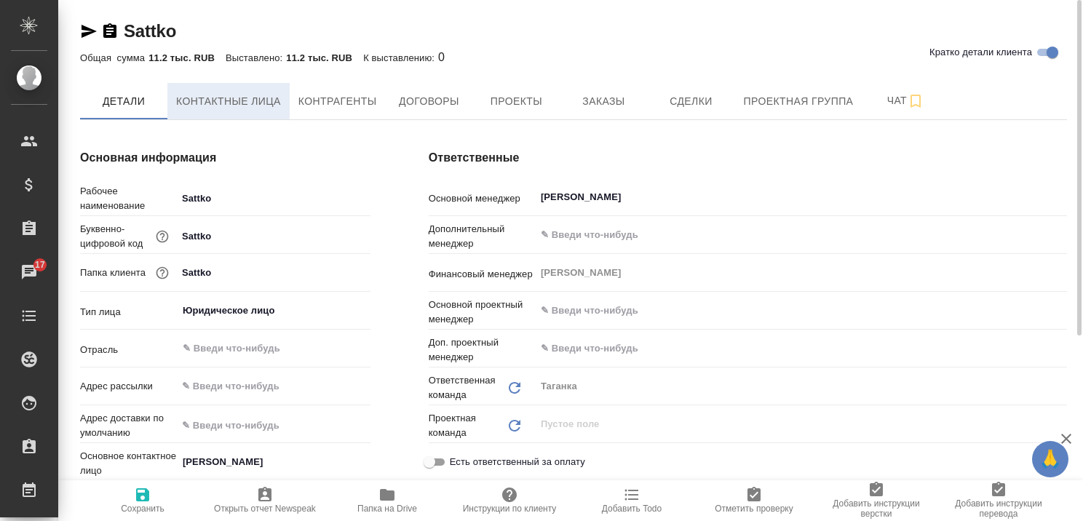
click at [205, 98] on span "Контактные лица" at bounding box center [228, 101] width 105 height 18
type textarea "x"
select select "RU"
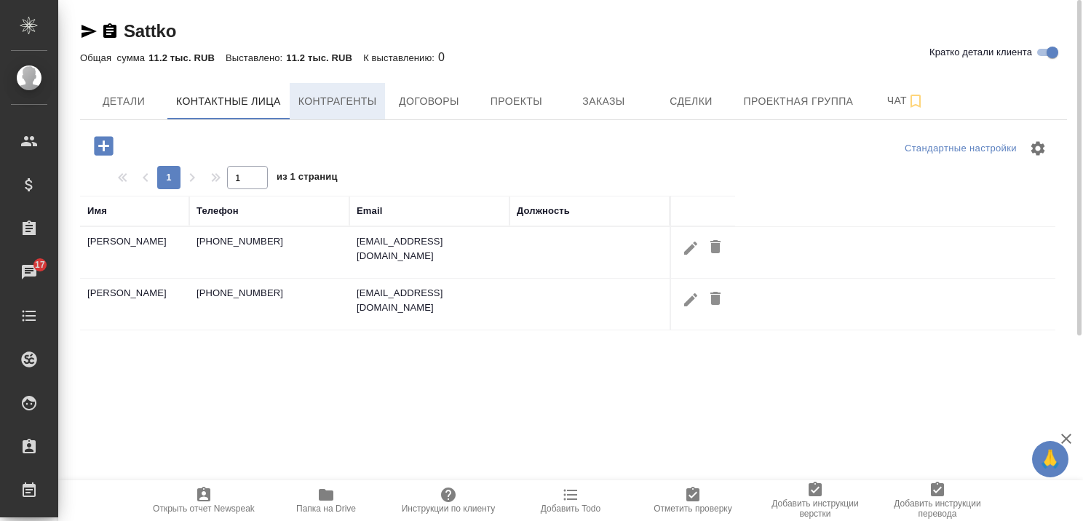
click at [343, 96] on span "Контрагенты" at bounding box center [337, 101] width 79 height 18
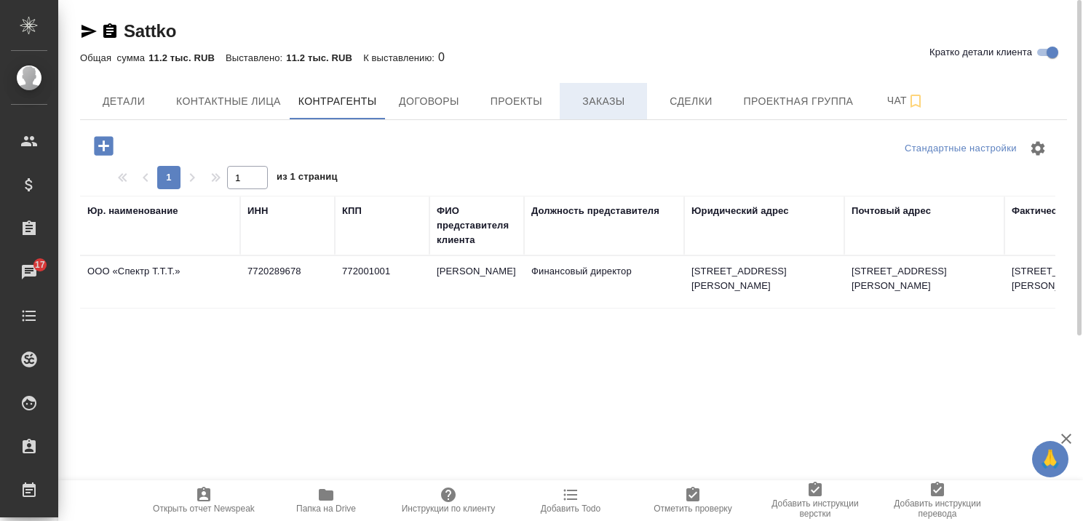
click at [591, 95] on span "Заказы" at bounding box center [603, 101] width 70 height 18
click at [592, 100] on span "Заказы" at bounding box center [603, 101] width 70 height 18
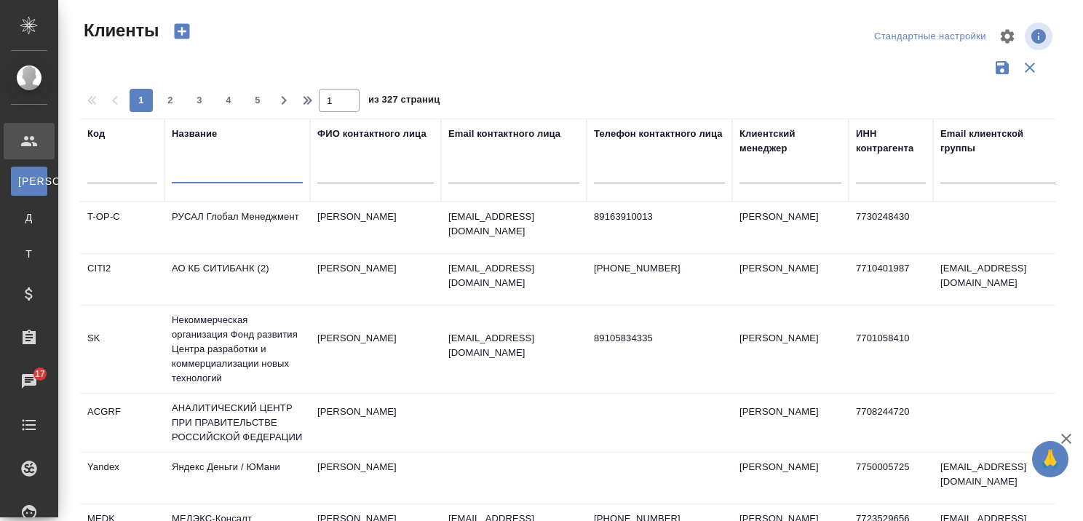
select select "RU"
click at [1058, 438] on icon "button" at bounding box center [1065, 438] width 17 height 17
